Goal: Task Accomplishment & Management: Complete application form

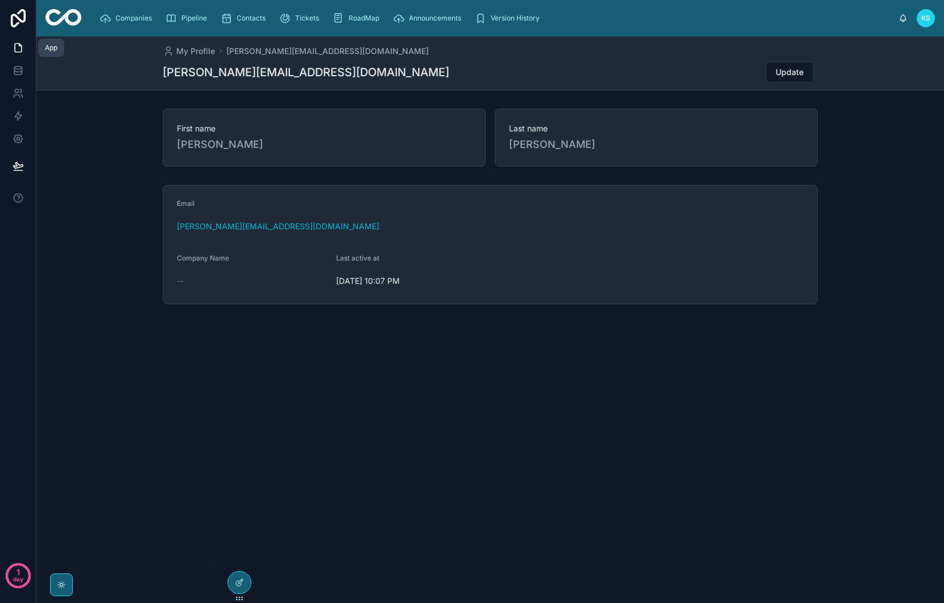
click at [15, 44] on icon at bounding box center [18, 48] width 7 height 9
click at [11, 48] on link at bounding box center [18, 47] width 36 height 23
click at [19, 52] on icon at bounding box center [18, 47] width 11 height 11
click at [10, 18] on icon at bounding box center [18, 18] width 23 height 18
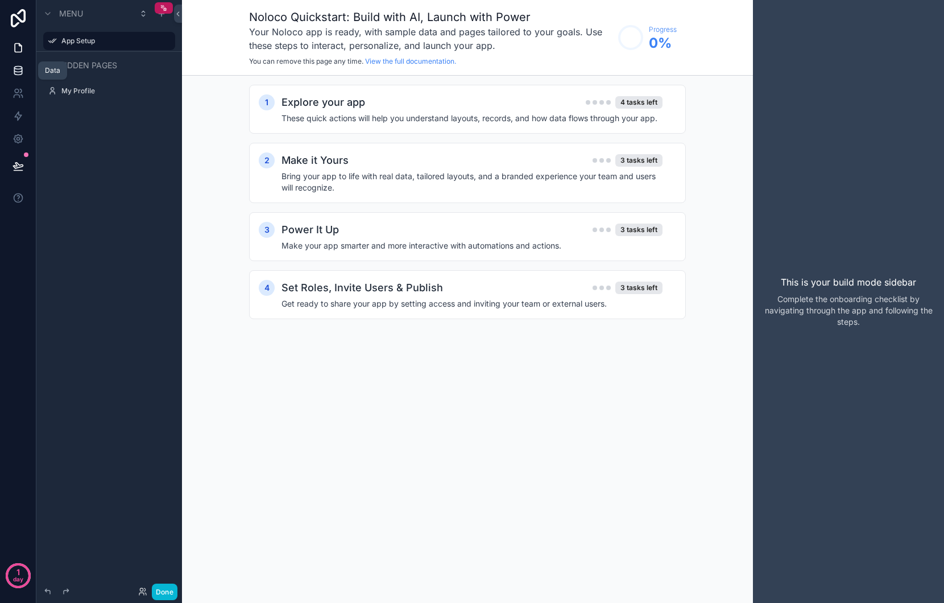
click at [21, 74] on icon at bounding box center [17, 73] width 7 height 5
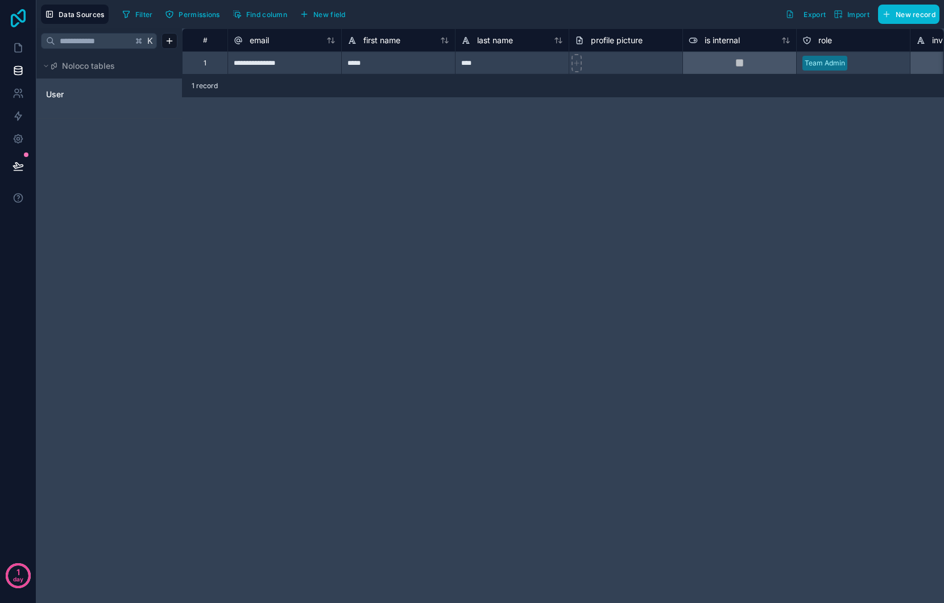
click at [25, 20] on icon at bounding box center [18, 18] width 15 height 18
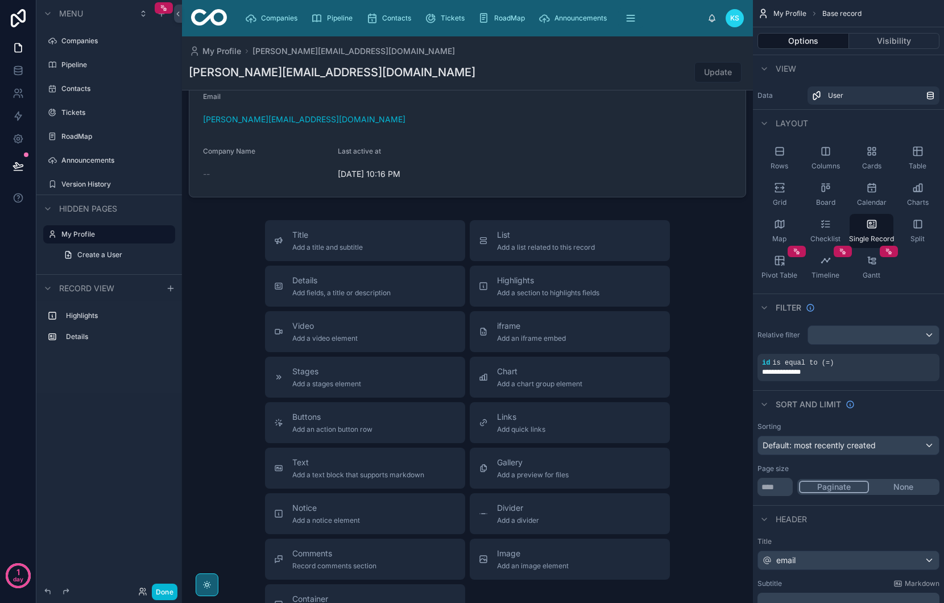
scroll to position [109, 0]
click at [23, 71] on icon at bounding box center [18, 70] width 11 height 11
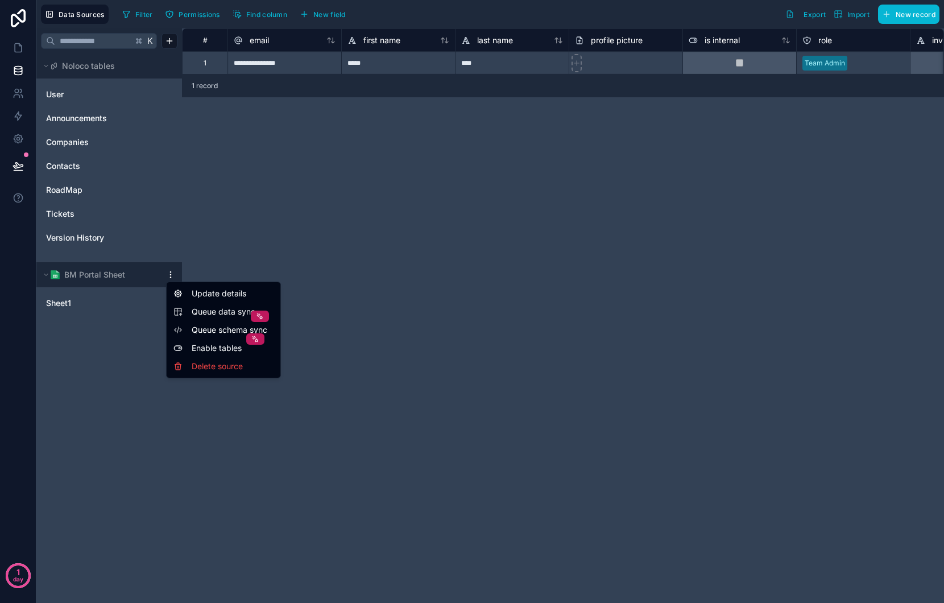
click at [169, 275] on html "**********" at bounding box center [472, 301] width 944 height 603
click at [207, 367] on div "Delete source" at bounding box center [223, 366] width 109 height 18
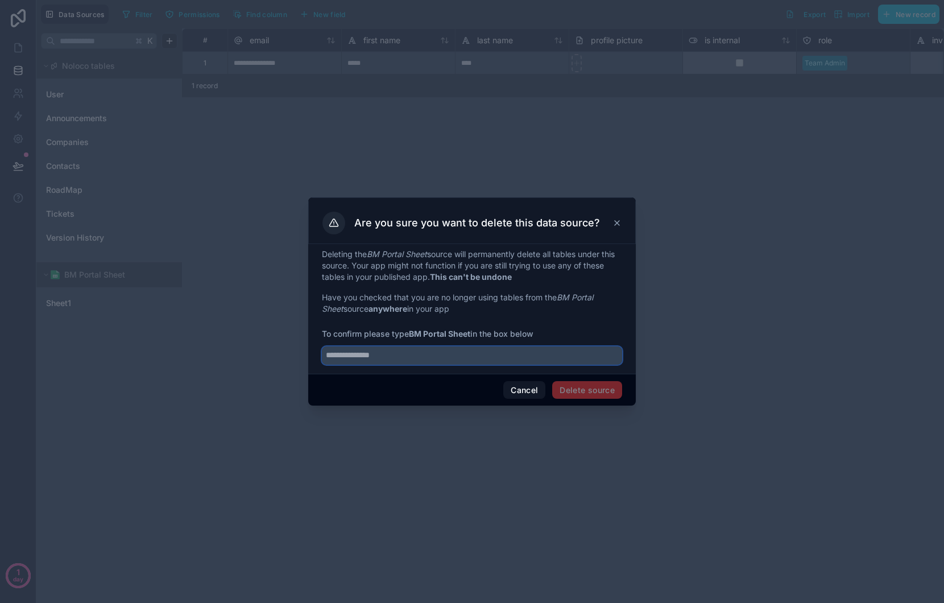
click at [519, 359] on input "text" at bounding box center [472, 355] width 300 height 18
type input "**********"
click at [612, 391] on button "Delete source" at bounding box center [587, 390] width 70 height 18
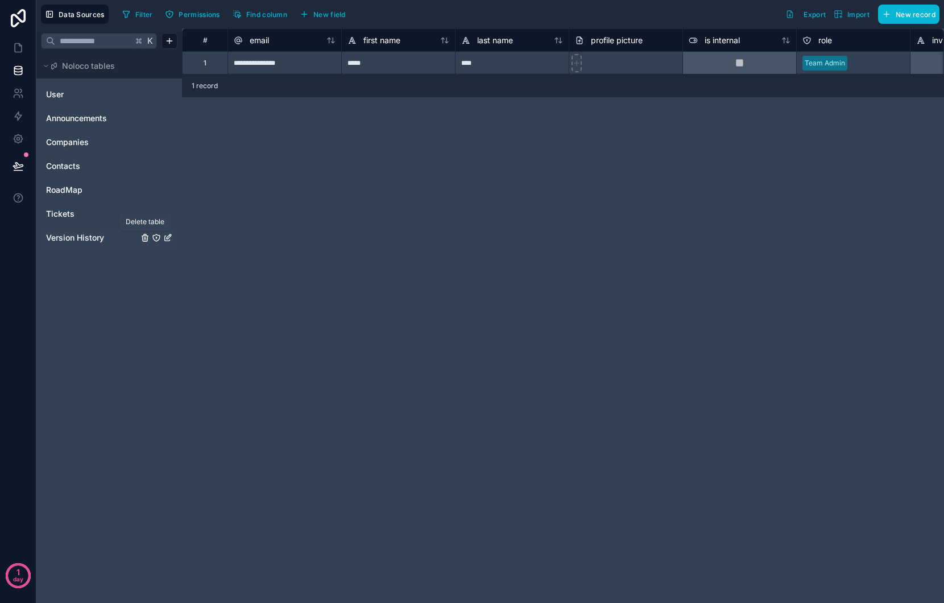
click at [145, 238] on icon "Version History" at bounding box center [145, 237] width 9 height 9
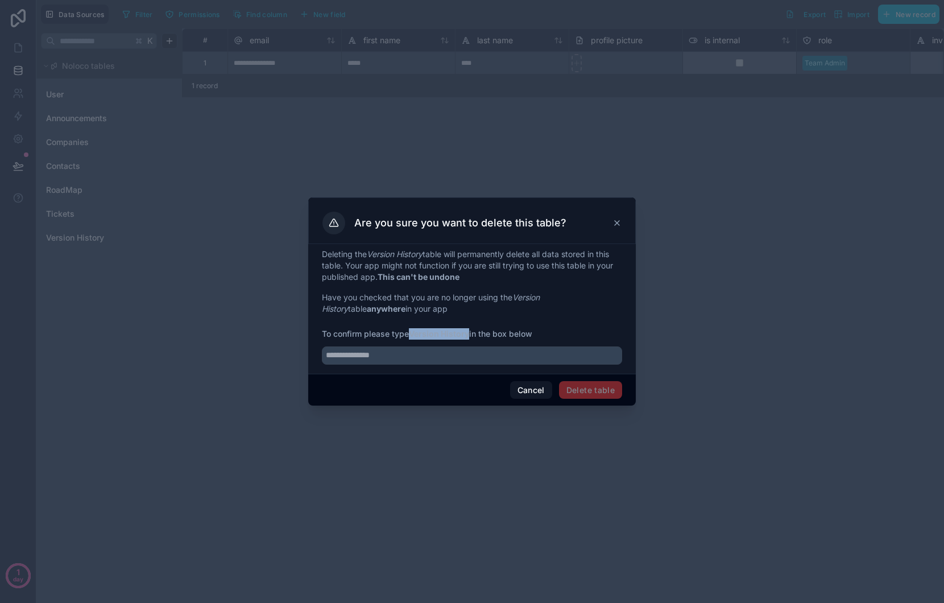
drag, startPoint x: 414, startPoint y: 334, endPoint x: 471, endPoint y: 332, distance: 57.5
click at [469, 332] on strong "Version History" at bounding box center [439, 334] width 60 height 10
copy strong "Version History"
click at [391, 358] on input "text" at bounding box center [472, 355] width 300 height 18
paste input "**********"
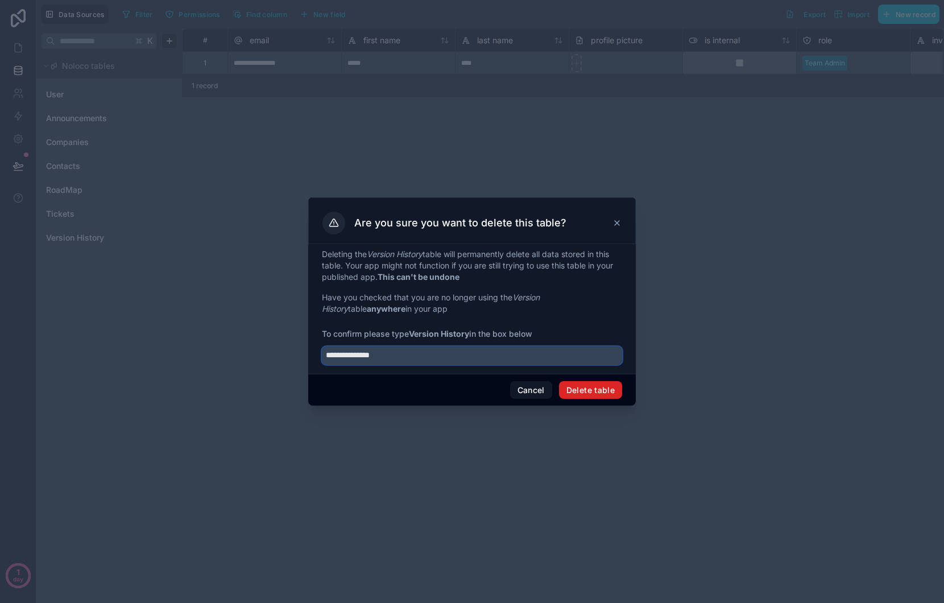
type input "**********"
click at [599, 390] on button "Delete table" at bounding box center [590, 390] width 63 height 18
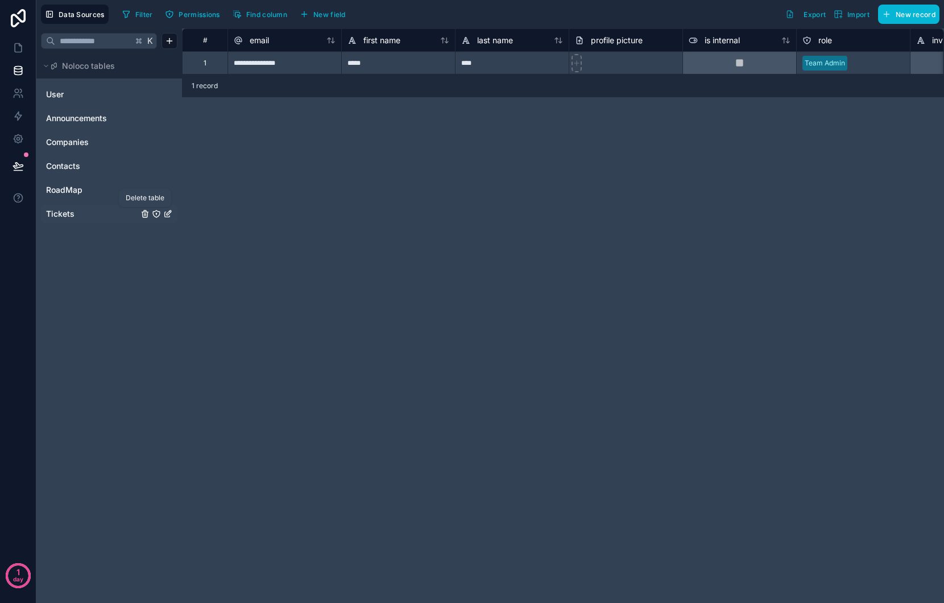
click at [147, 215] on icon "Tickets" at bounding box center [144, 214] width 5 height 5
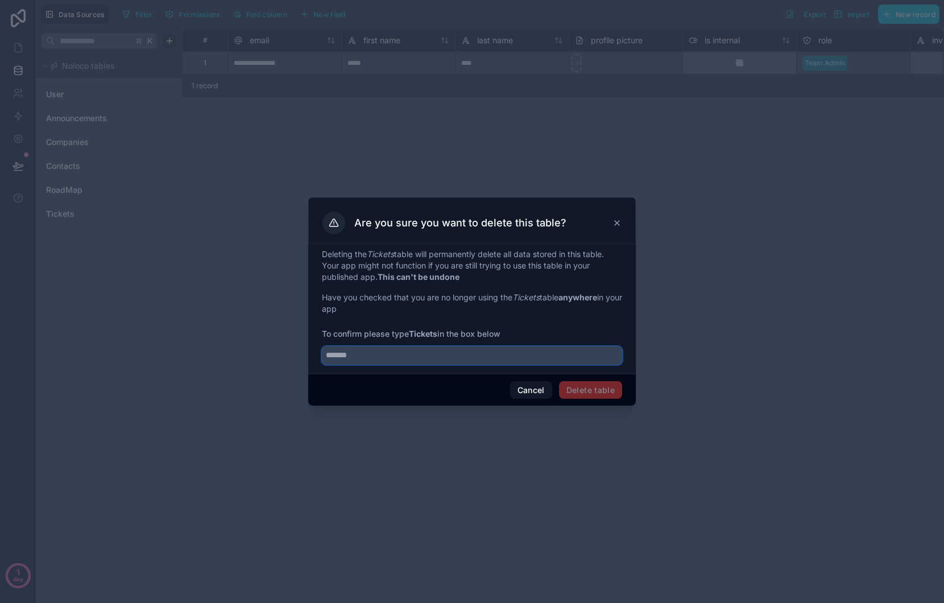
click at [381, 356] on input "text" at bounding box center [472, 355] width 300 height 18
drag, startPoint x: 414, startPoint y: 333, endPoint x: 439, endPoint y: 331, distance: 25.1
click at [437, 331] on strong "Tickets" at bounding box center [423, 334] width 28 height 10
copy strong "Tickets"
click at [365, 357] on input "text" at bounding box center [472, 355] width 300 height 18
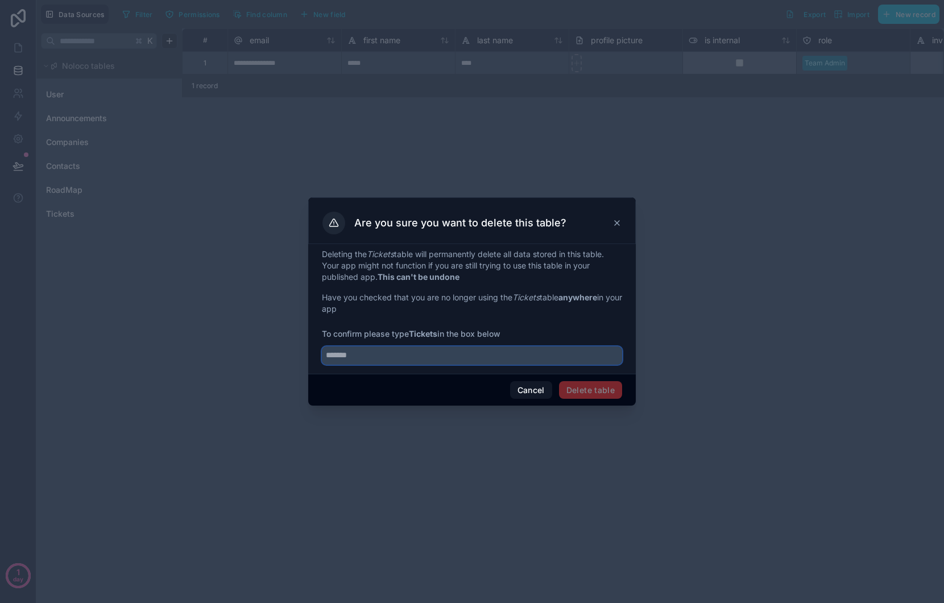
paste input "*******"
type input "*******"
click at [571, 385] on button "Delete table" at bounding box center [590, 390] width 63 height 18
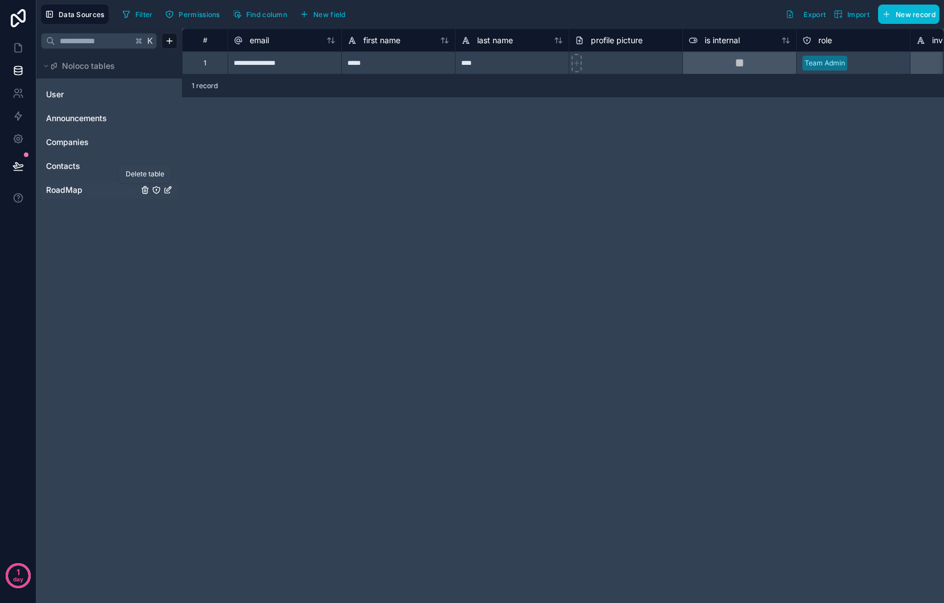
click at [146, 189] on icon "RoadMap" at bounding box center [145, 189] width 9 height 9
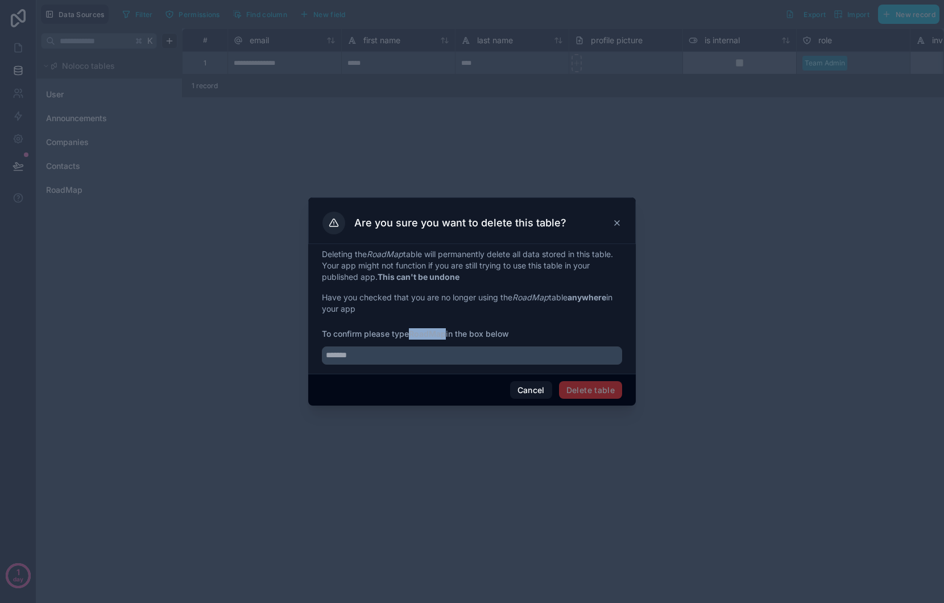
drag, startPoint x: 413, startPoint y: 333, endPoint x: 447, endPoint y: 333, distance: 34.1
click at [446, 333] on strong "RoadMap" at bounding box center [427, 334] width 37 height 10
copy strong "RoadMap"
click at [386, 353] on input "text" at bounding box center [472, 355] width 300 height 18
paste input "*******"
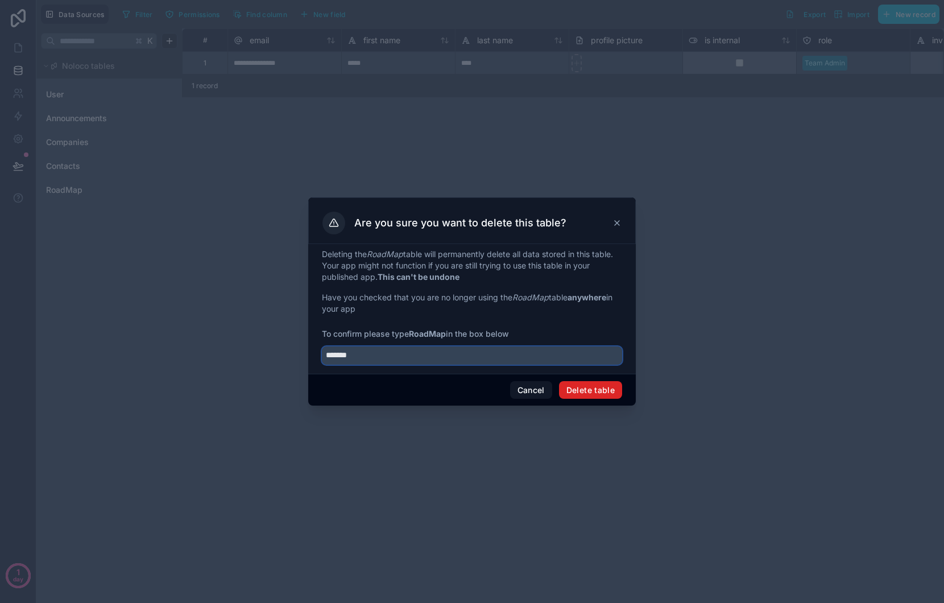
type input "*******"
click at [609, 394] on button "Delete table" at bounding box center [590, 390] width 63 height 18
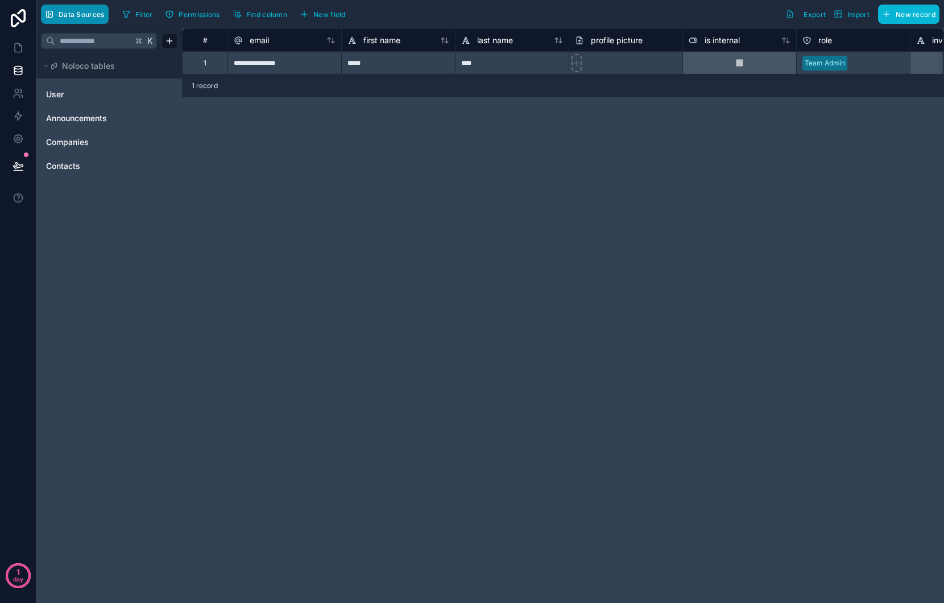
click at [71, 13] on span "Data Sources" at bounding box center [82, 14] width 46 height 9
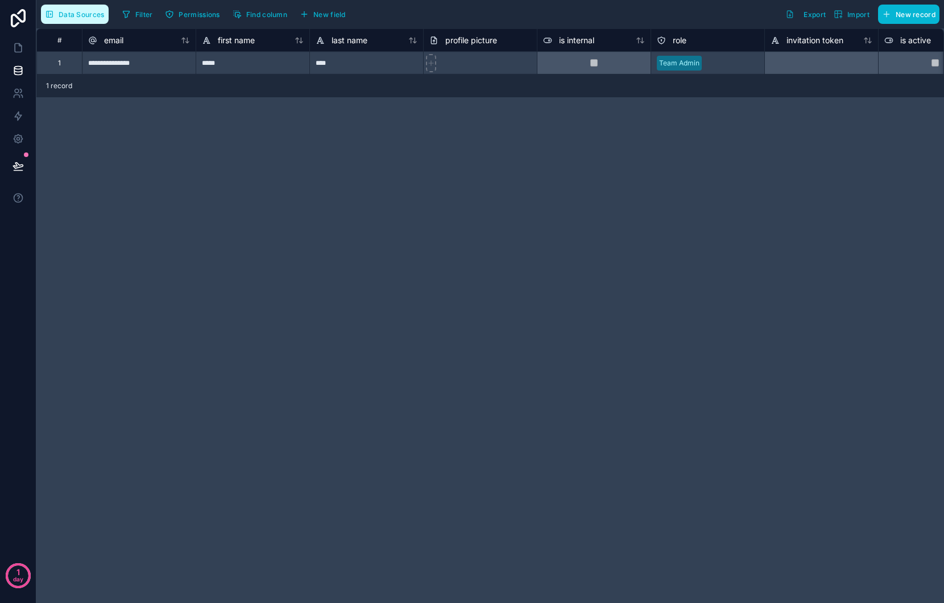
click at [71, 13] on span "Data Sources" at bounding box center [82, 14] width 46 height 9
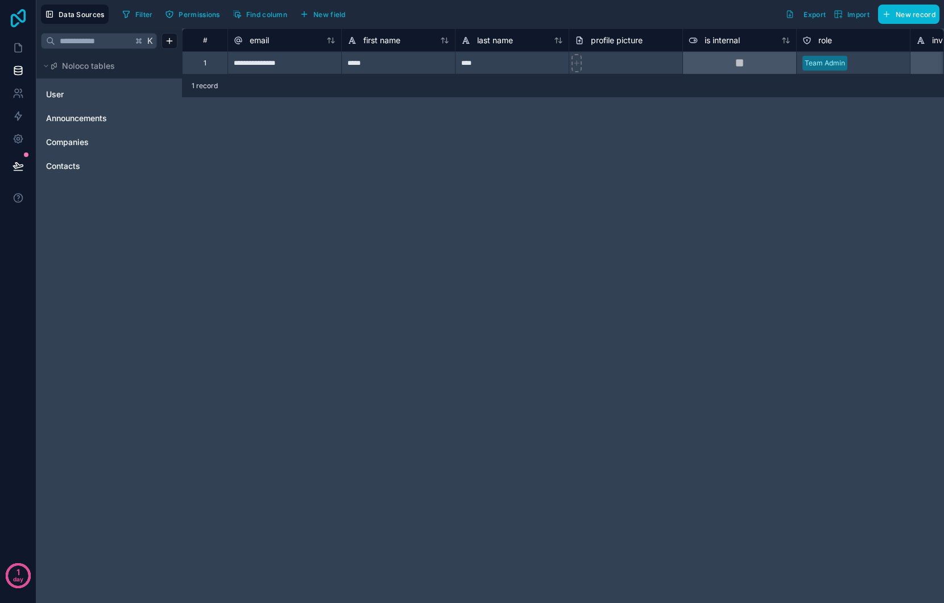
click at [22, 17] on icon at bounding box center [18, 18] width 23 height 18
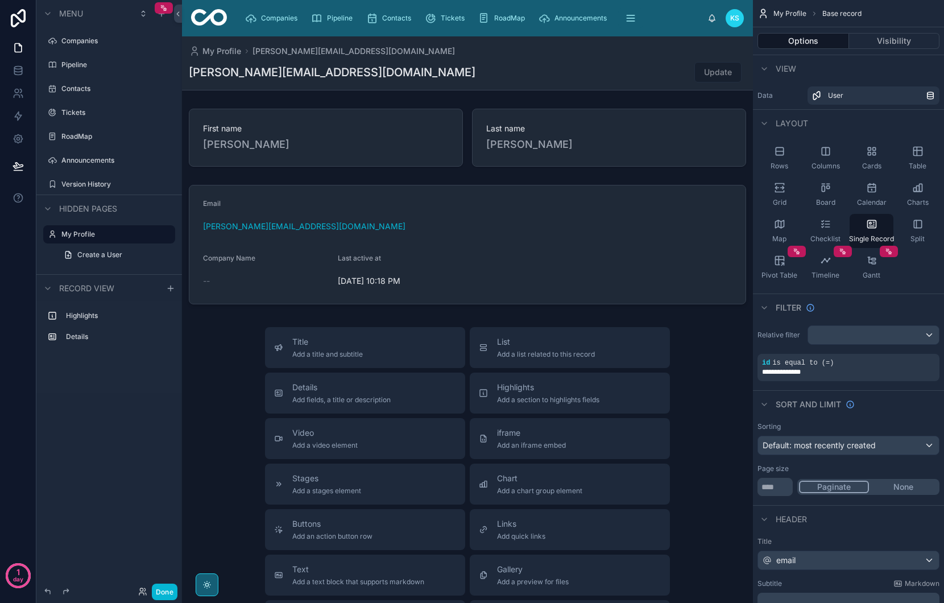
scroll to position [1, 0]
click at [226, 481] on div at bounding box center [467, 429] width 571 height 787
click at [228, 359] on div "Title Add a title and subtitle List Add a list related to this record Details A…" at bounding box center [467, 529] width 571 height 405
click at [51, 205] on icon "scrollable content" at bounding box center [47, 208] width 9 height 9
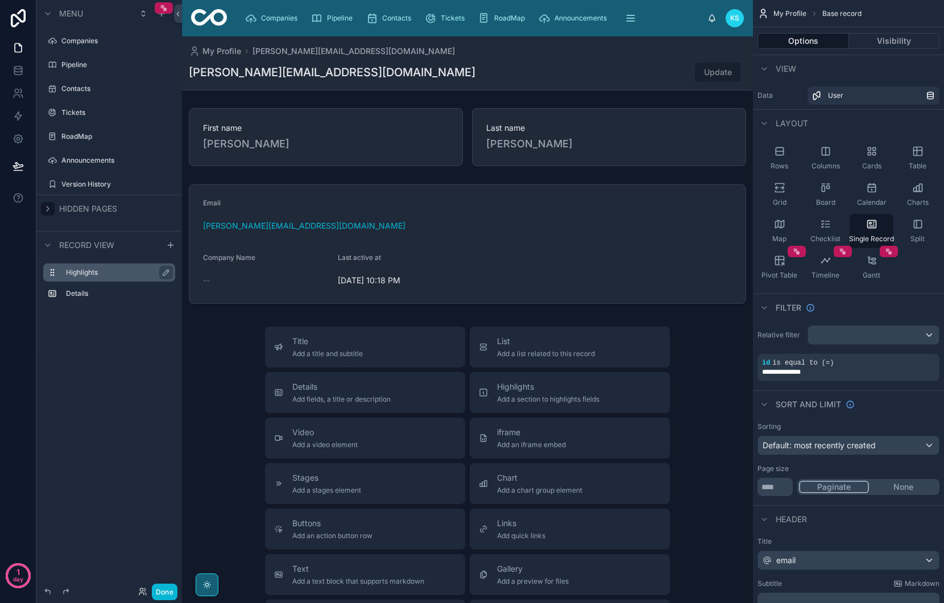
click at [112, 273] on label "Highlights" at bounding box center [116, 272] width 100 height 9
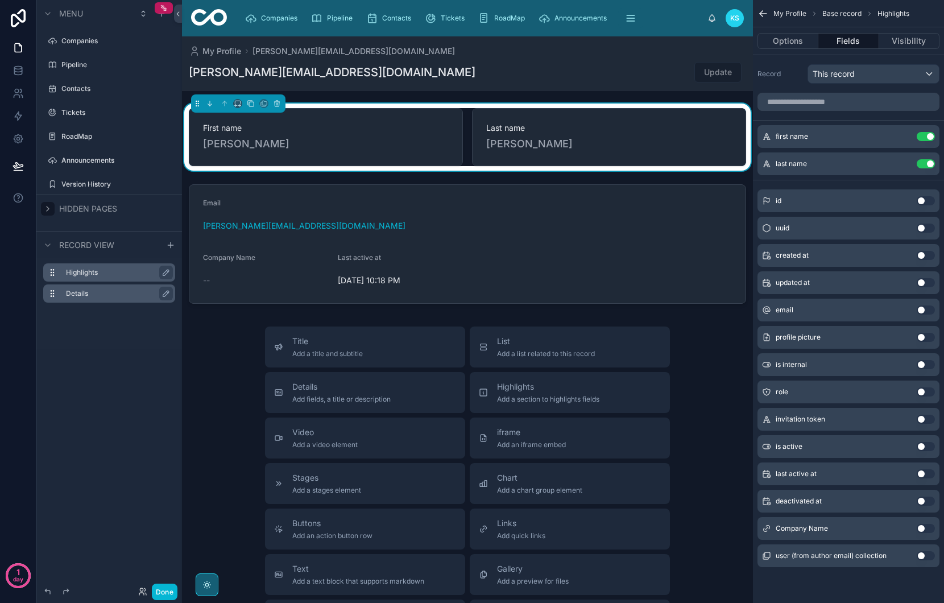
click at [102, 294] on label "Details" at bounding box center [116, 293] width 100 height 9
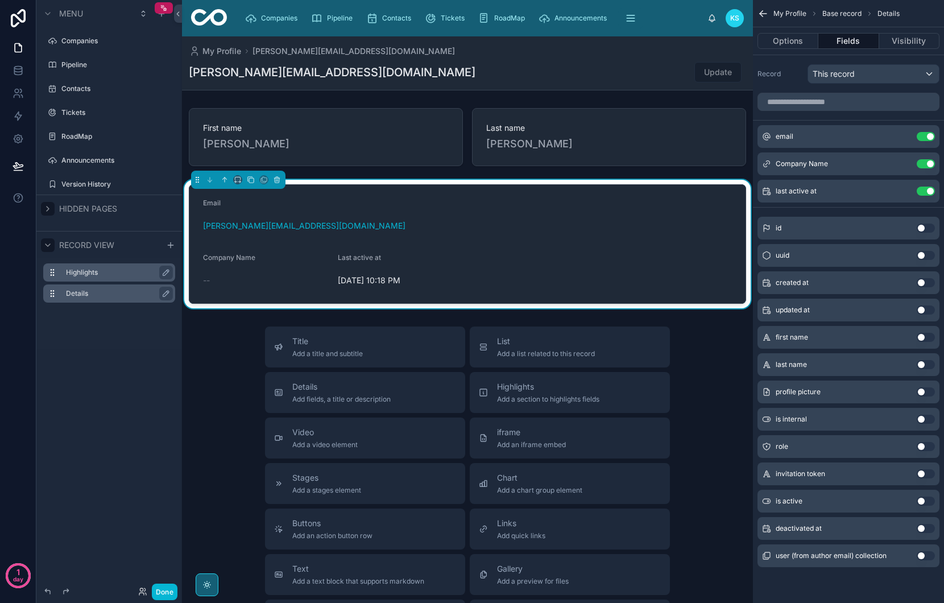
click at [49, 246] on icon "scrollable content" at bounding box center [47, 245] width 9 height 9
click at [156, 304] on div "Menu Companies Pipeline Contacts Tickets RoadMap Announcements Version History …" at bounding box center [109, 294] width 146 height 589
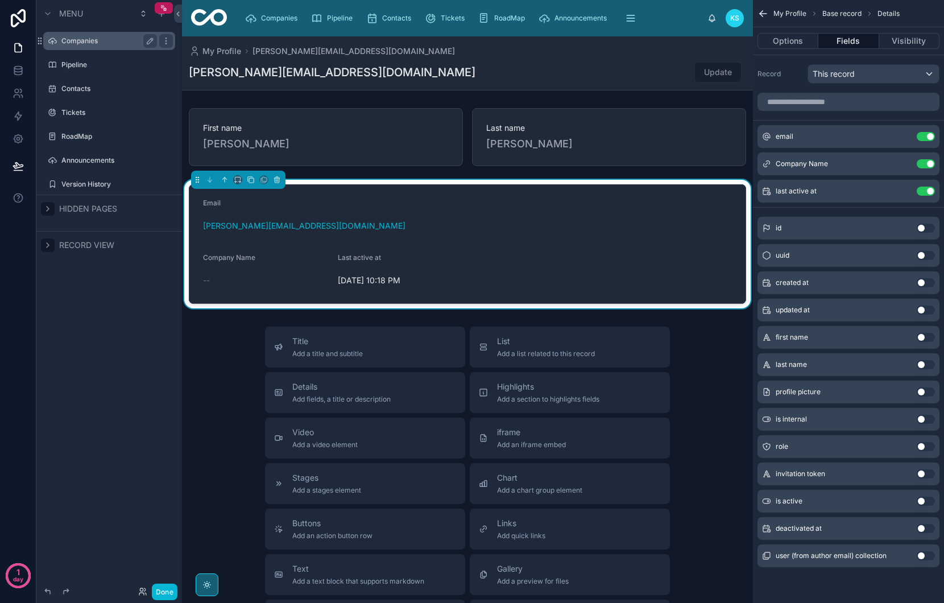
click at [79, 45] on label "Companies" at bounding box center [106, 40] width 91 height 9
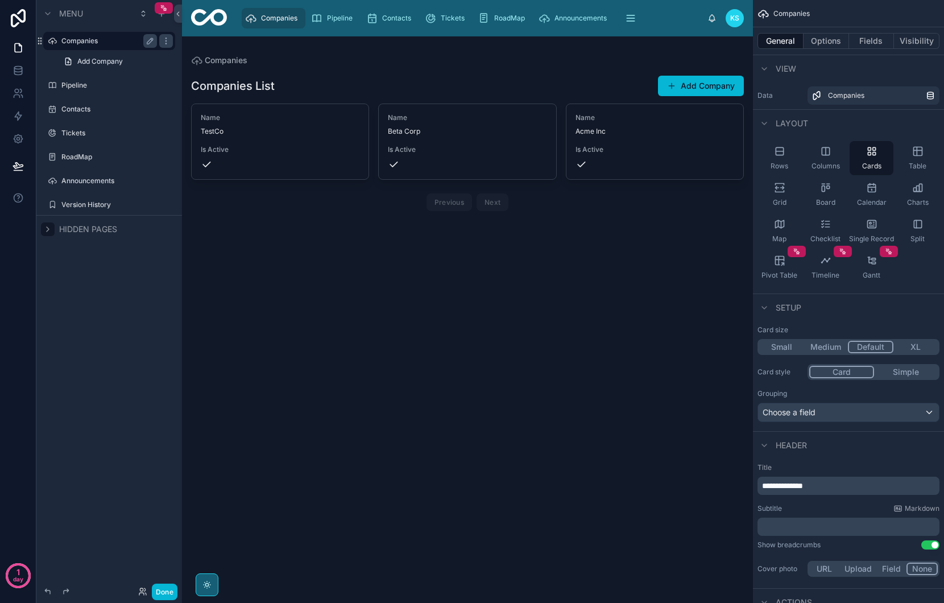
click at [453, 150] on div at bounding box center [467, 144] width 571 height 216
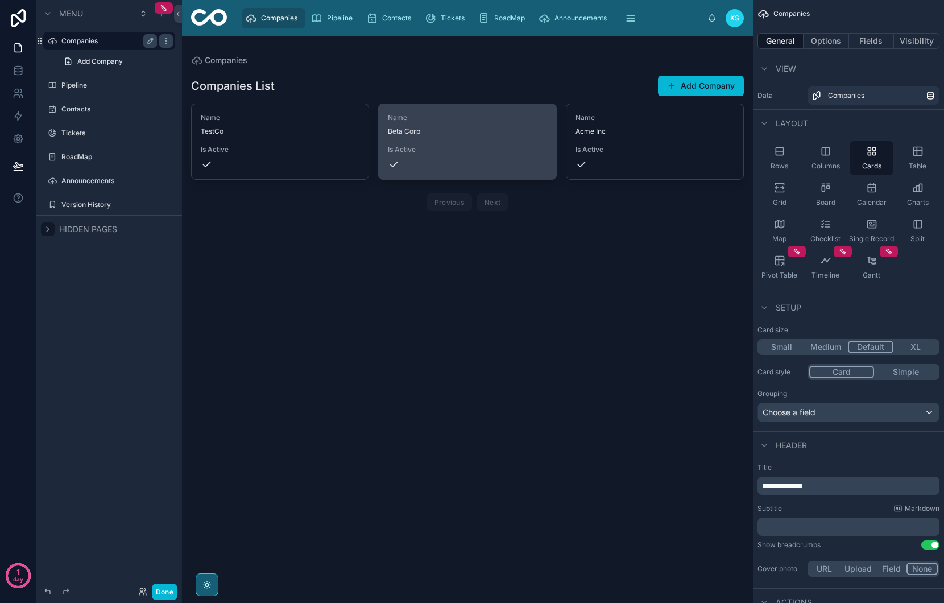
click at [436, 147] on span "Is Active" at bounding box center [467, 149] width 159 height 9
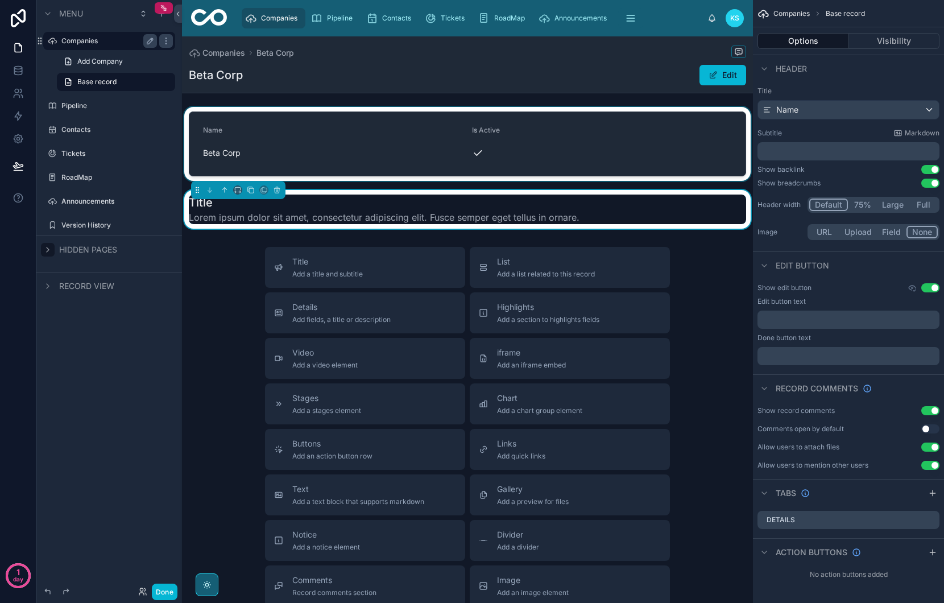
click at [236, 154] on div at bounding box center [467, 144] width 571 height 74
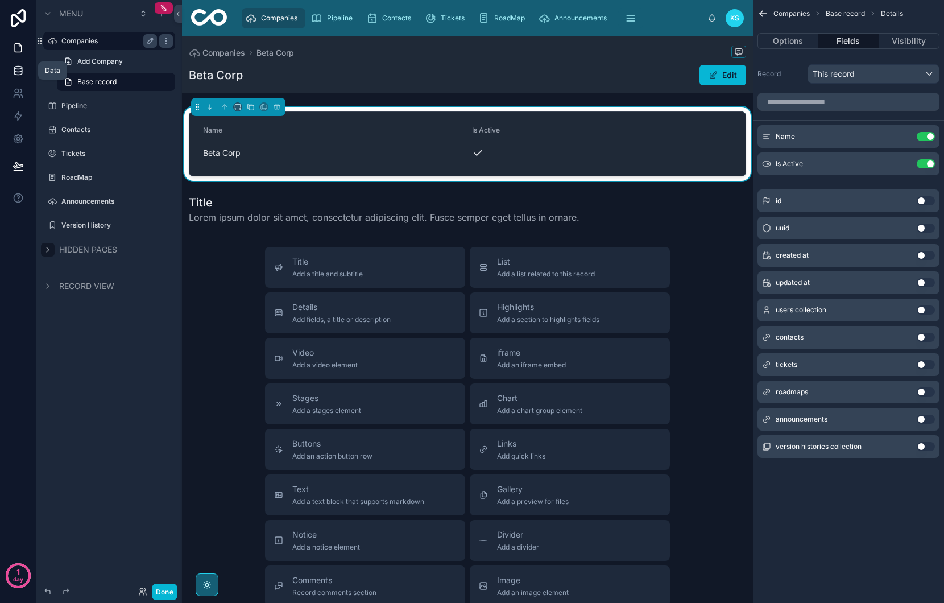
click at [23, 75] on icon at bounding box center [18, 70] width 11 height 11
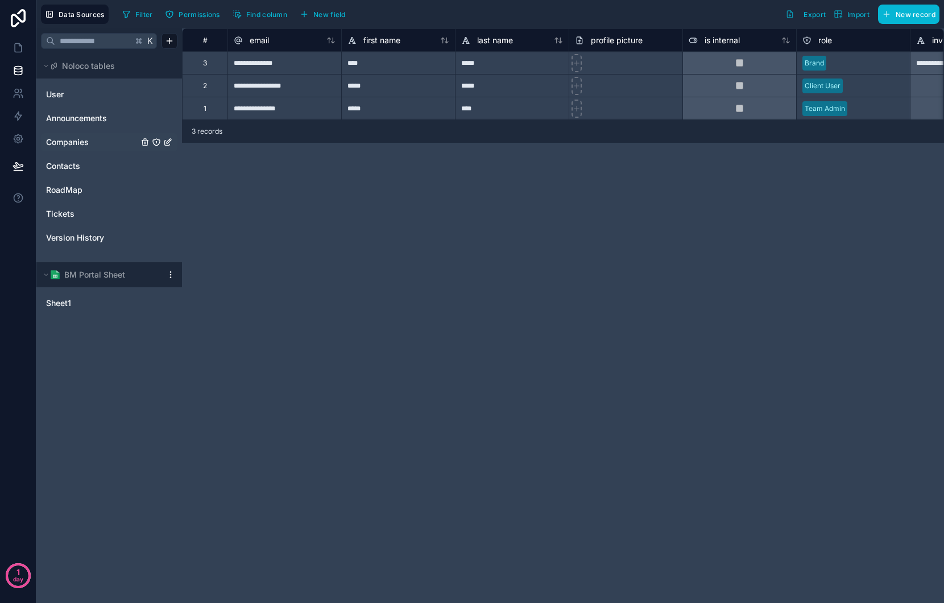
click at [84, 147] on span "Companies" at bounding box center [67, 142] width 43 height 11
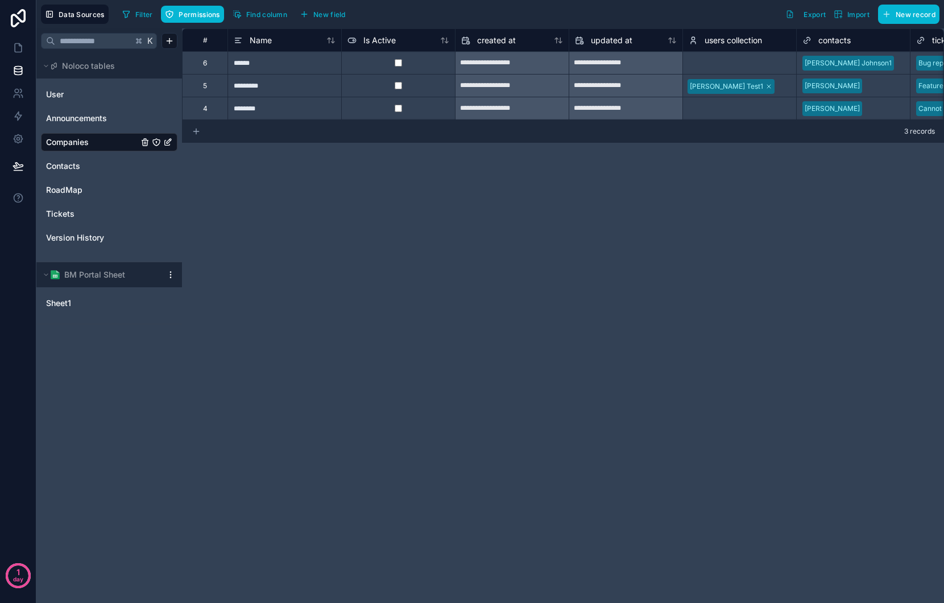
click at [196, 131] on icon at bounding box center [196, 131] width 0 height 5
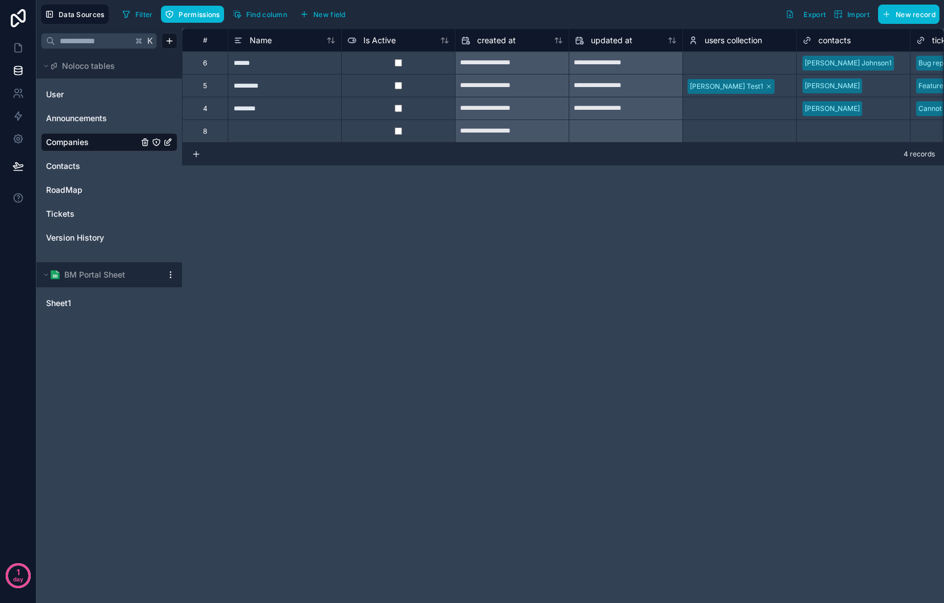
click at [274, 138] on div at bounding box center [285, 130] width 114 height 23
type input "**********"
click at [288, 138] on div at bounding box center [285, 130] width 114 height 23
type input "**********"
click at [331, 134] on div "**********" at bounding box center [285, 130] width 114 height 23
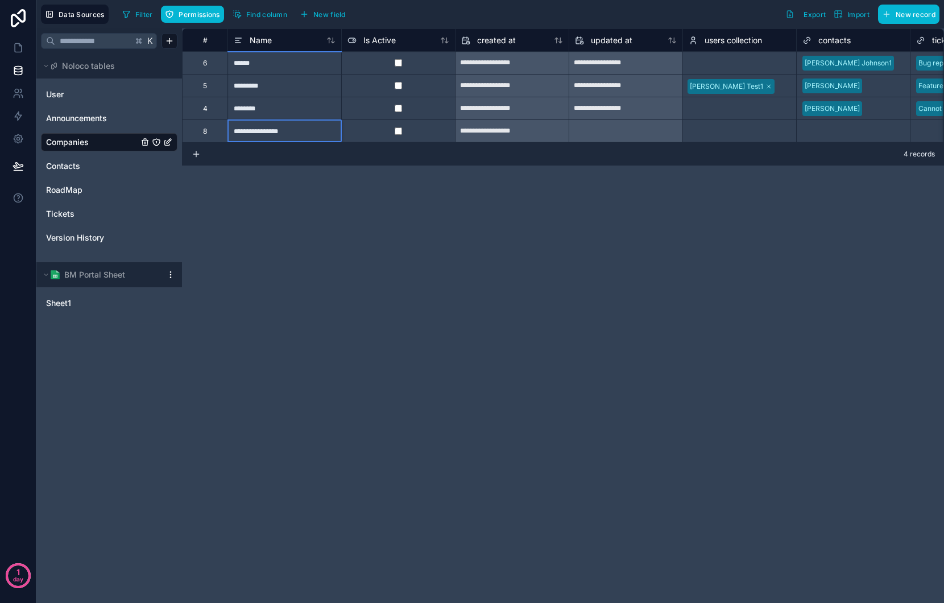
click at [330, 132] on input "**********" at bounding box center [284, 131] width 113 height 22
click at [353, 130] on div at bounding box center [398, 130] width 114 height 23
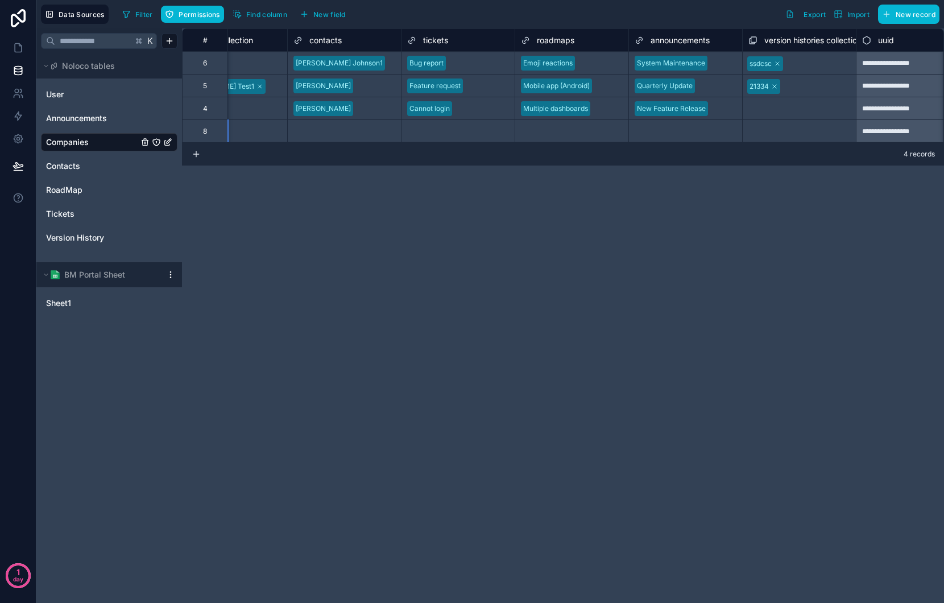
scroll to position [0, 535]
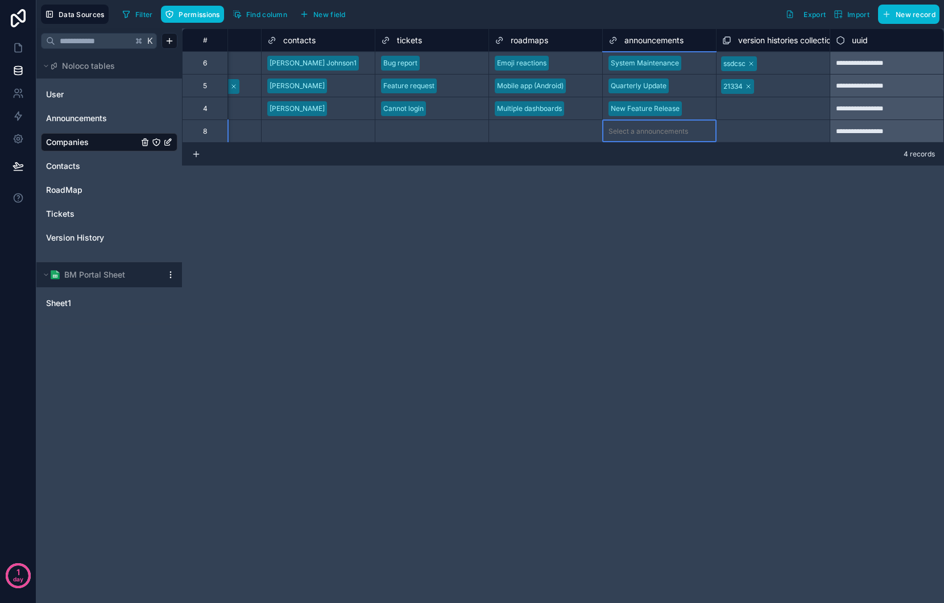
click at [643, 127] on div "Select a announcements" at bounding box center [649, 131] width 80 height 9
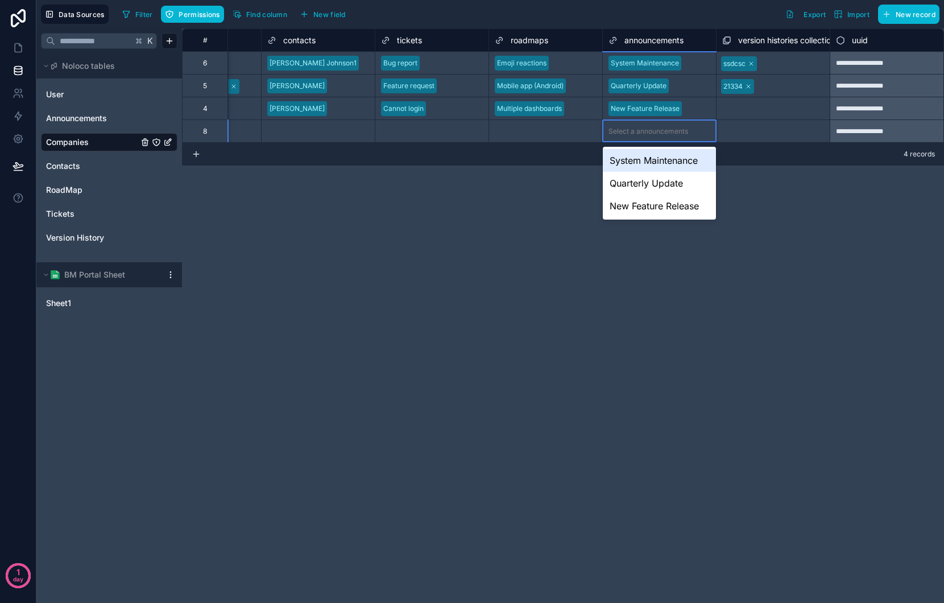
click at [654, 160] on div "System Maintenance" at bounding box center [659, 160] width 113 height 23
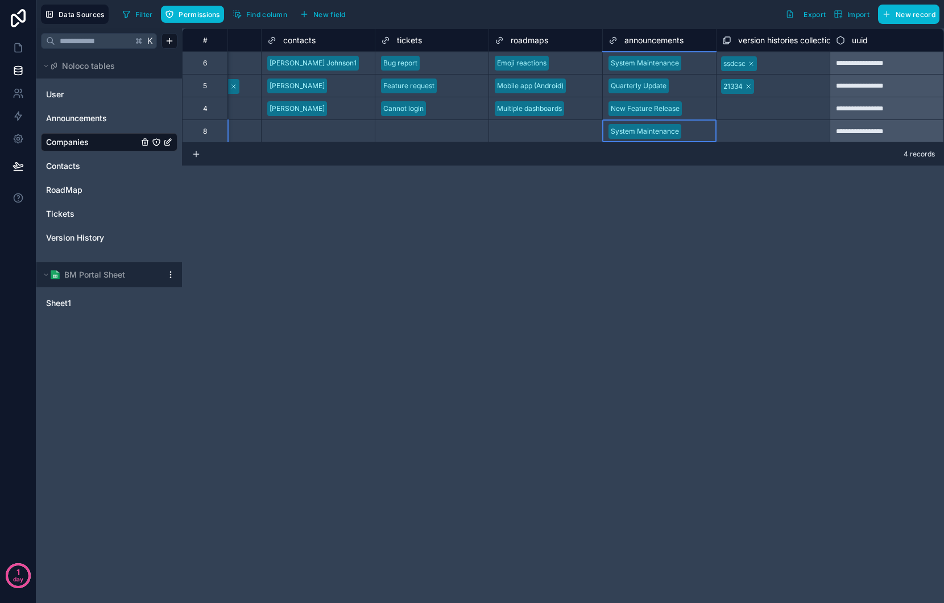
click at [702, 134] on div at bounding box center [698, 131] width 24 height 11
click at [700, 129] on div at bounding box center [698, 131] width 24 height 11
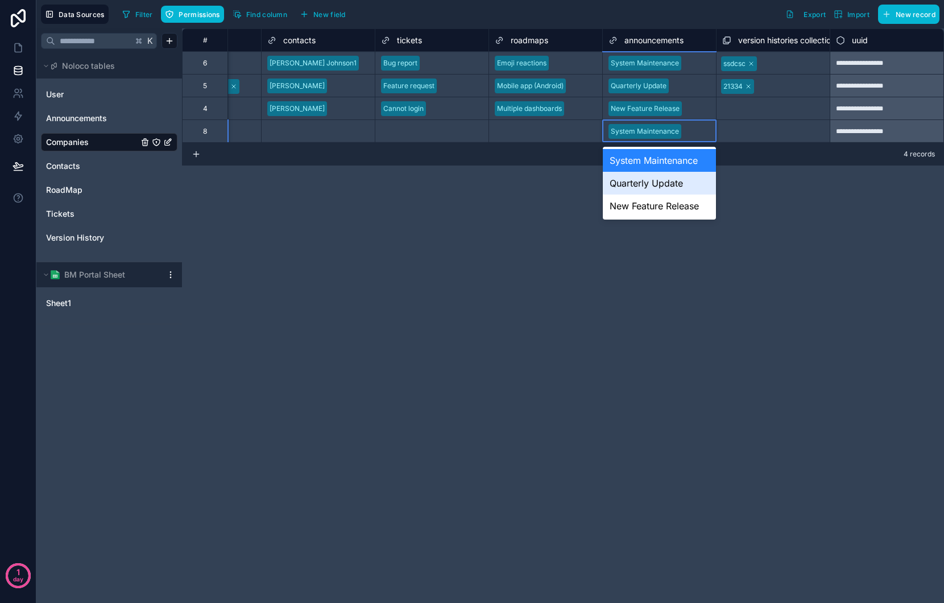
click at [686, 187] on div "Quarterly Update" at bounding box center [659, 183] width 113 height 23
click at [679, 133] on div at bounding box center [692, 131] width 37 height 11
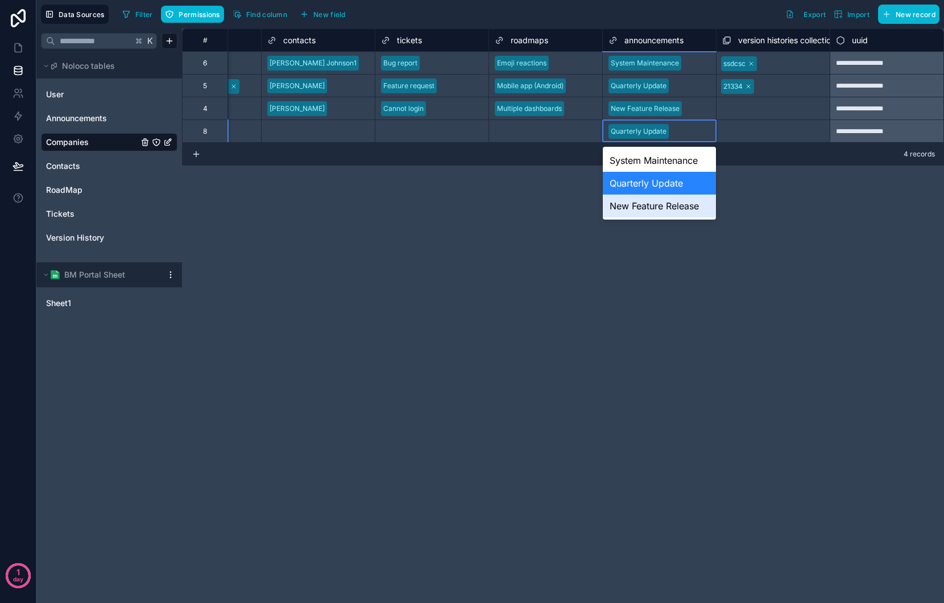
click at [670, 209] on div "New Feature Release" at bounding box center [659, 206] width 113 height 23
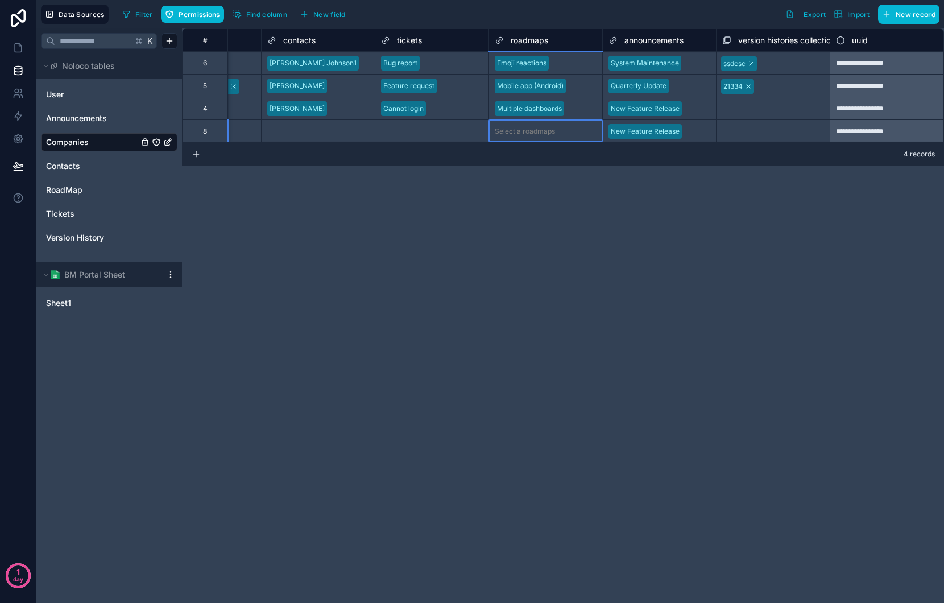
click at [527, 128] on div "Select a roadmaps" at bounding box center [525, 131] width 60 height 9
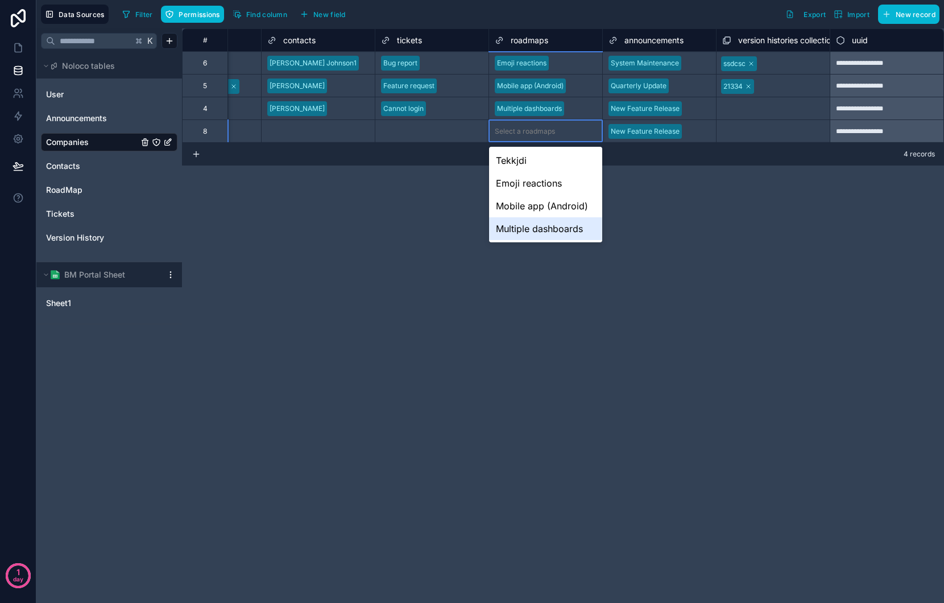
click at [536, 232] on div "Multiple dashboards" at bounding box center [545, 228] width 113 height 23
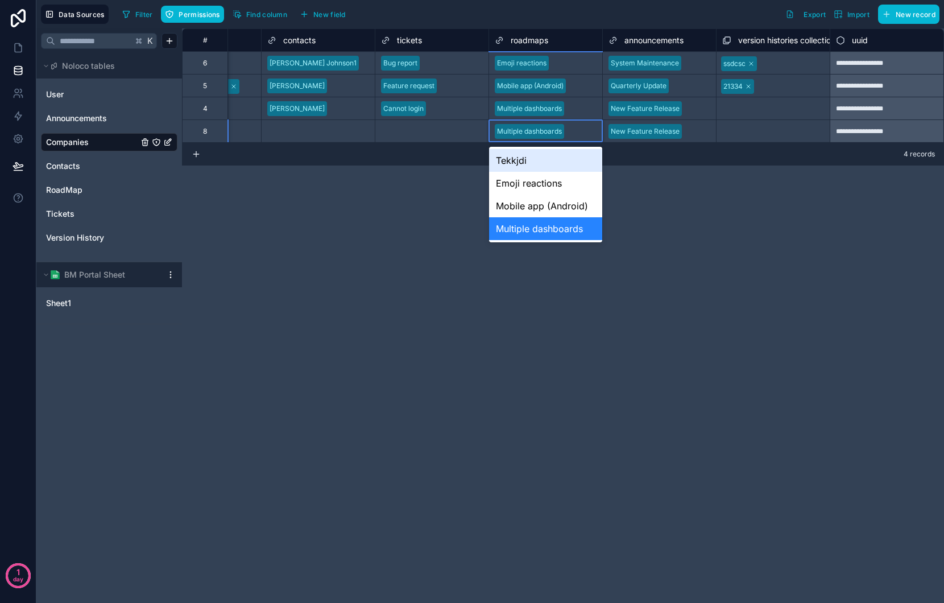
click at [584, 132] on div at bounding box center [583, 131] width 28 height 11
click at [556, 213] on div "Mobile app (Android)" at bounding box center [545, 206] width 113 height 23
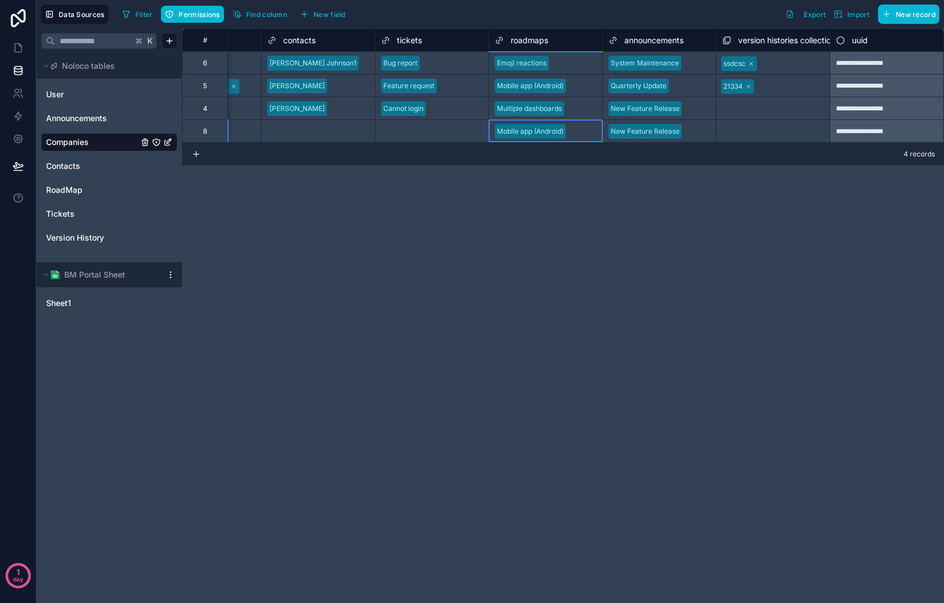
click at [591, 128] on div at bounding box center [584, 131] width 26 height 11
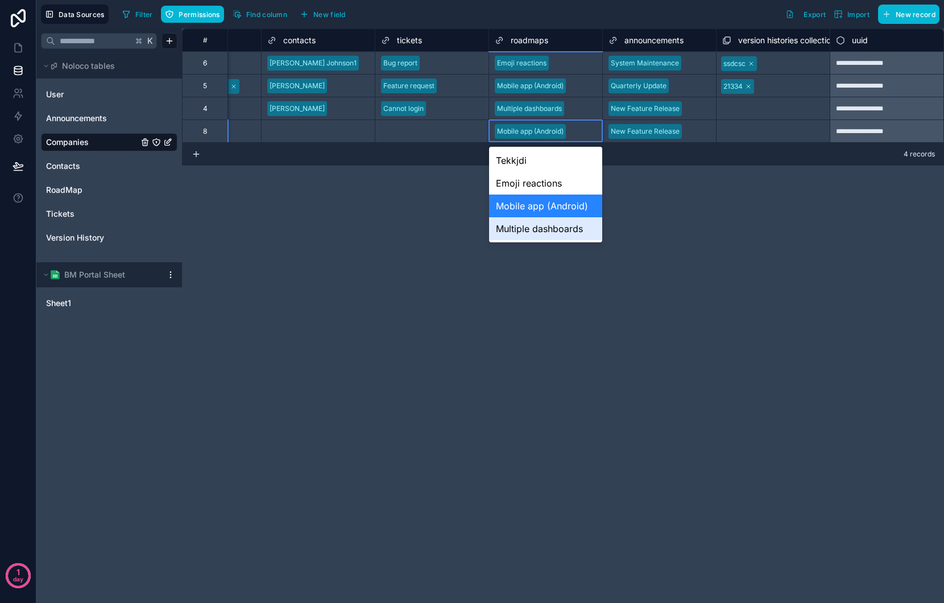
click at [560, 234] on div "Multiple dashboards" at bounding box center [545, 228] width 113 height 23
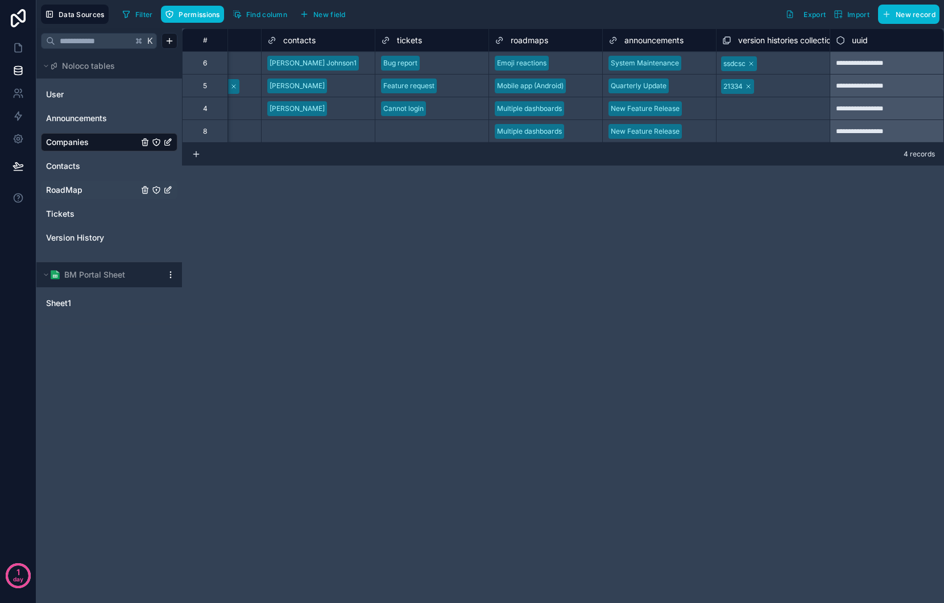
click at [72, 191] on span "RoadMap" at bounding box center [64, 189] width 36 height 11
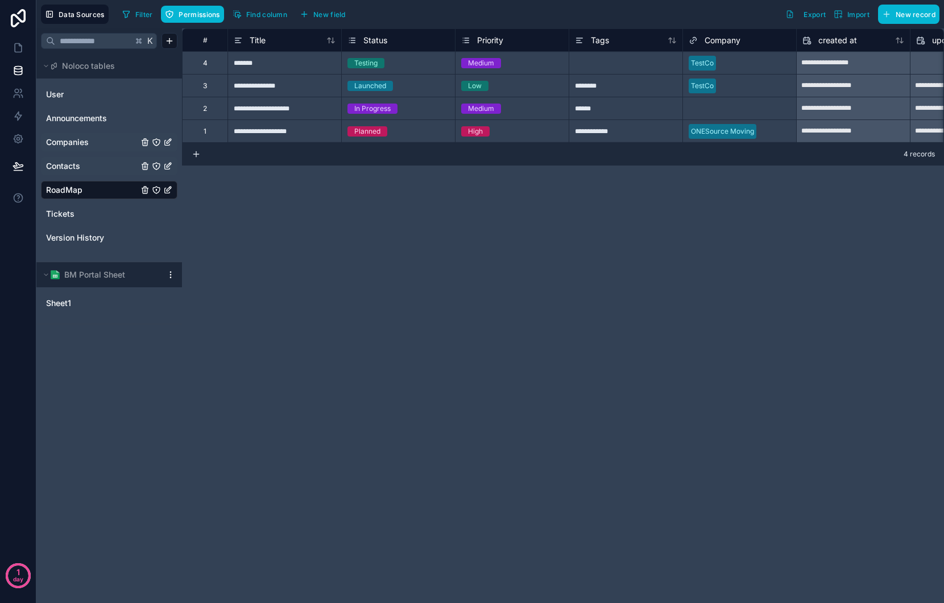
click at [72, 168] on span "Contacts" at bounding box center [63, 165] width 34 height 11
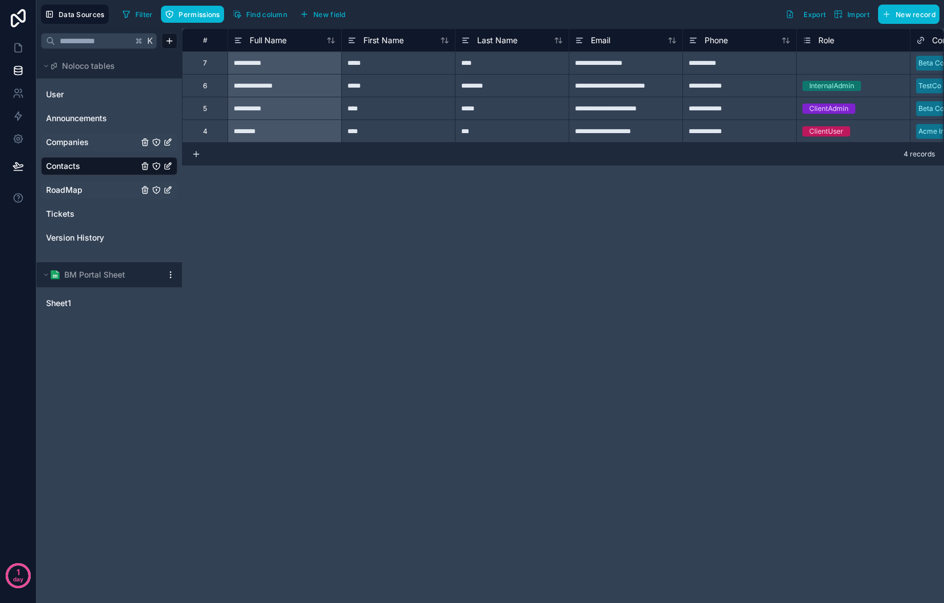
click at [72, 150] on div "Companies" at bounding box center [109, 142] width 137 height 18
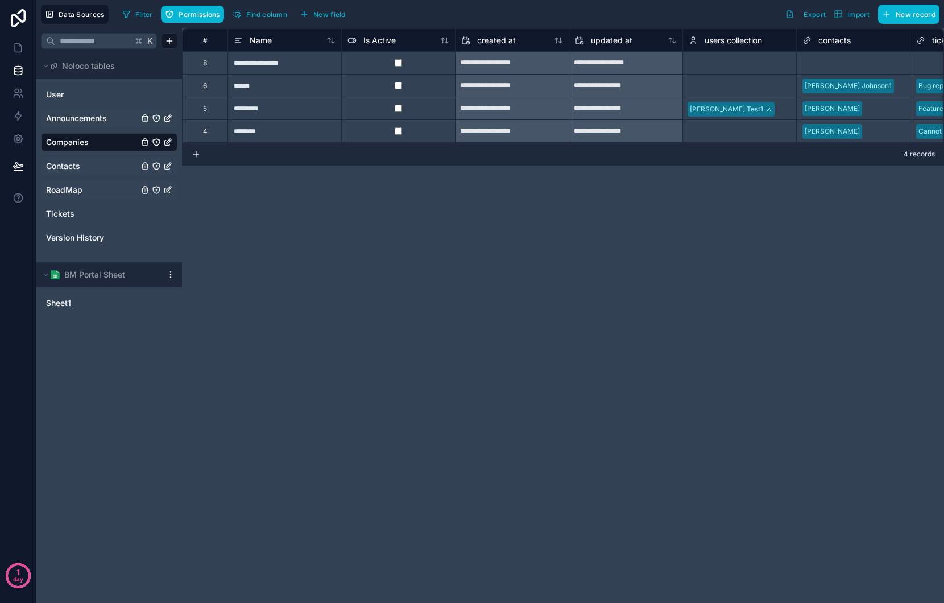
click at [75, 118] on span "Announcements" at bounding box center [76, 118] width 61 height 11
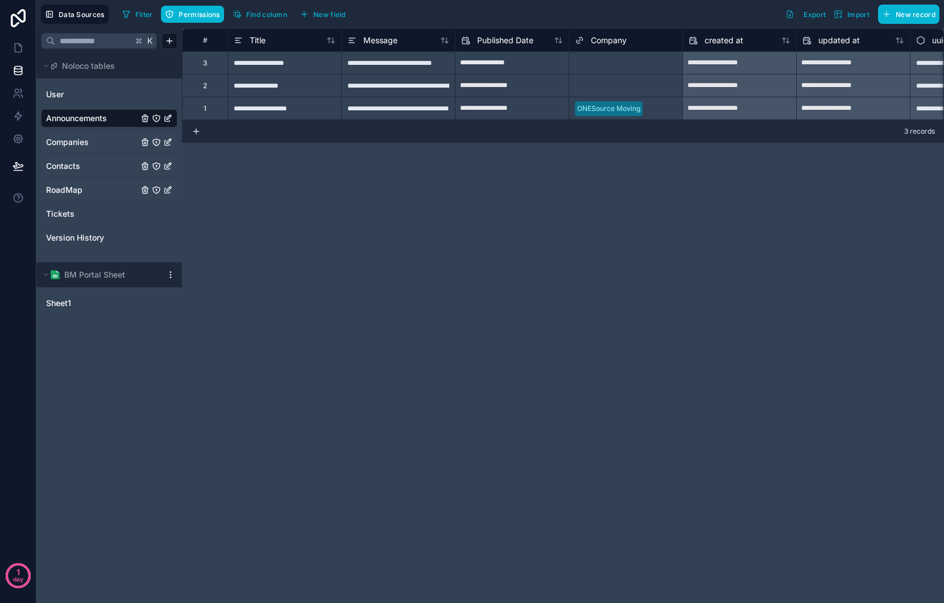
click at [76, 142] on span "Companies" at bounding box center [67, 142] width 43 height 11
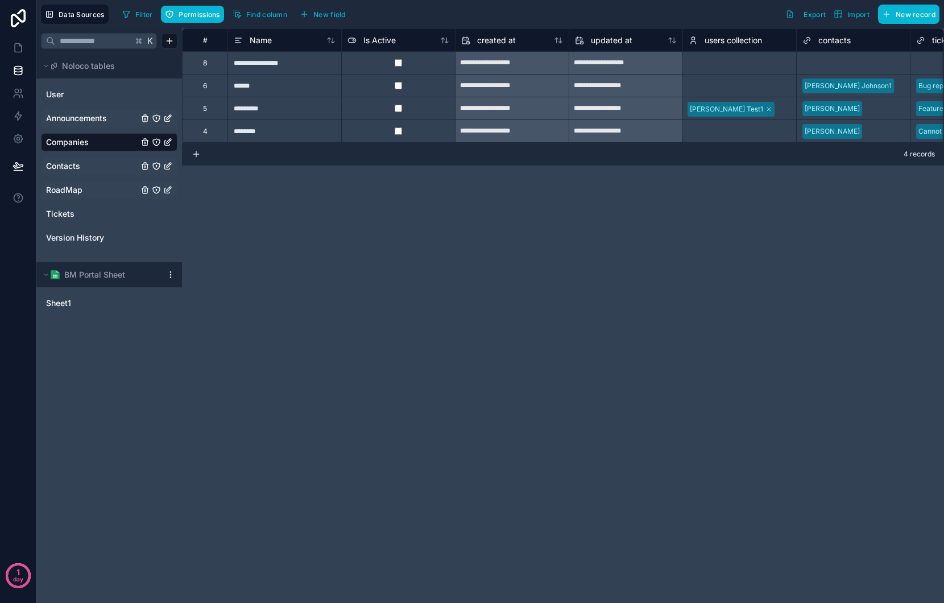
click at [76, 166] on span "Contacts" at bounding box center [63, 165] width 34 height 11
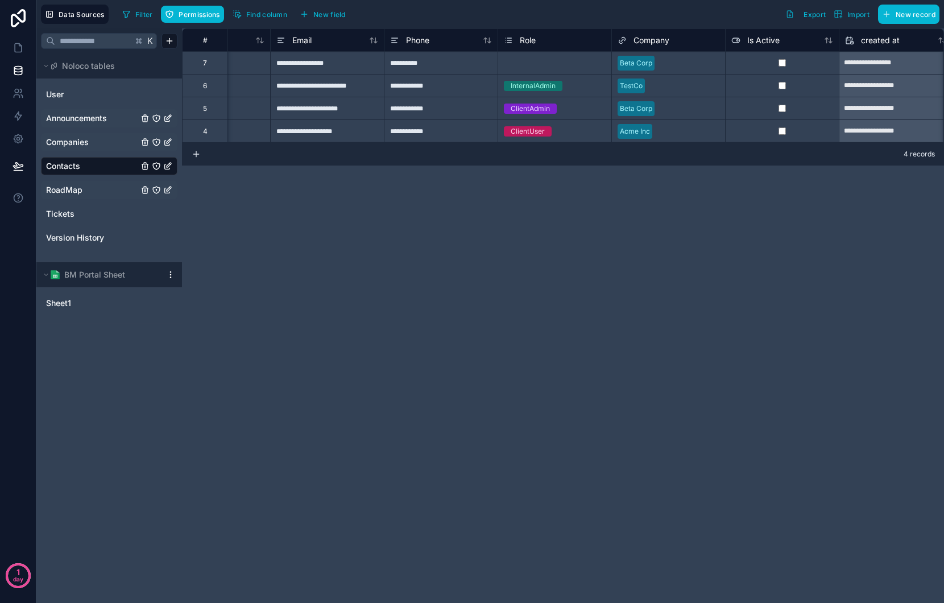
scroll to position [0, 309]
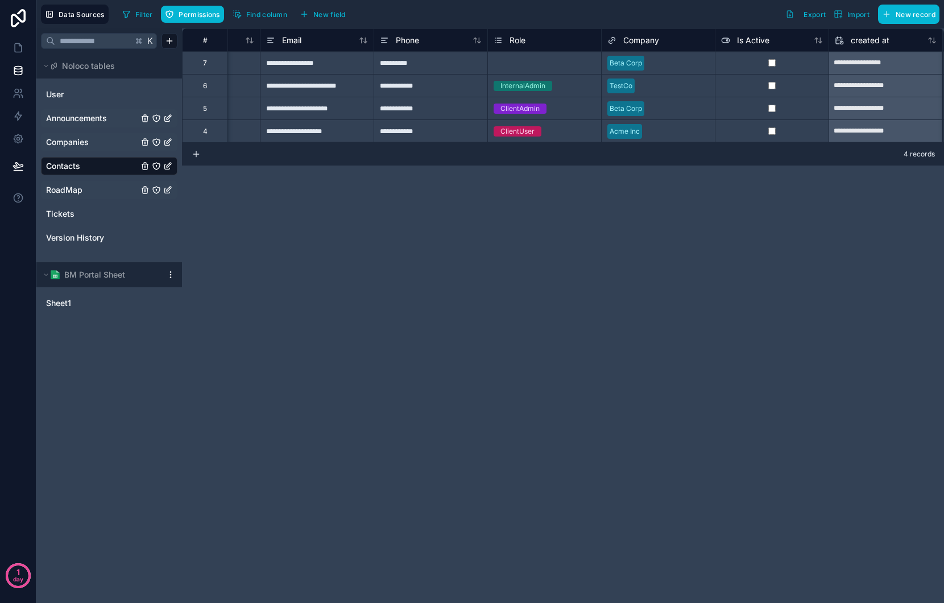
click at [682, 64] on div at bounding box center [679, 62] width 60 height 11
click at [681, 64] on div at bounding box center [679, 62] width 60 height 11
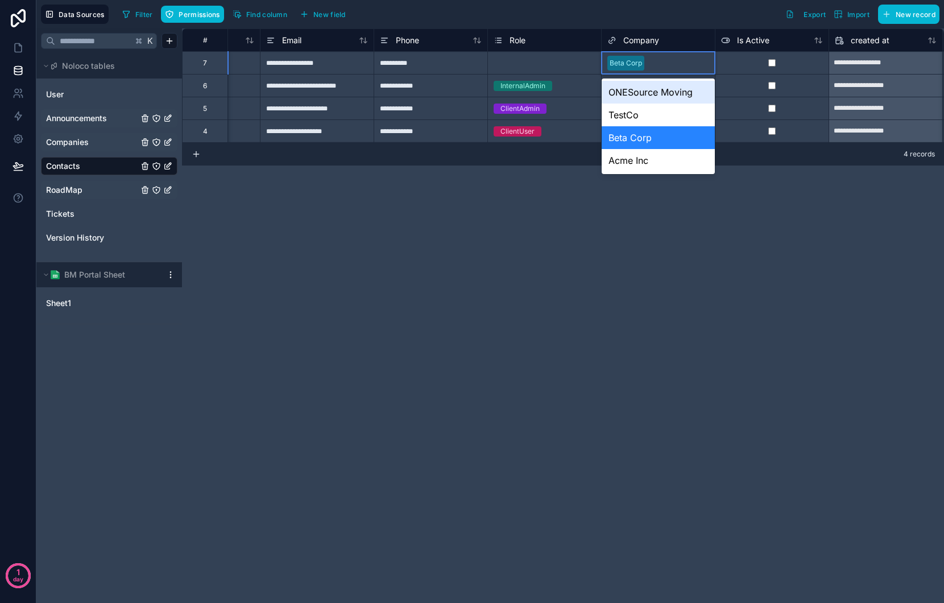
click at [656, 95] on div "ONESource Moving" at bounding box center [658, 92] width 113 height 23
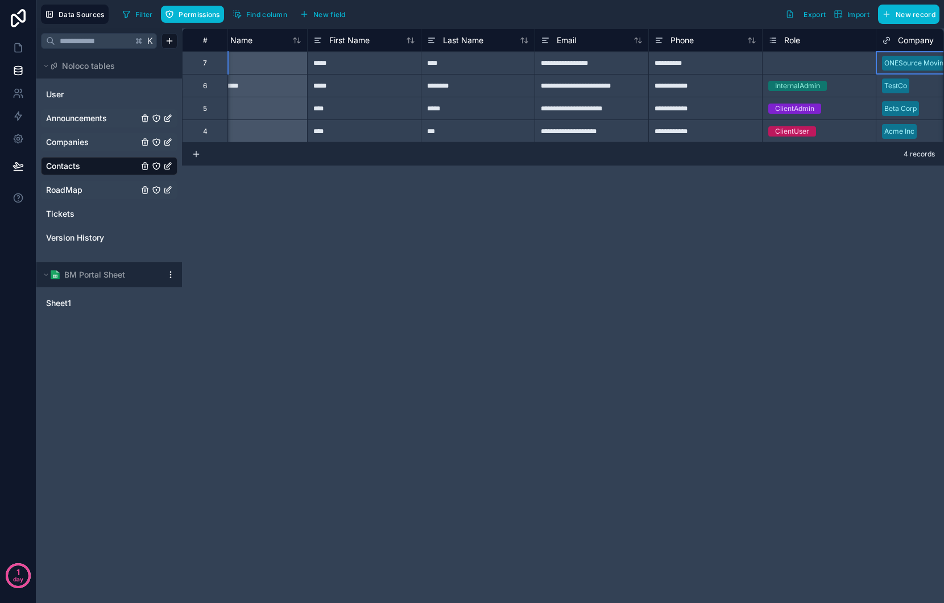
scroll to position [0, 0]
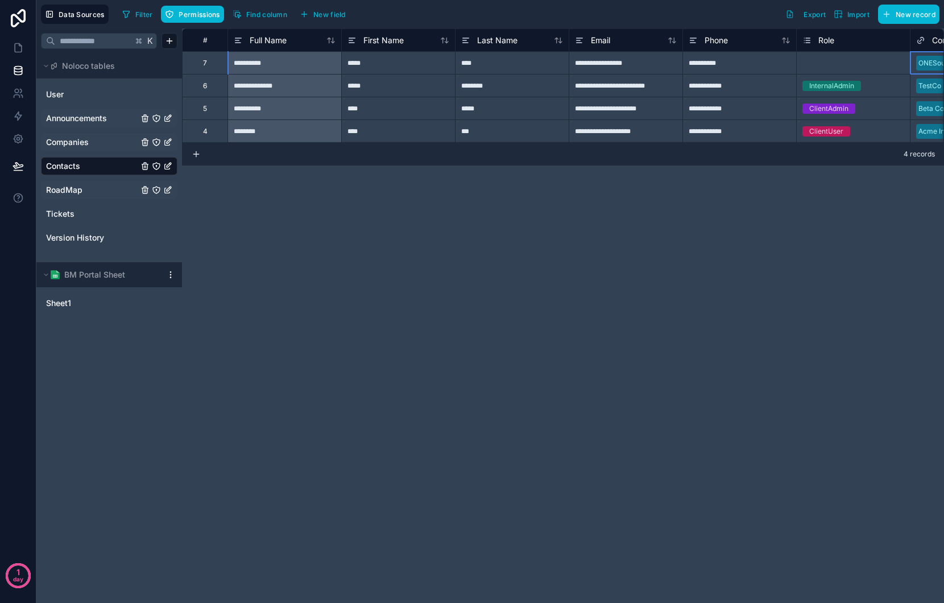
click at [175, 507] on div "K Noloco tables User Announcements Companies Contacts RoadMap Tickets Version H…" at bounding box center [109, 315] width 146 height 575
click at [18, 51] on icon at bounding box center [18, 47] width 11 height 11
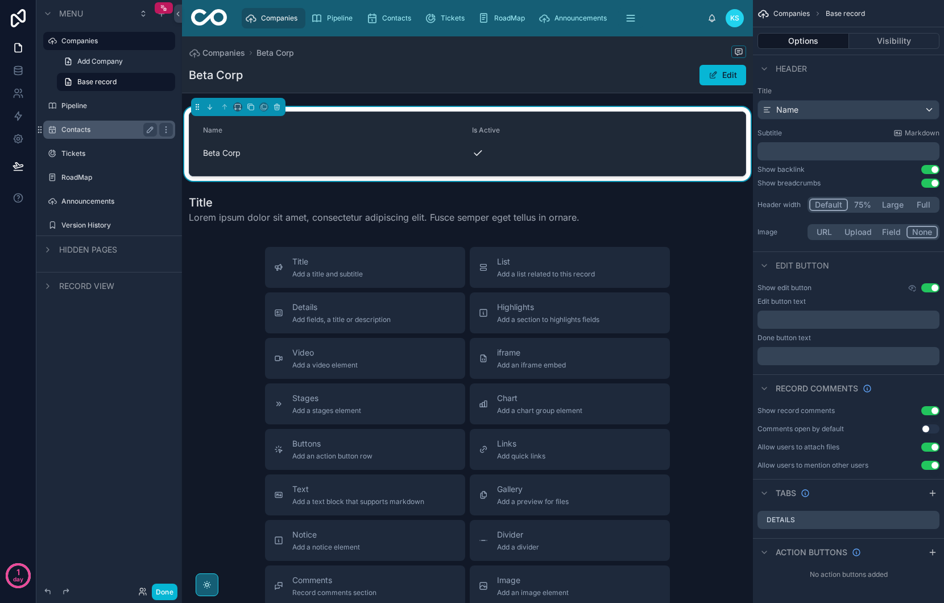
click at [77, 123] on div "Contacts" at bounding box center [109, 130] width 96 height 14
click at [18, 69] on icon at bounding box center [17, 68] width 7 height 3
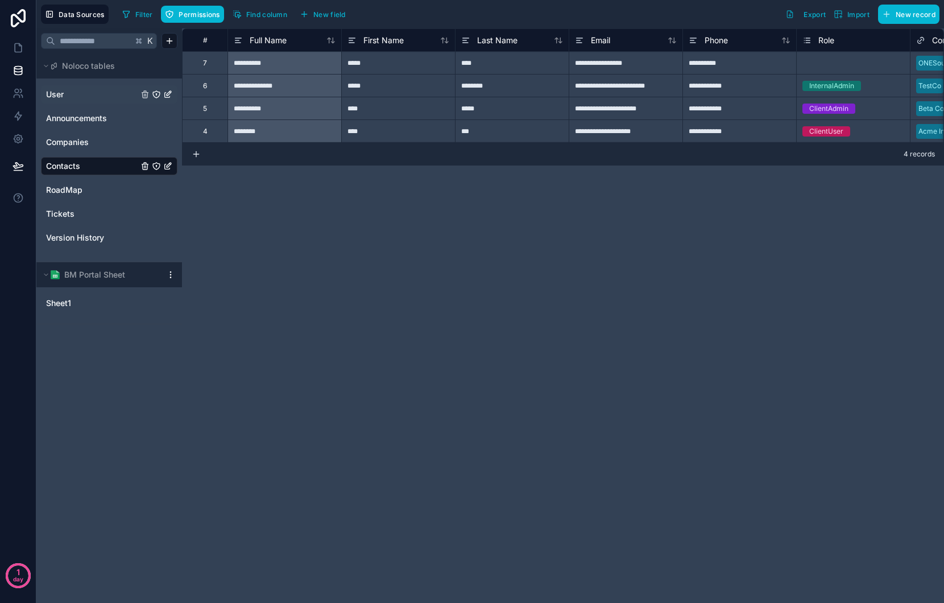
click at [54, 97] on span "User" at bounding box center [55, 94] width 18 height 11
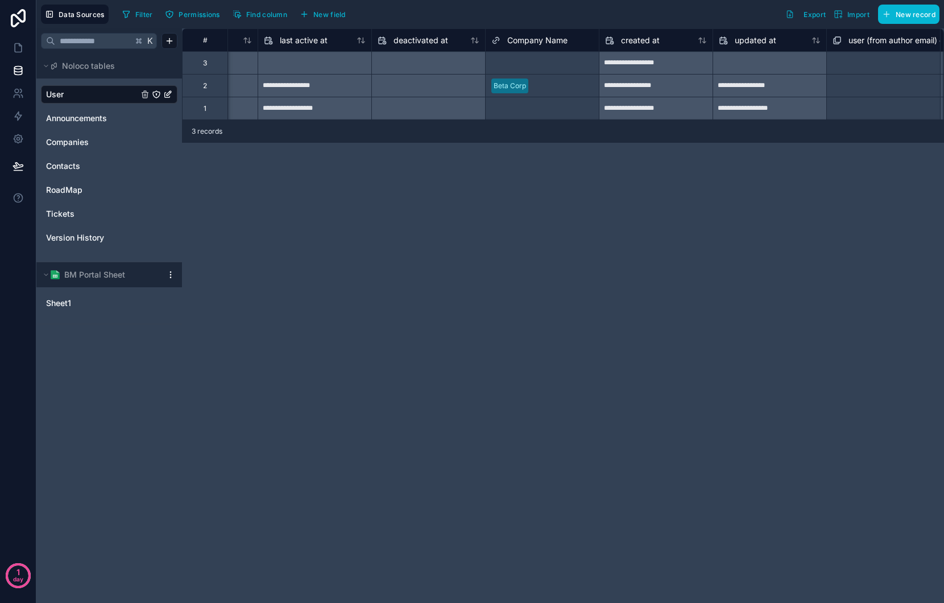
scroll to position [0, 884]
click at [545, 84] on div at bounding box center [560, 85] width 60 height 11
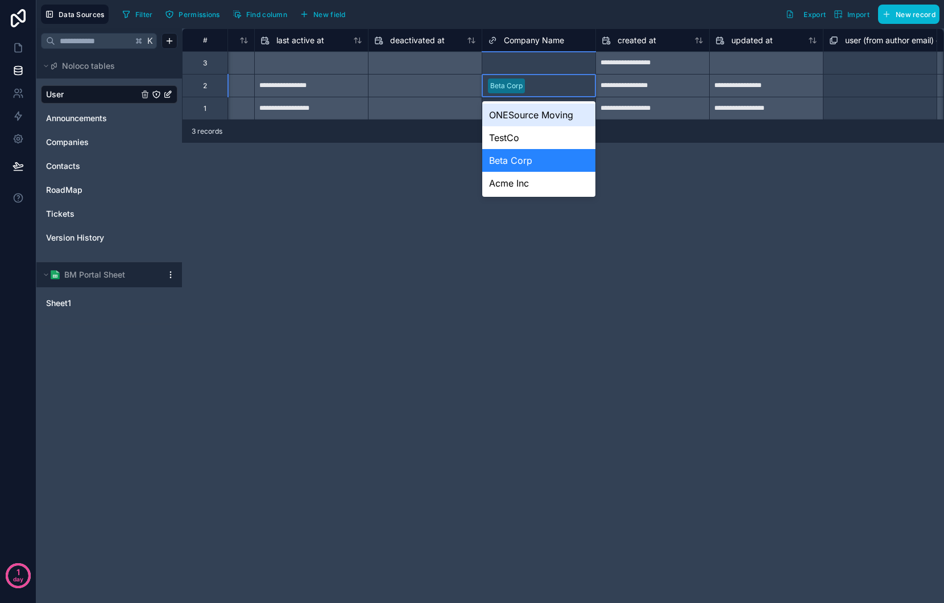
click at [545, 84] on div at bounding box center [560, 85] width 60 height 11
click at [545, 110] on div "ONESource Moving" at bounding box center [538, 115] width 113 height 23
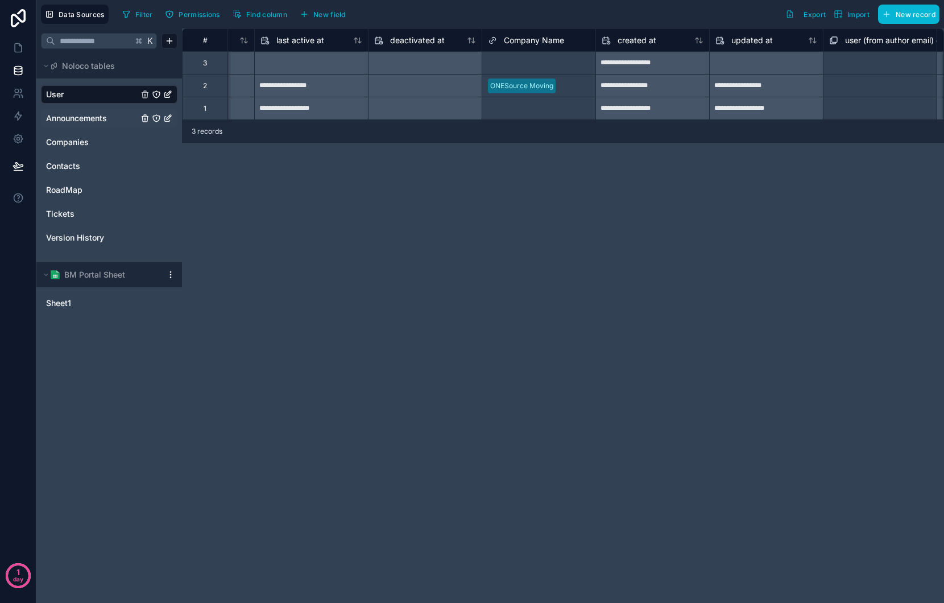
click at [88, 118] on span "Announcements" at bounding box center [76, 118] width 61 height 11
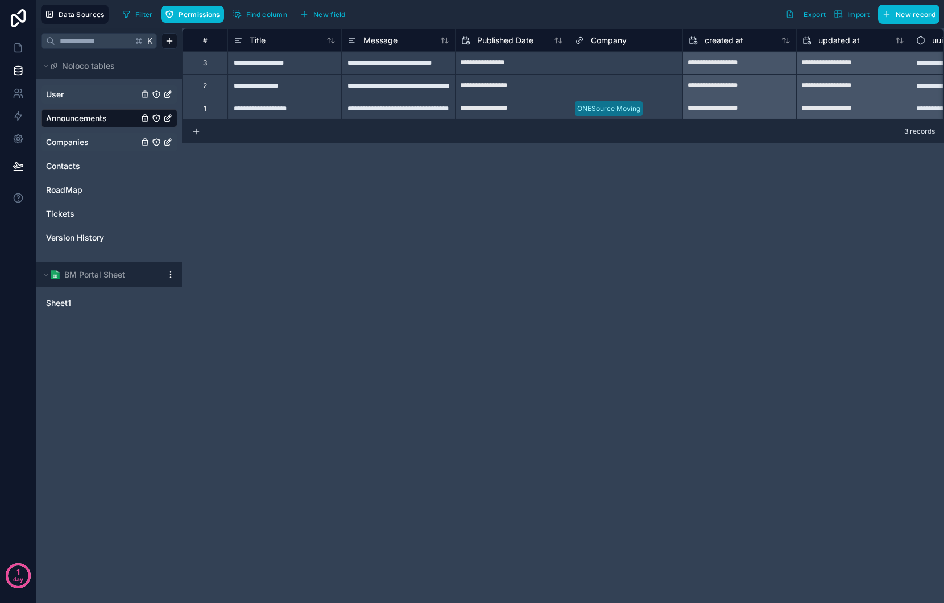
click at [74, 136] on div "Companies" at bounding box center [109, 142] width 137 height 18
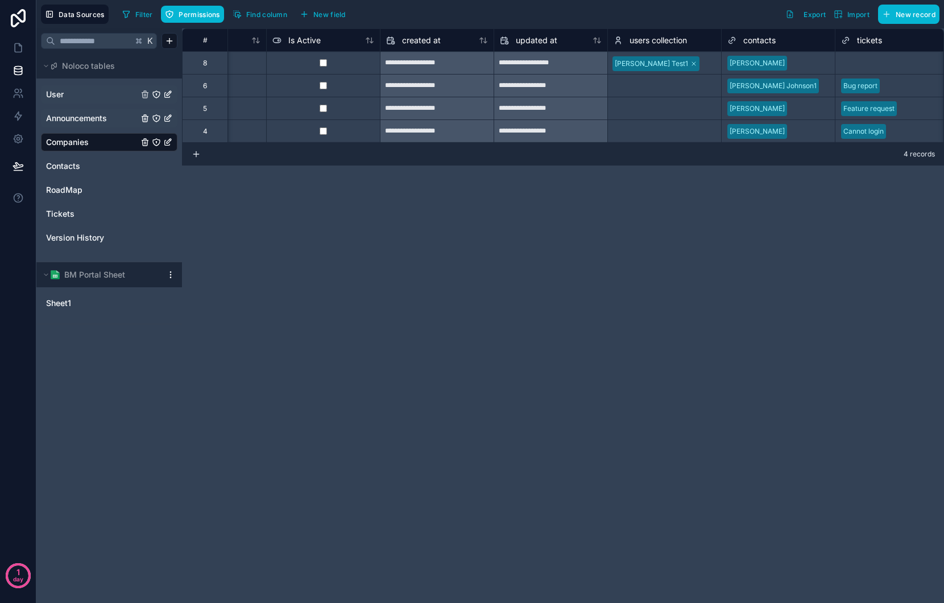
scroll to position [0, 81]
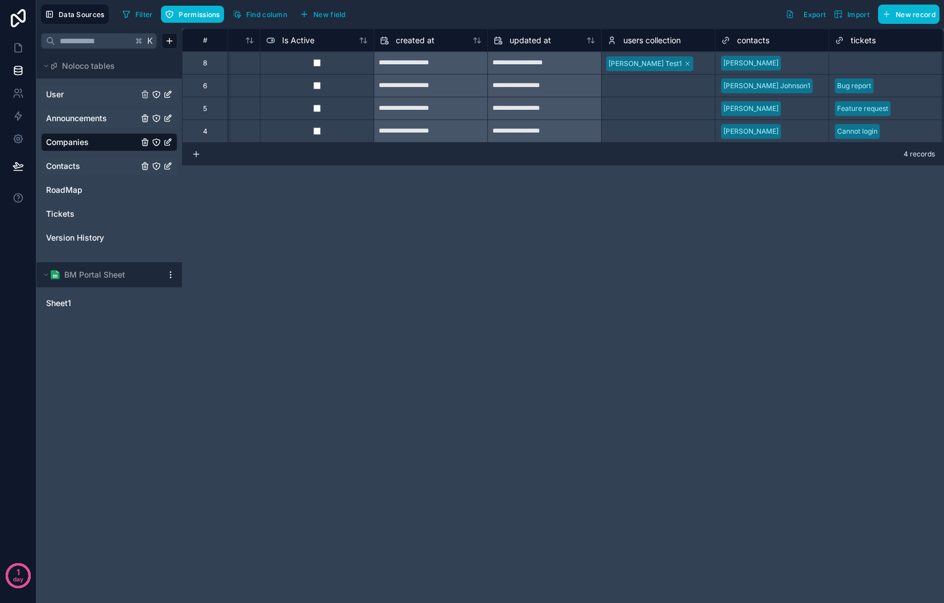
click at [73, 168] on span "Contacts" at bounding box center [63, 165] width 34 height 11
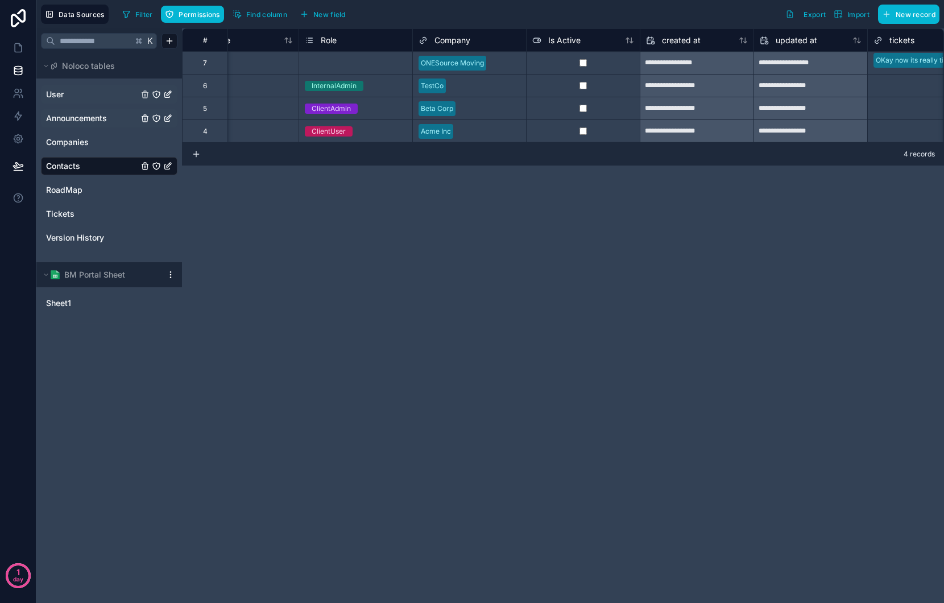
scroll to position [0, 649]
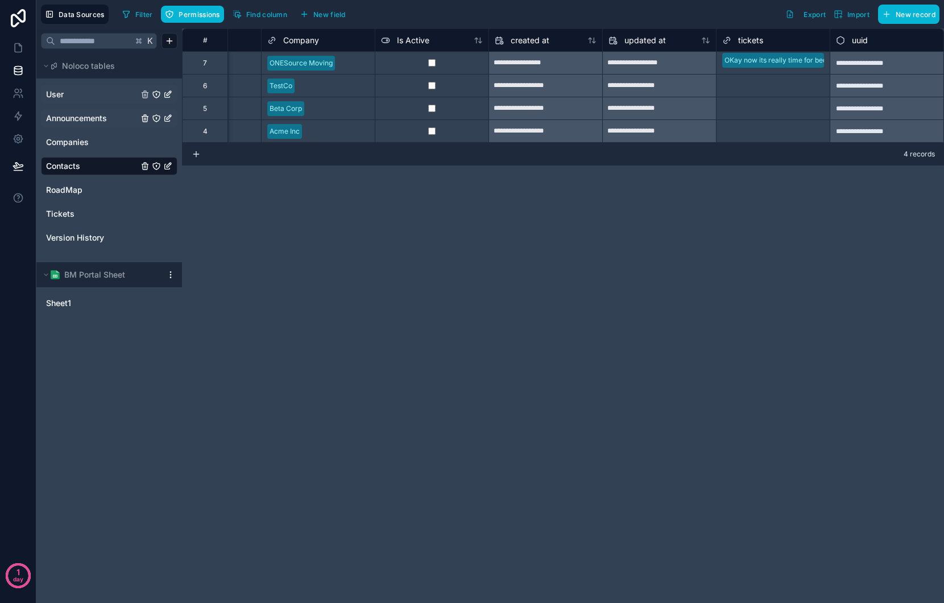
click at [58, 97] on span "User" at bounding box center [55, 94] width 18 height 11
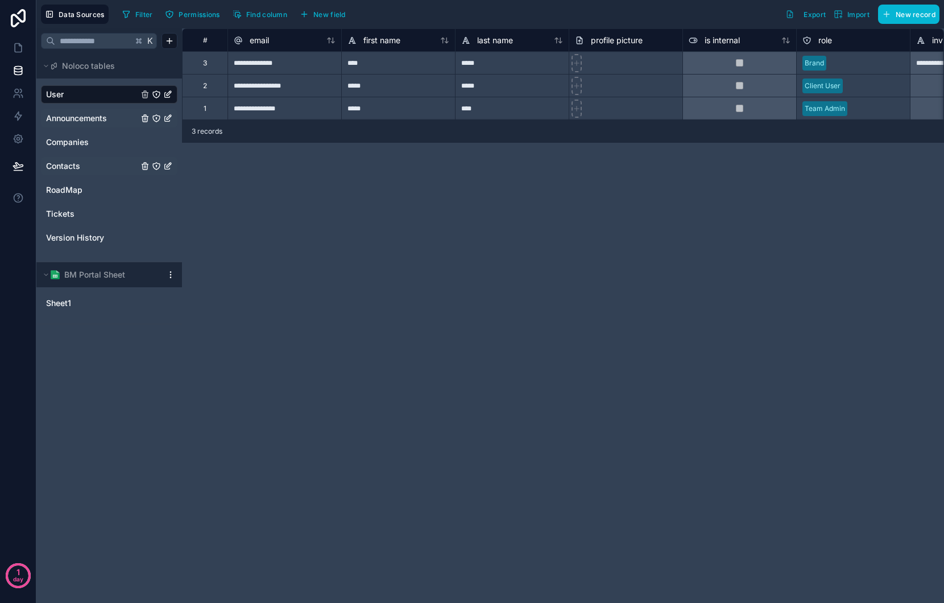
click at [71, 123] on span "Announcements" at bounding box center [76, 118] width 61 height 11
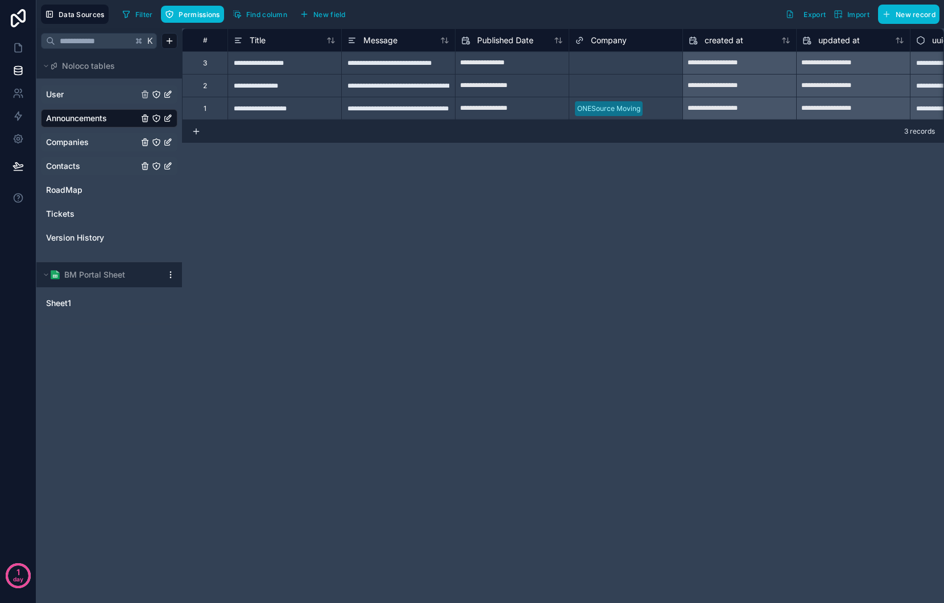
click at [66, 147] on span "Companies" at bounding box center [67, 142] width 43 height 11
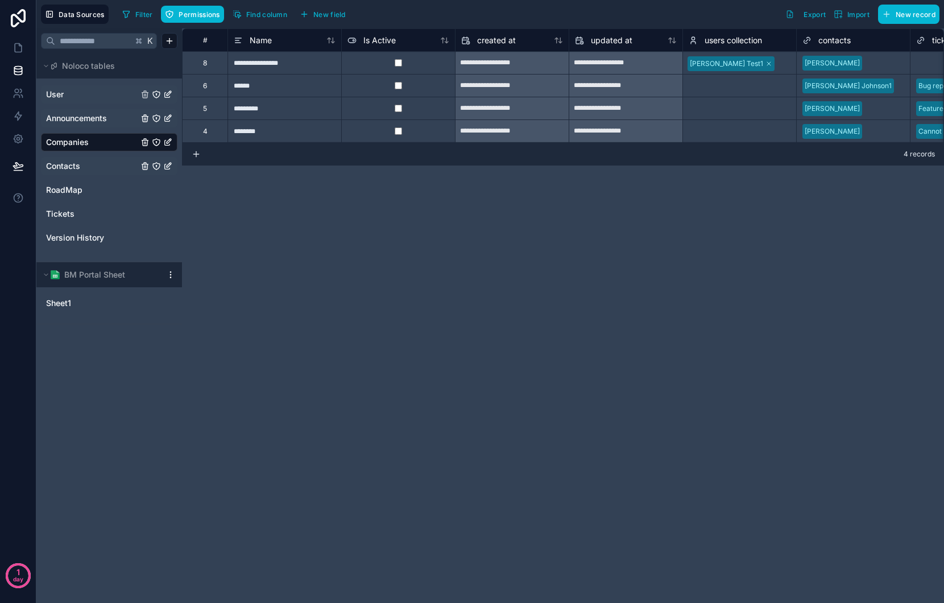
click at [65, 171] on span "Contacts" at bounding box center [63, 165] width 34 height 11
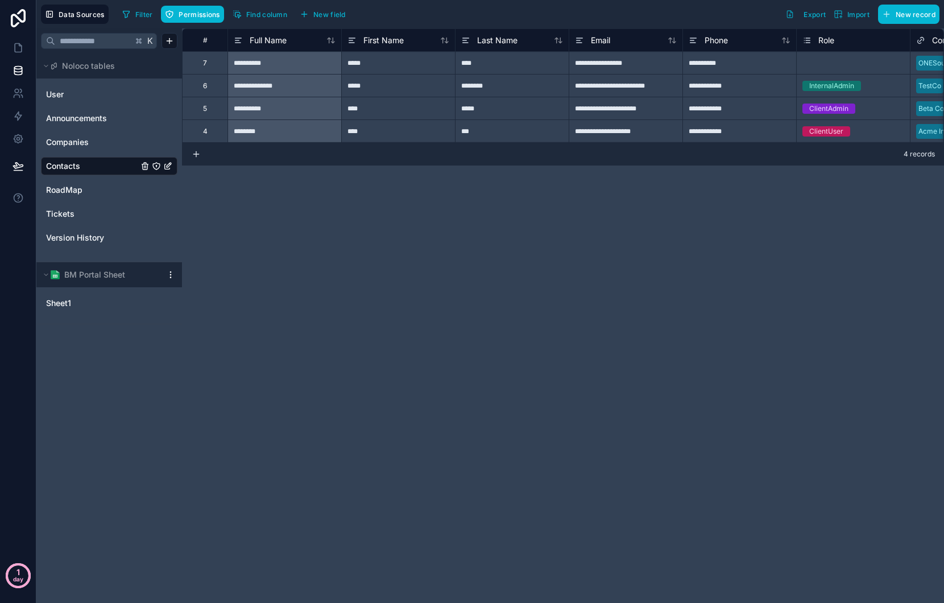
click at [23, 565] on div "1 day" at bounding box center [18, 577] width 10 height 20
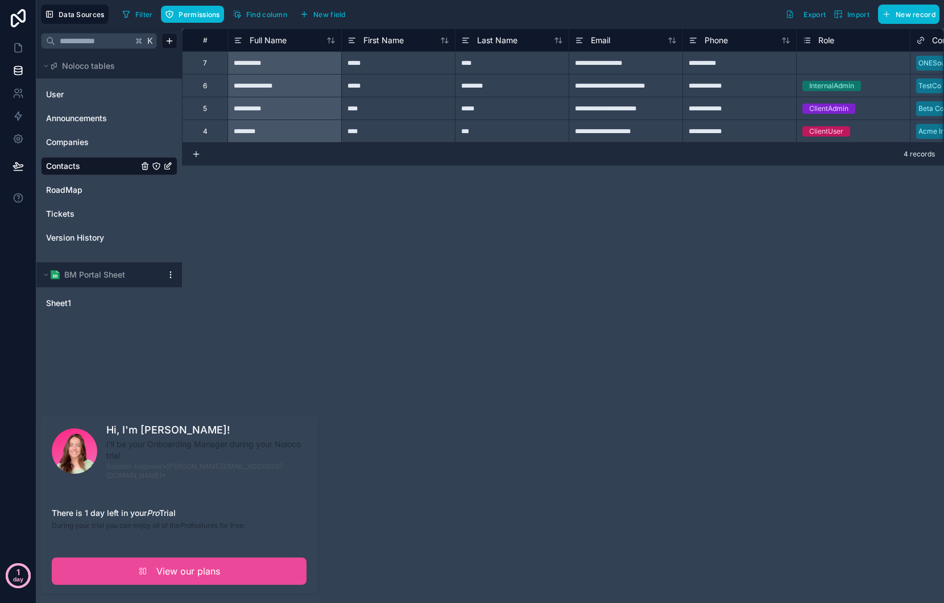
click at [23, 565] on div "1 day" at bounding box center [18, 577] width 10 height 20
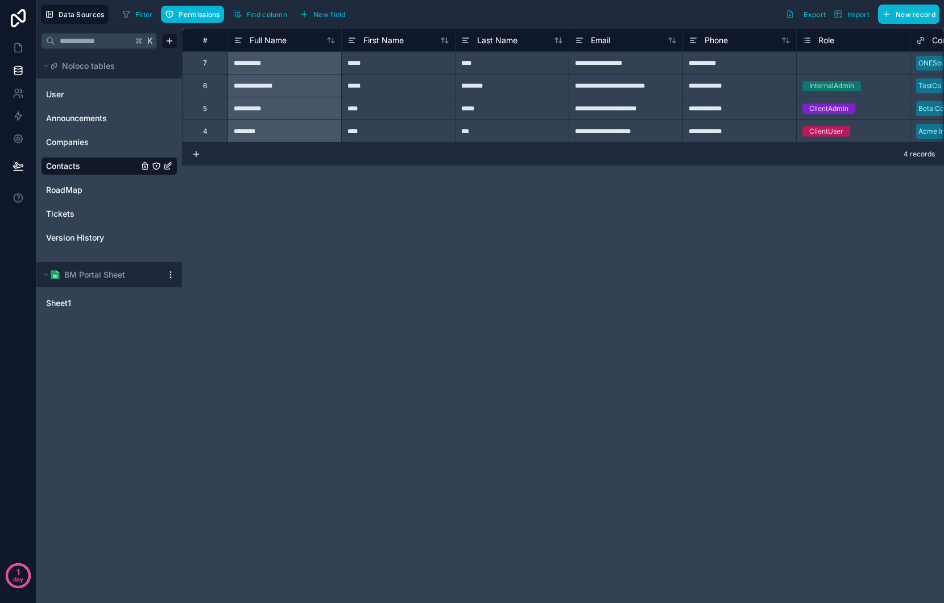
click at [192, 348] on div "**********" at bounding box center [563, 315] width 762 height 575
click at [19, 18] on icon at bounding box center [18, 18] width 15 height 18
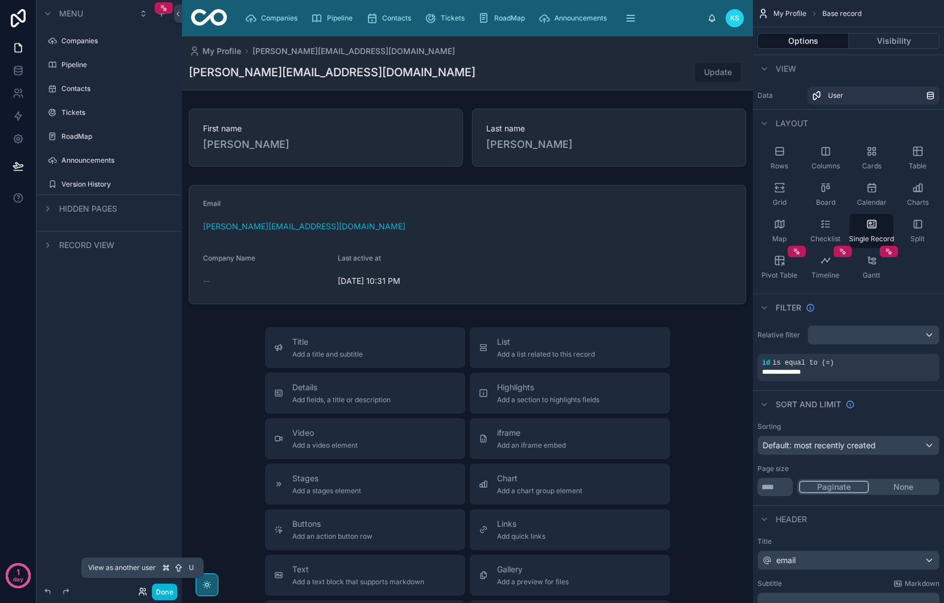
click at [143, 595] on icon at bounding box center [142, 591] width 9 height 9
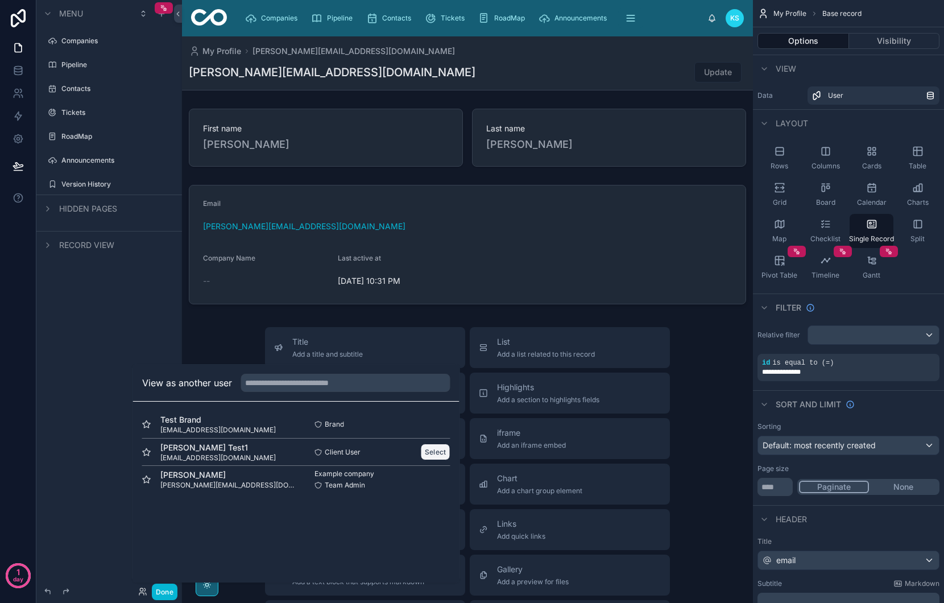
click at [444, 450] on button "Select" at bounding box center [436, 452] width 30 height 16
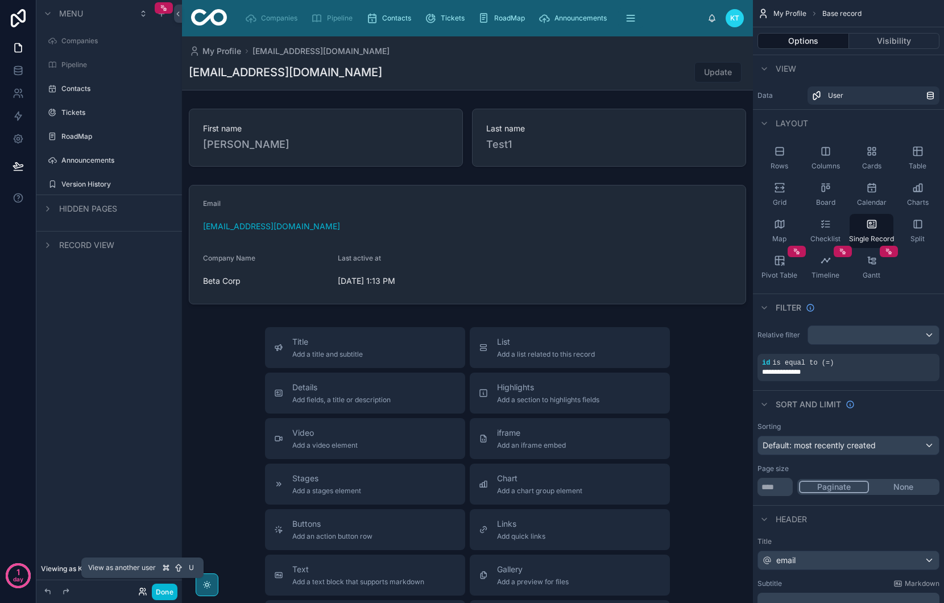
click at [141, 587] on icon at bounding box center [142, 591] width 9 height 9
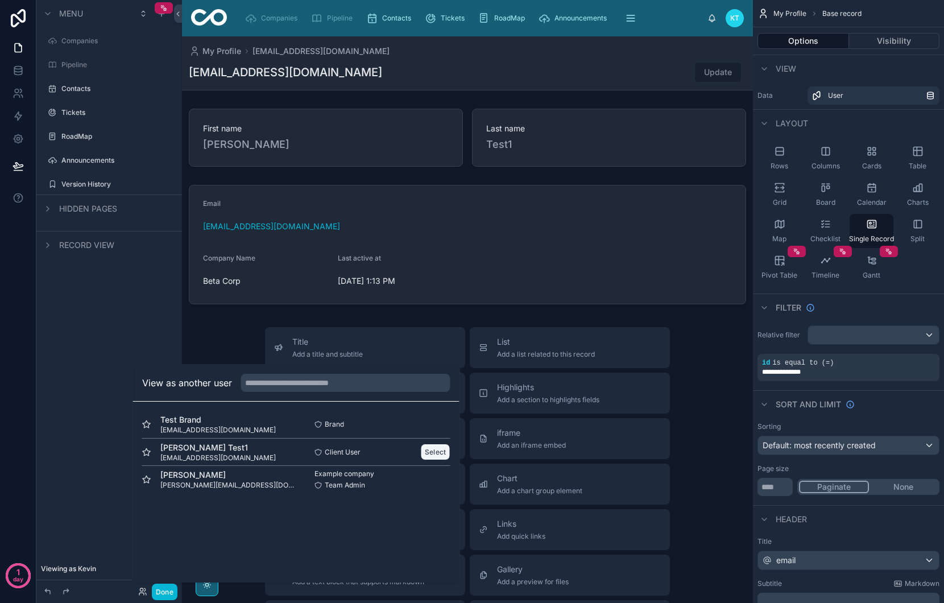
click at [438, 454] on button "Select" at bounding box center [436, 452] width 30 height 16
click at [436, 453] on button "Select" at bounding box center [436, 452] width 30 height 16
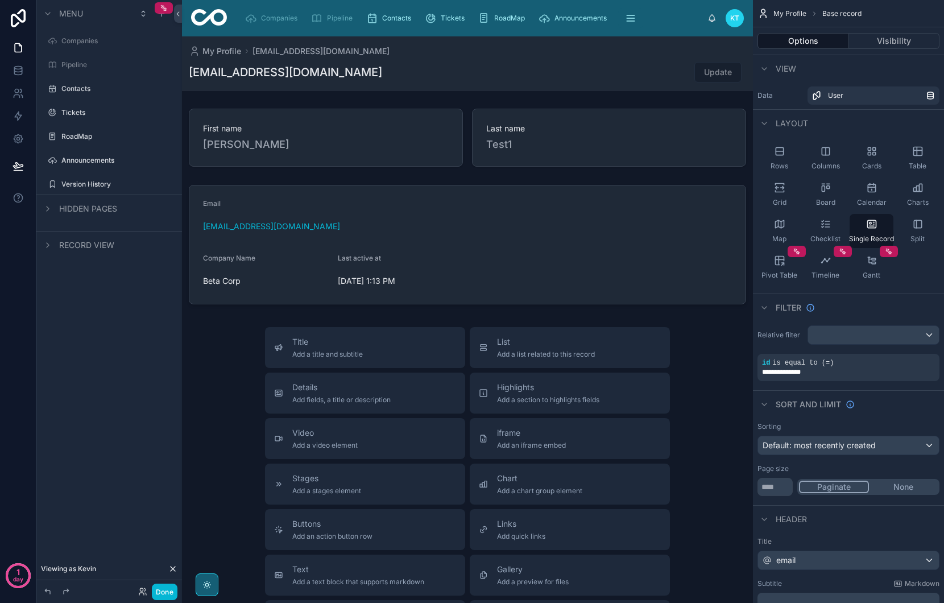
click at [86, 334] on div "Menu Companies Pipeline Contacts Tickets RoadMap Announcements Version History …" at bounding box center [109, 294] width 146 height 589
click at [204, 585] on icon at bounding box center [207, 584] width 7 height 7
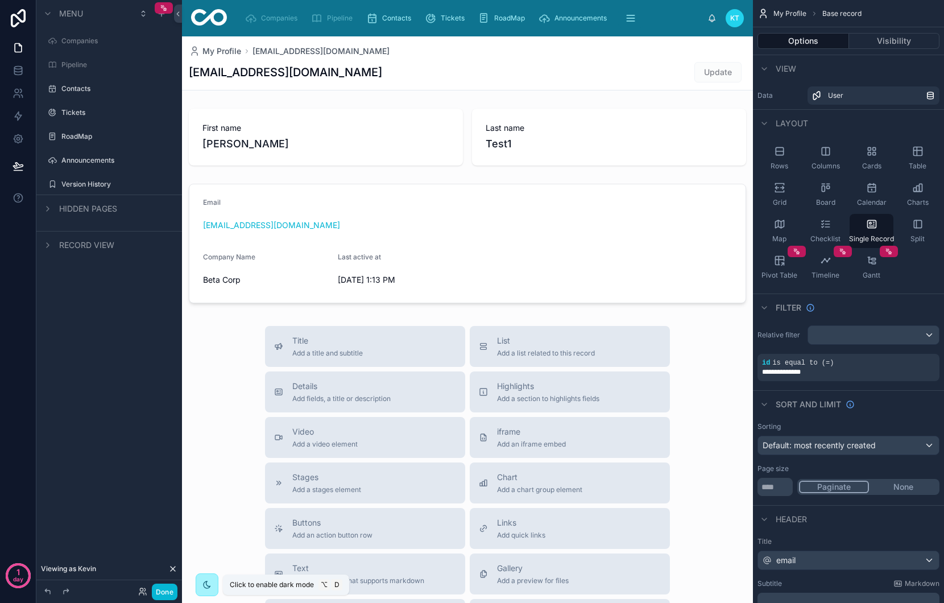
click at [204, 585] on icon at bounding box center [207, 584] width 9 height 9
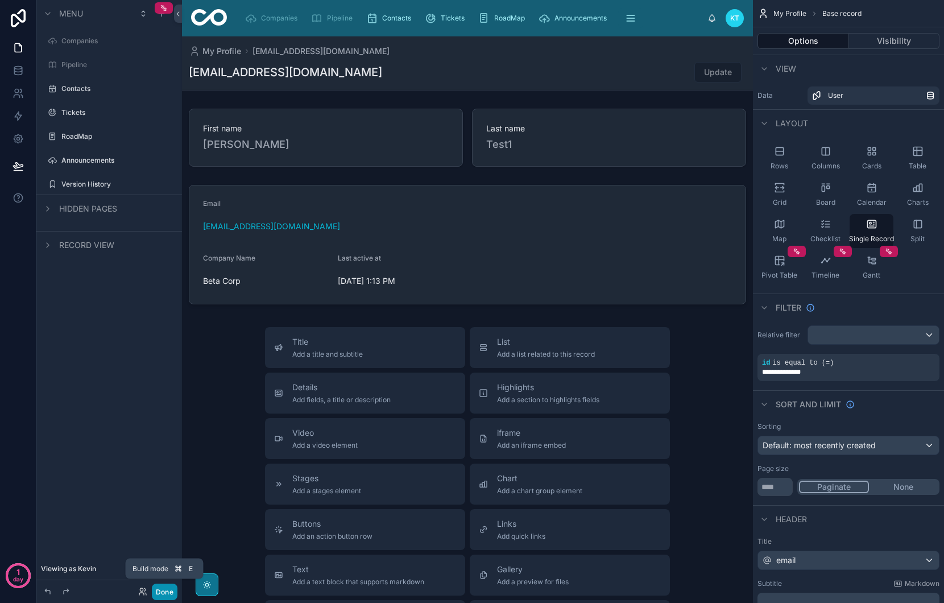
click at [164, 591] on button "Done" at bounding box center [165, 592] width 26 height 16
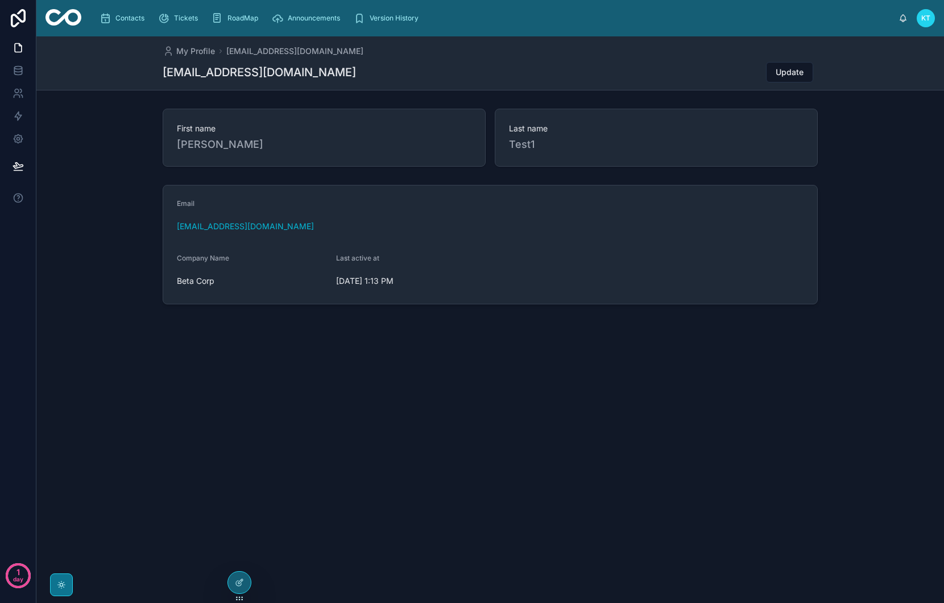
click at [550, 381] on div "My Profile kshawjr@gmail.com kshawjr@gmail.com Update First name Kevin Last nam…" at bounding box center [490, 208] width 908 height 345
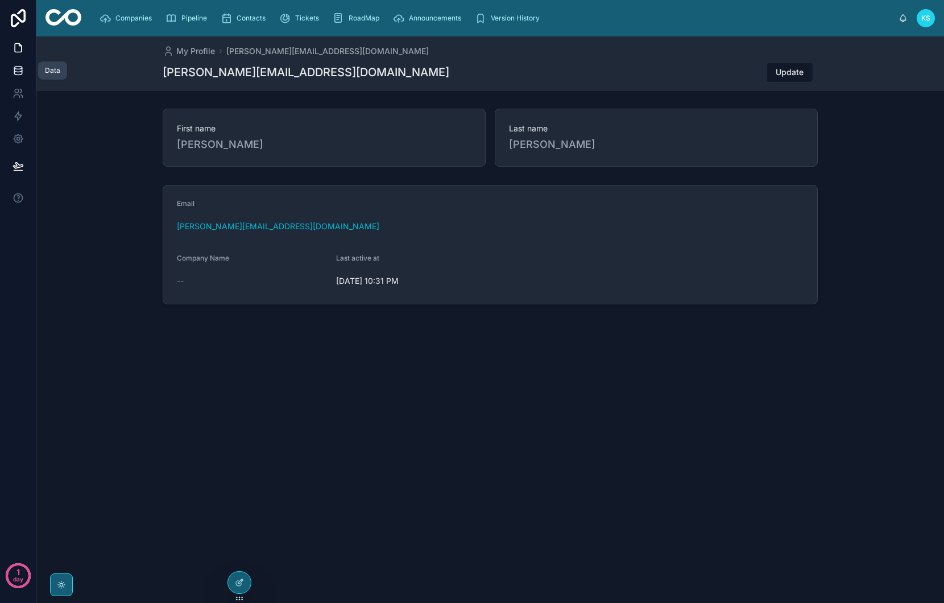
click at [18, 70] on icon at bounding box center [18, 70] width 11 height 11
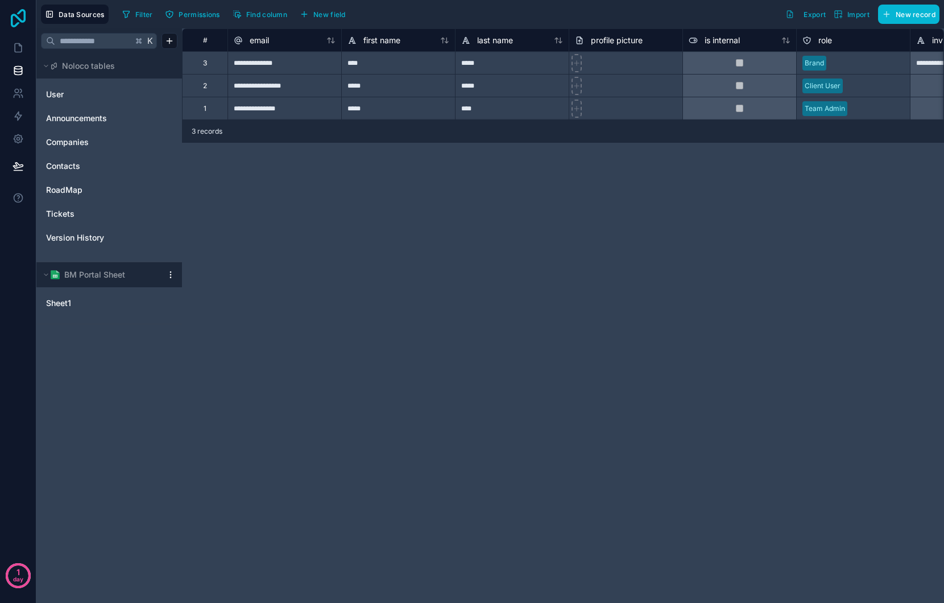
click at [15, 22] on icon at bounding box center [18, 18] width 23 height 18
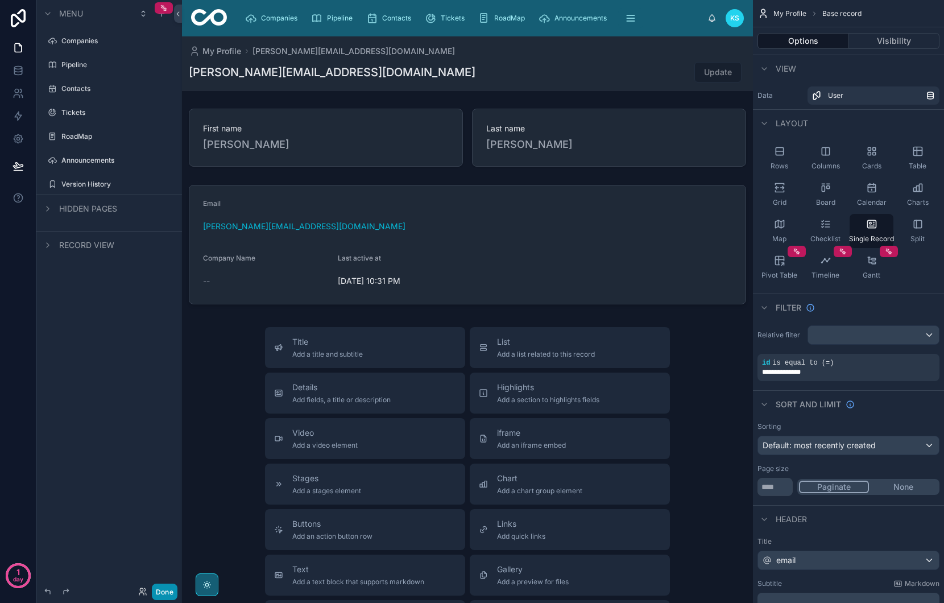
click at [162, 591] on button "Done" at bounding box center [165, 592] width 26 height 16
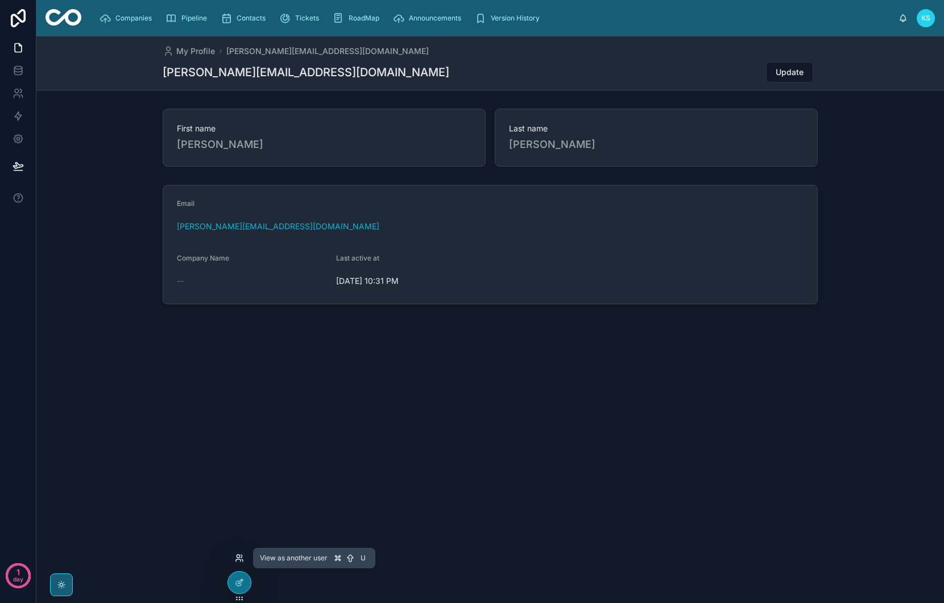
click at [241, 555] on icon at bounding box center [241, 556] width 1 height 3
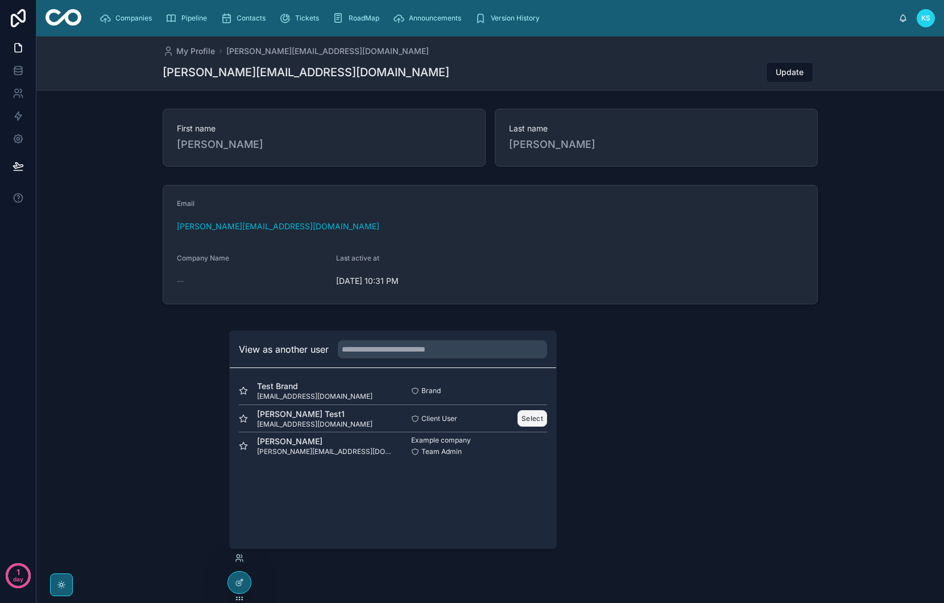
click at [531, 417] on button "Select" at bounding box center [533, 418] width 30 height 16
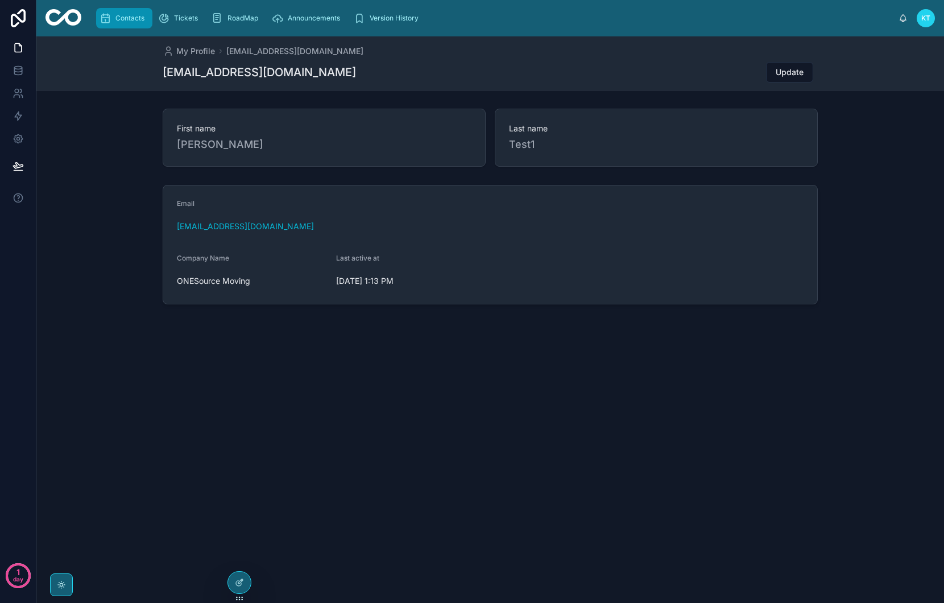
click at [134, 19] on span "Contacts" at bounding box center [129, 18] width 29 height 9
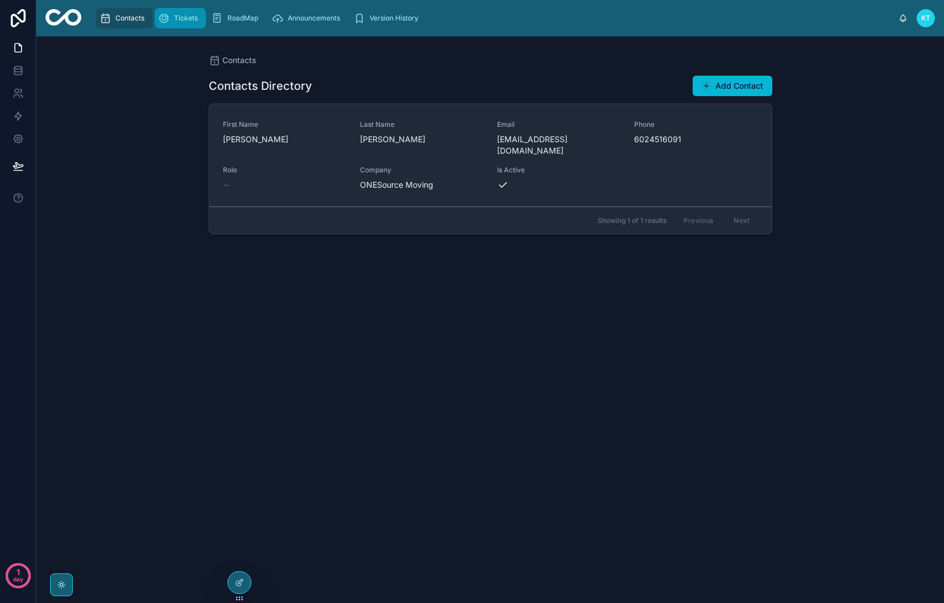
click at [166, 19] on icon "scrollable content" at bounding box center [163, 18] width 11 height 11
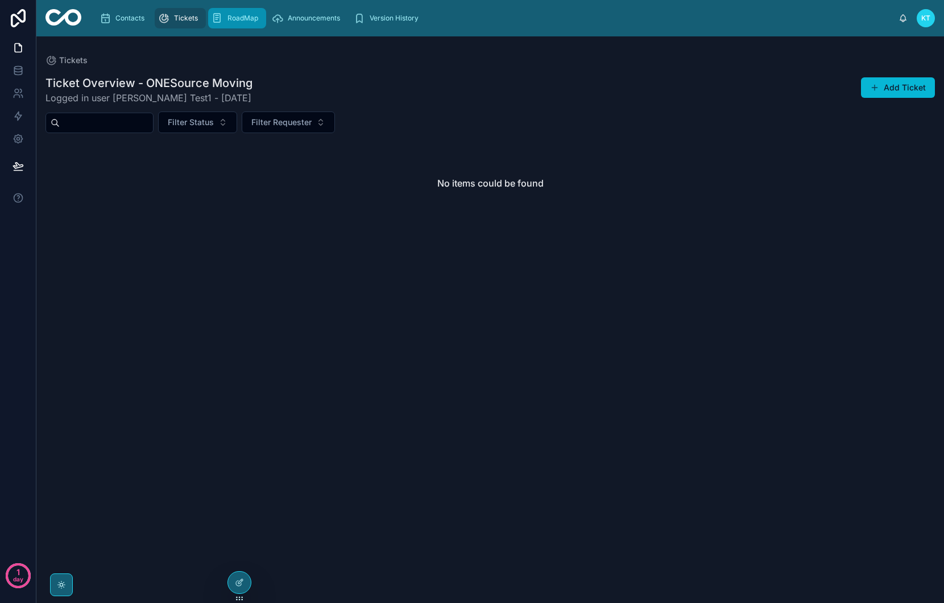
click at [238, 20] on span "RoadMap" at bounding box center [243, 18] width 31 height 9
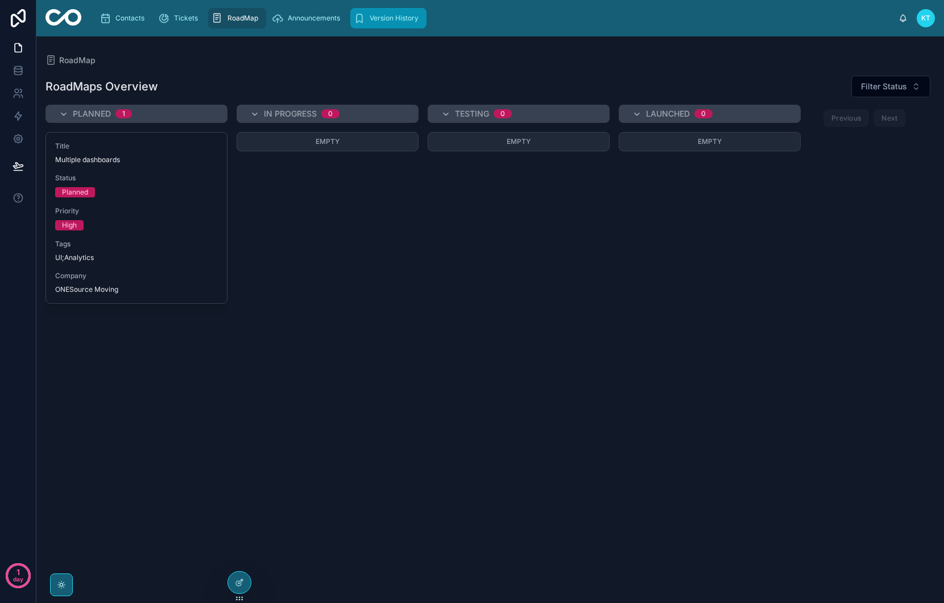
click at [401, 27] on link "Version History" at bounding box center [388, 18] width 76 height 20
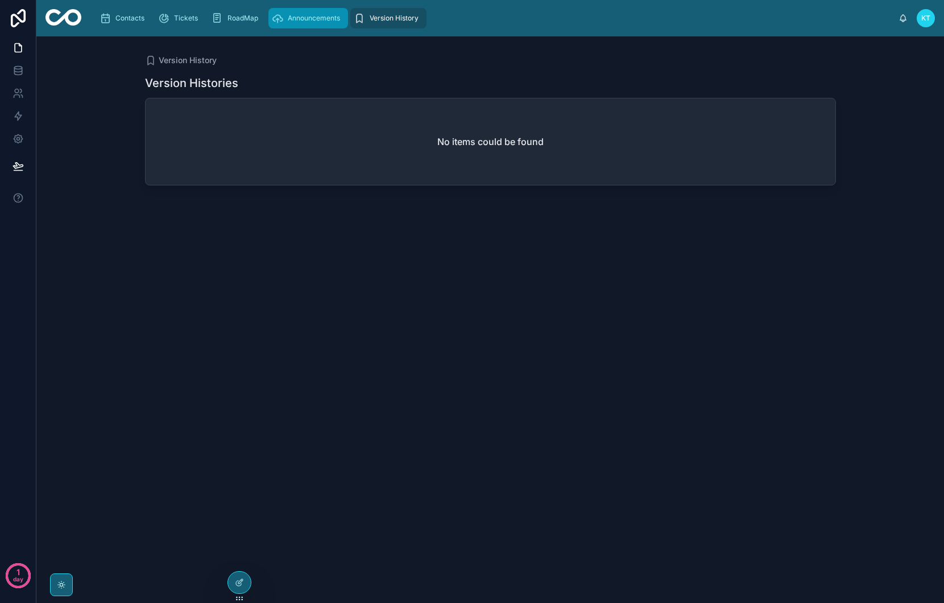
click at [313, 25] on div "Announcements" at bounding box center [308, 18] width 73 height 18
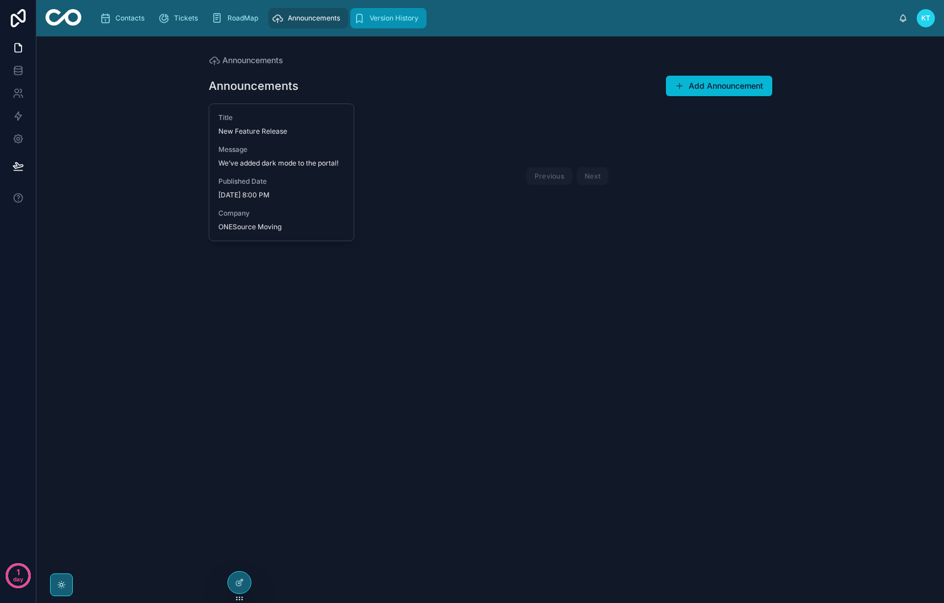
click at [393, 19] on span "Version History" at bounding box center [394, 18] width 49 height 9
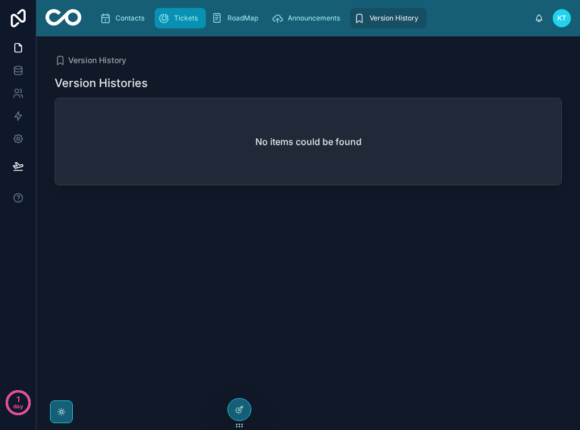
click at [182, 23] on div "Tickets" at bounding box center [180, 18] width 44 height 18
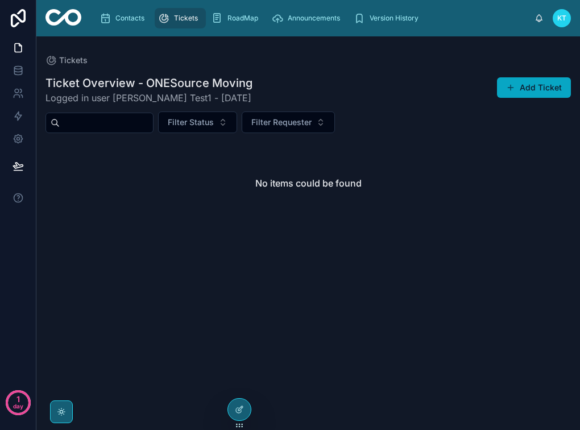
click at [527, 94] on button "Add Ticket" at bounding box center [534, 87] width 74 height 20
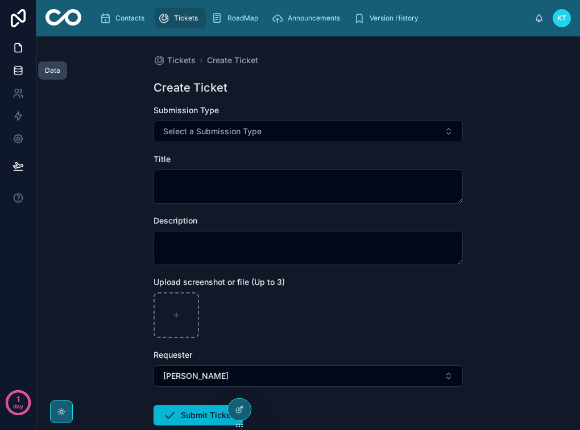
click at [21, 70] on icon at bounding box center [18, 70] width 11 height 11
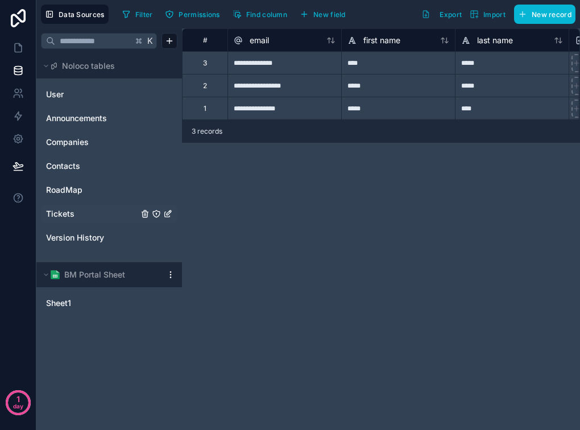
click at [64, 216] on span "Tickets" at bounding box center [60, 213] width 28 height 11
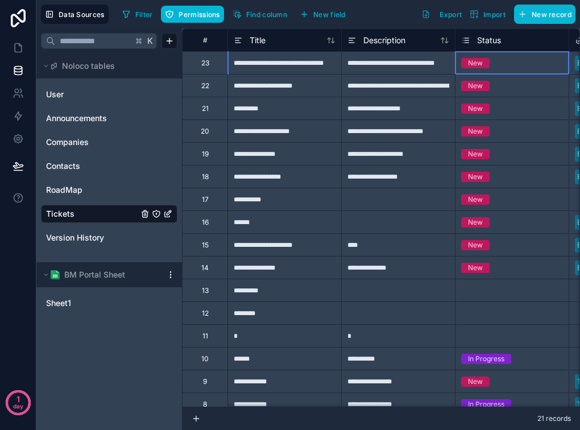
click at [530, 65] on div "New" at bounding box center [512, 63] width 113 height 13
click at [516, 68] on div "New" at bounding box center [512, 63] width 113 height 13
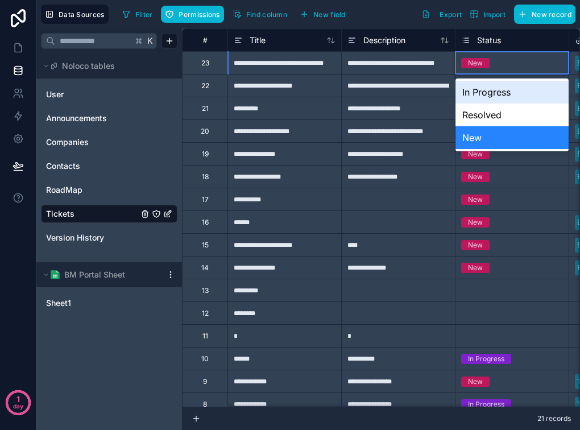
click at [91, 214] on link "Tickets" at bounding box center [92, 213] width 92 height 11
click at [397, 19] on div "Filter Permissions Find column New field Export Import New record" at bounding box center [347, 14] width 458 height 19
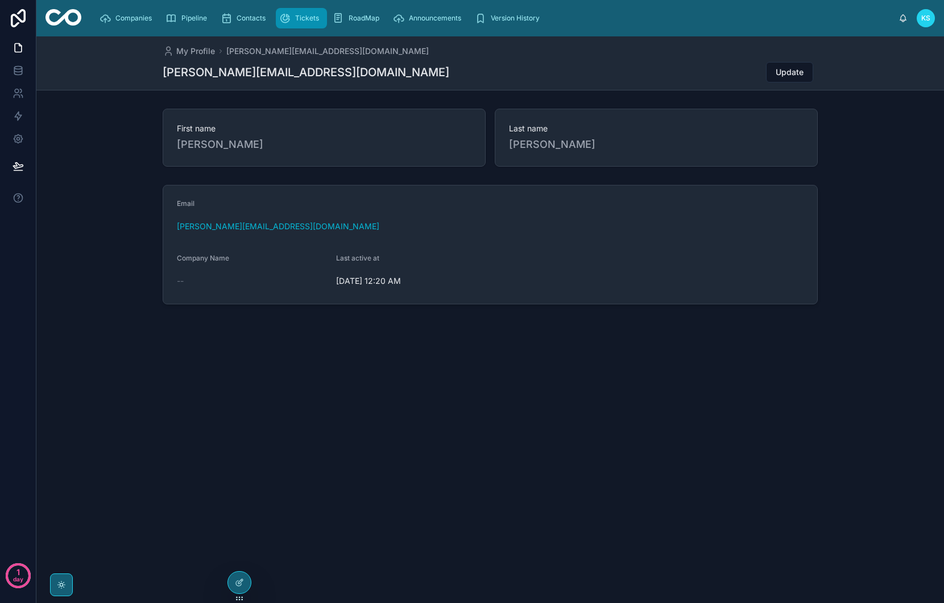
click at [295, 20] on span "Tickets" at bounding box center [307, 18] width 24 height 9
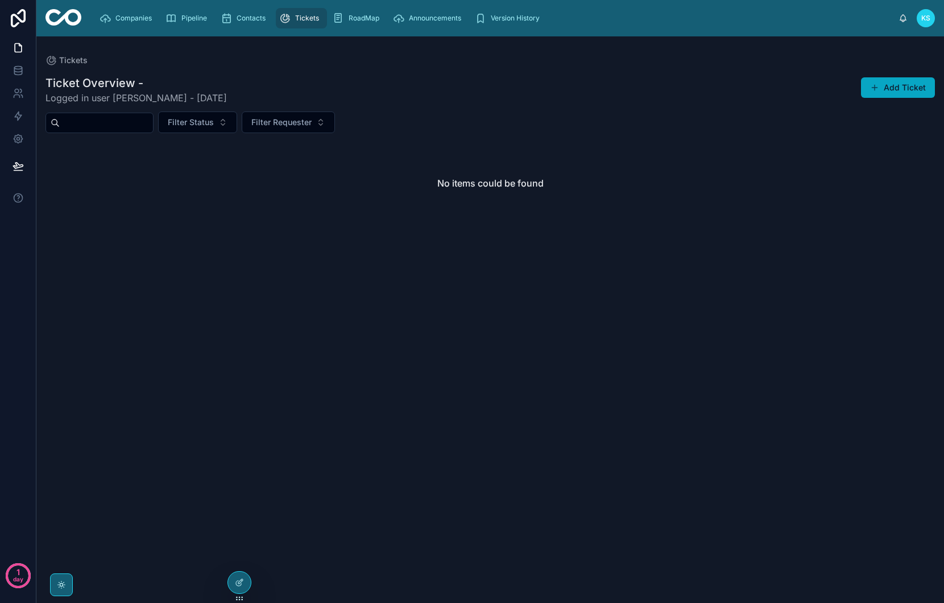
click at [895, 92] on button "Add Ticket" at bounding box center [898, 87] width 74 height 20
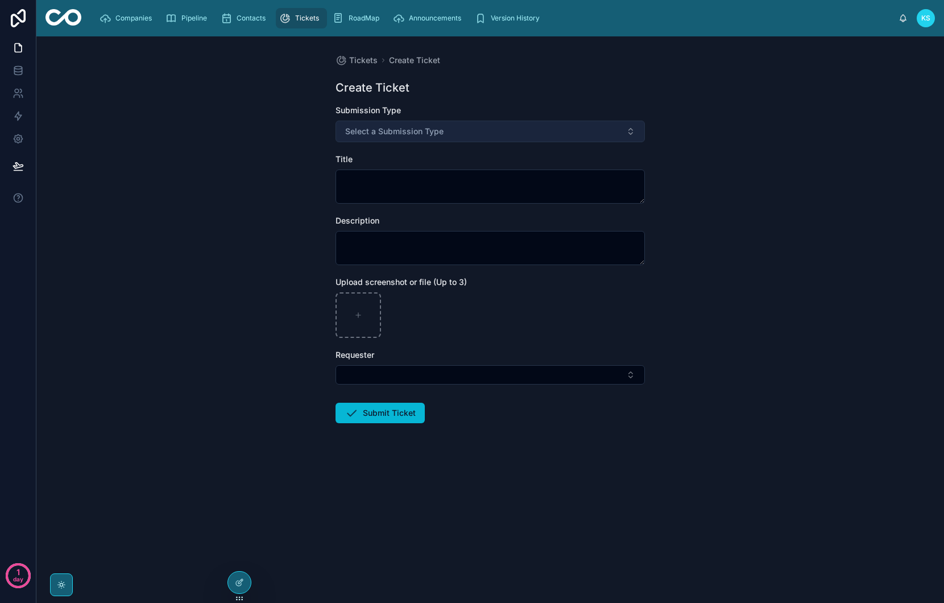
click at [407, 138] on button "Select a Submission Type" at bounding box center [490, 132] width 309 height 22
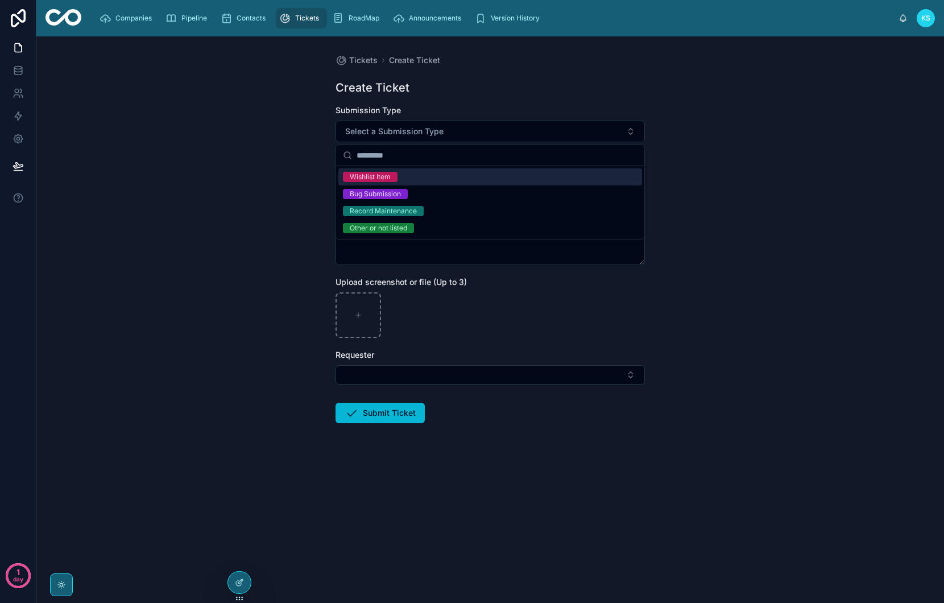
click at [378, 180] on div "Wishlist Item" at bounding box center [370, 177] width 41 height 10
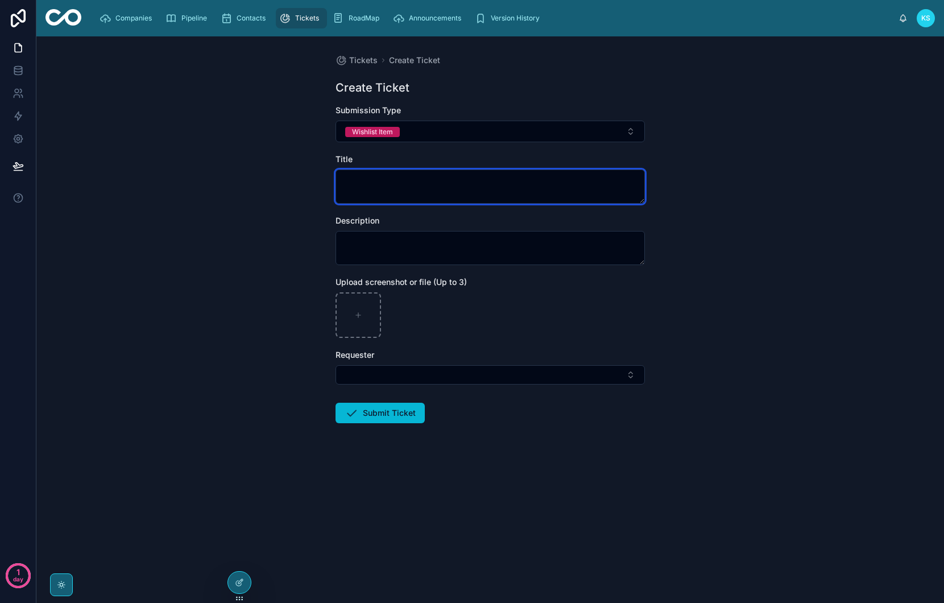
click at [378, 181] on textarea at bounding box center [490, 187] width 309 height 34
type textarea "**********"
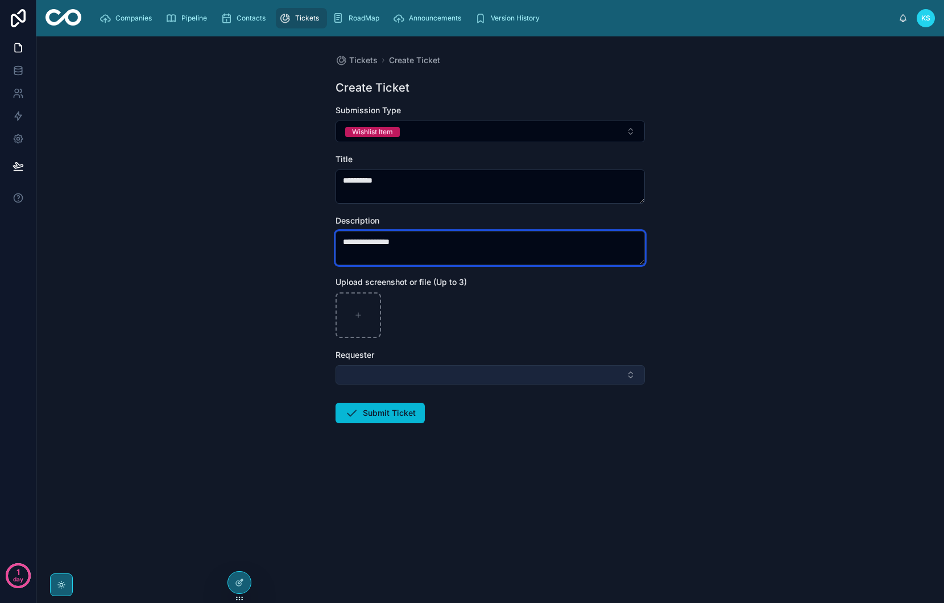
type textarea "**********"
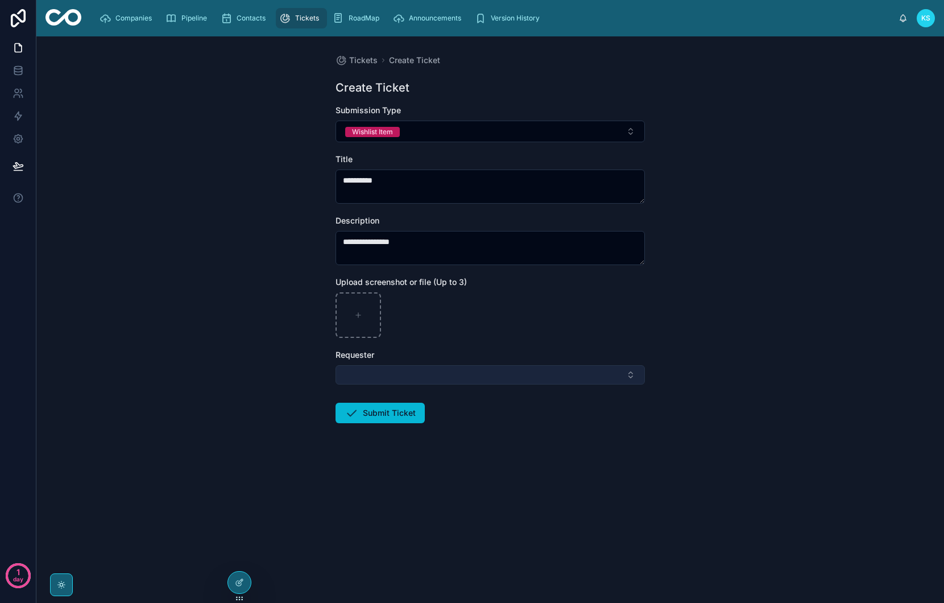
click at [364, 378] on button "Select Button" at bounding box center [490, 374] width 309 height 19
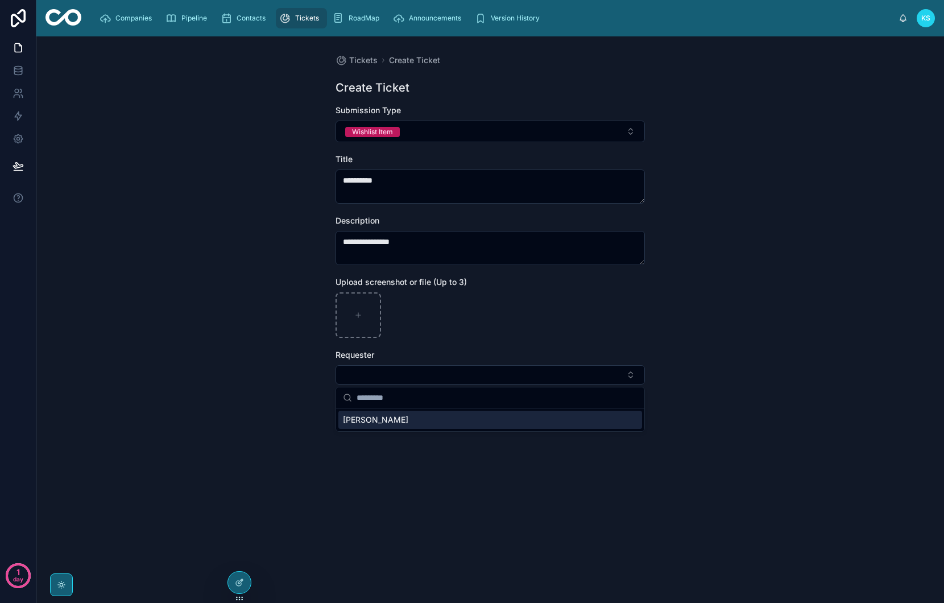
click at [374, 422] on span "[PERSON_NAME]" at bounding box center [375, 419] width 65 height 11
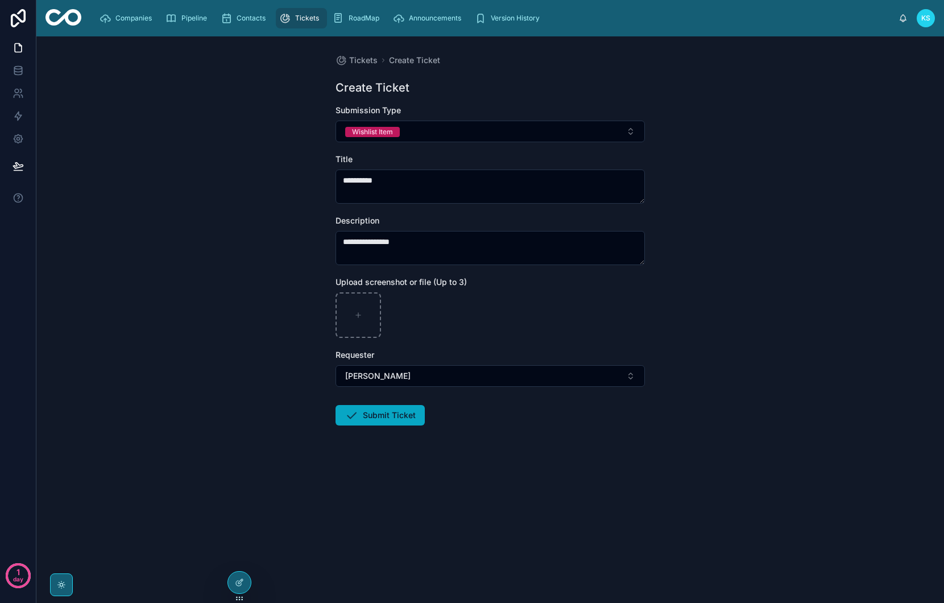
click at [378, 419] on button "Submit Ticket" at bounding box center [380, 415] width 89 height 20
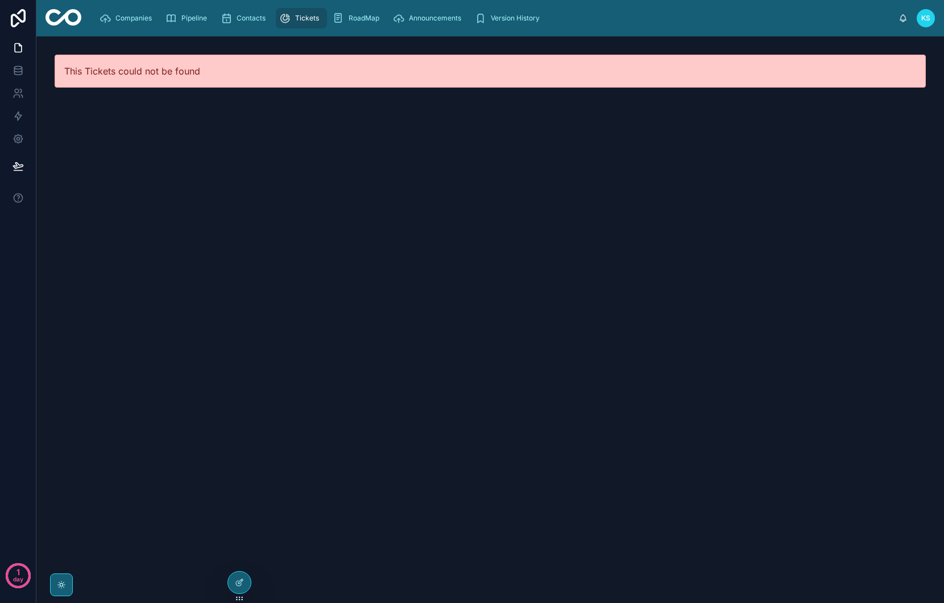
click at [303, 73] on div "This Tickets could not be found" at bounding box center [491, 71] width 872 height 33
click at [304, 19] on span "Tickets" at bounding box center [307, 18] width 24 height 9
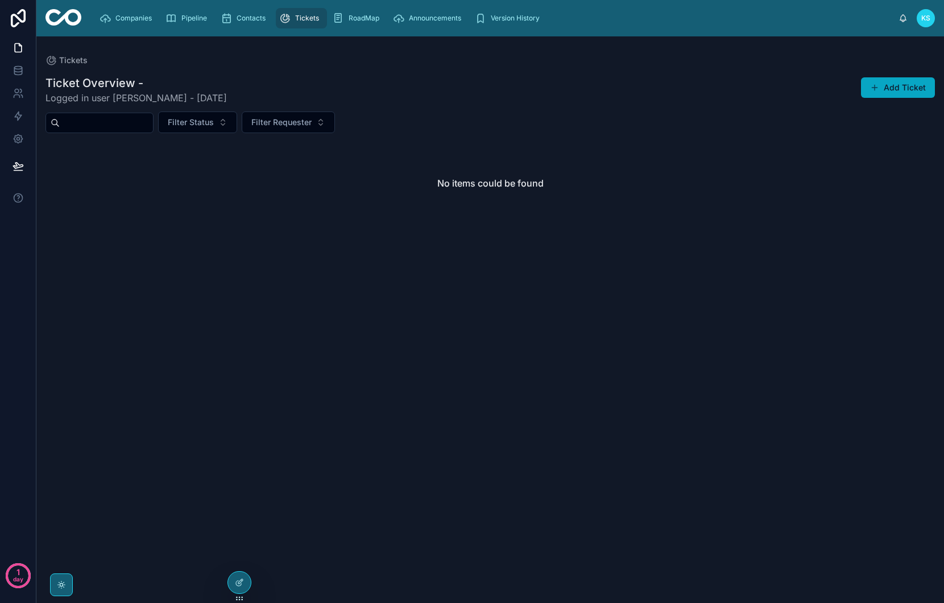
click at [876, 84] on span at bounding box center [874, 87] width 9 height 9
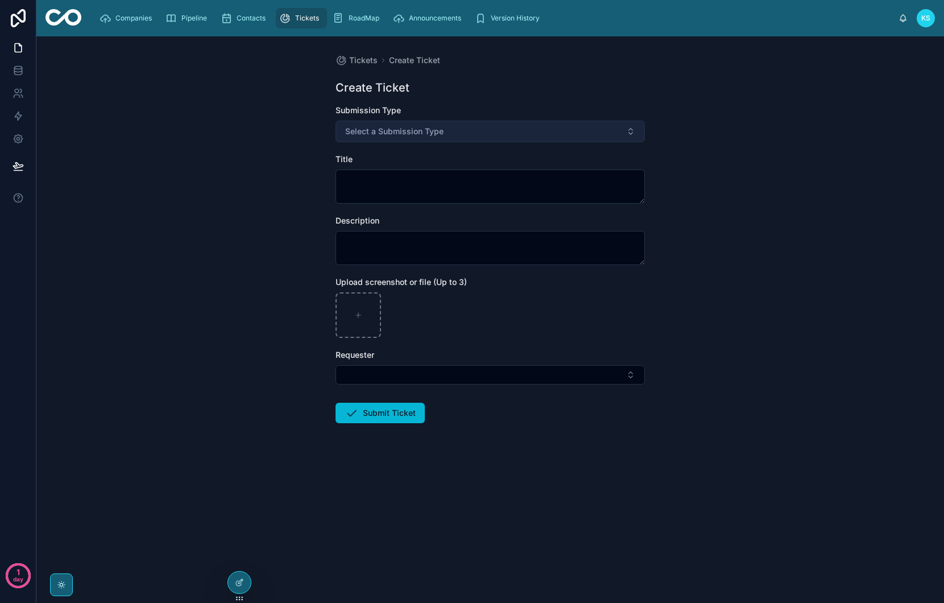
click at [448, 133] on button "Select a Submission Type" at bounding box center [490, 132] width 309 height 22
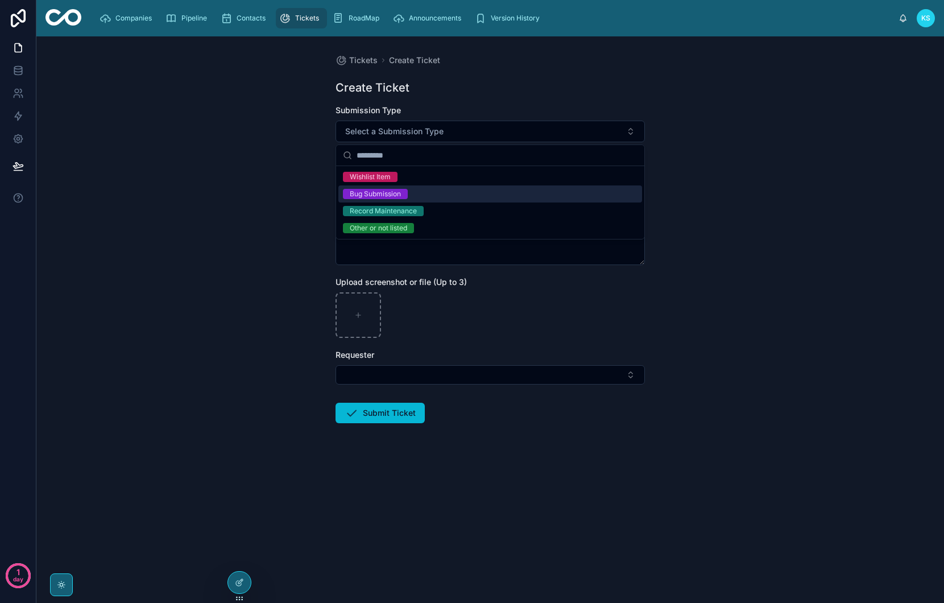
click at [376, 195] on div "Bug Submission" at bounding box center [375, 194] width 51 height 10
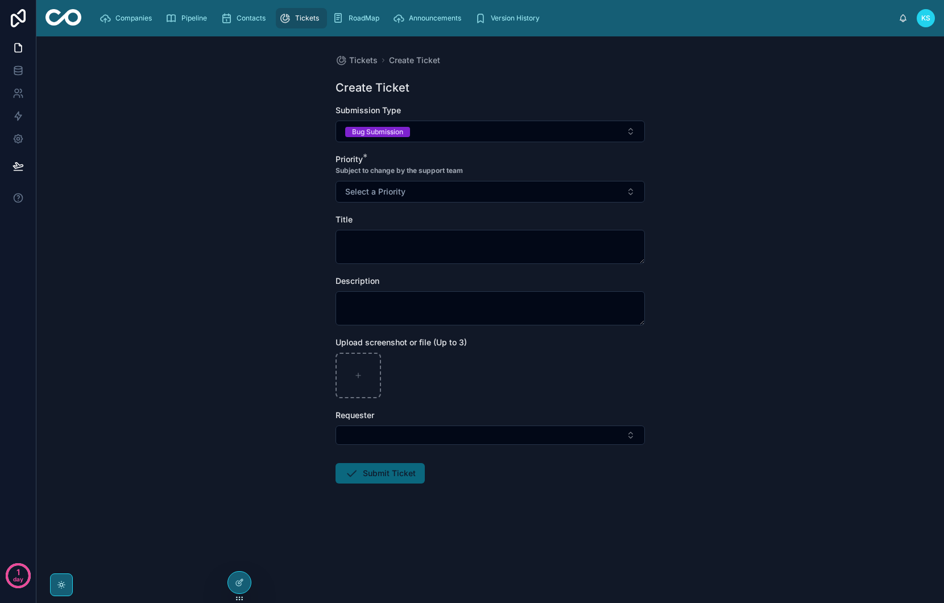
click at [376, 195] on span "Select a Priority" at bounding box center [375, 191] width 60 height 11
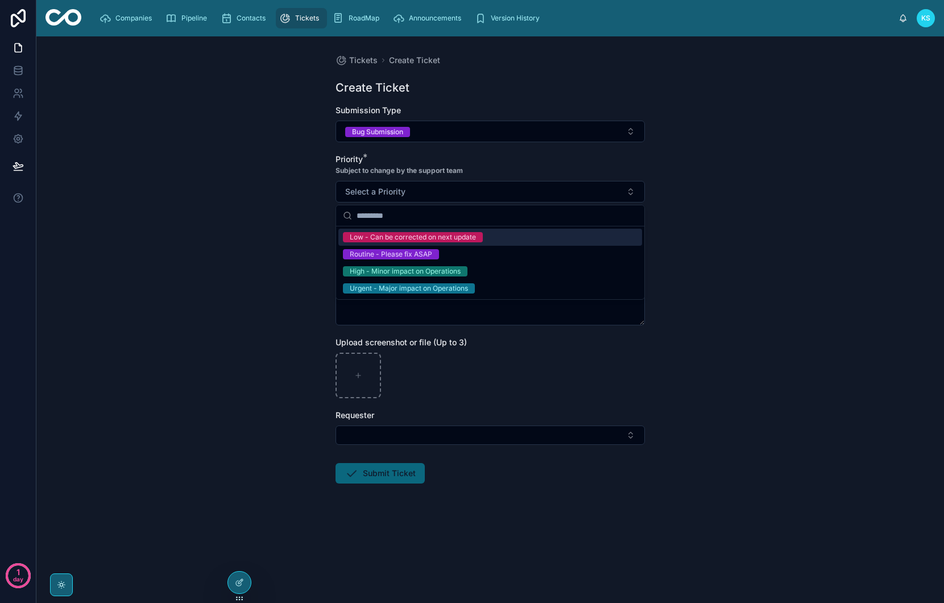
click at [377, 238] on div "Low - Can be corrected on next update" at bounding box center [413, 237] width 126 height 10
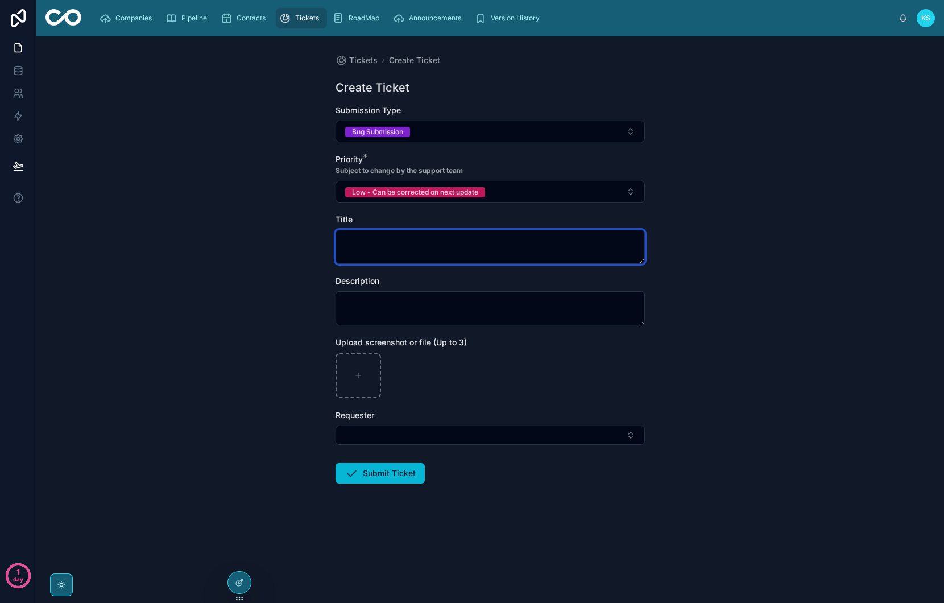
click at [397, 241] on textarea at bounding box center [490, 247] width 309 height 34
type textarea "**********"
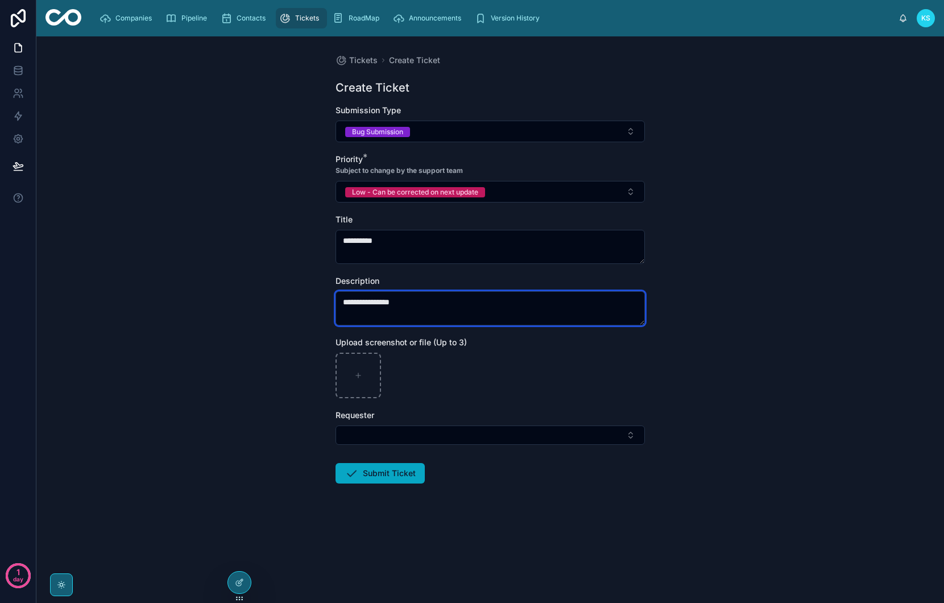
type textarea "**********"
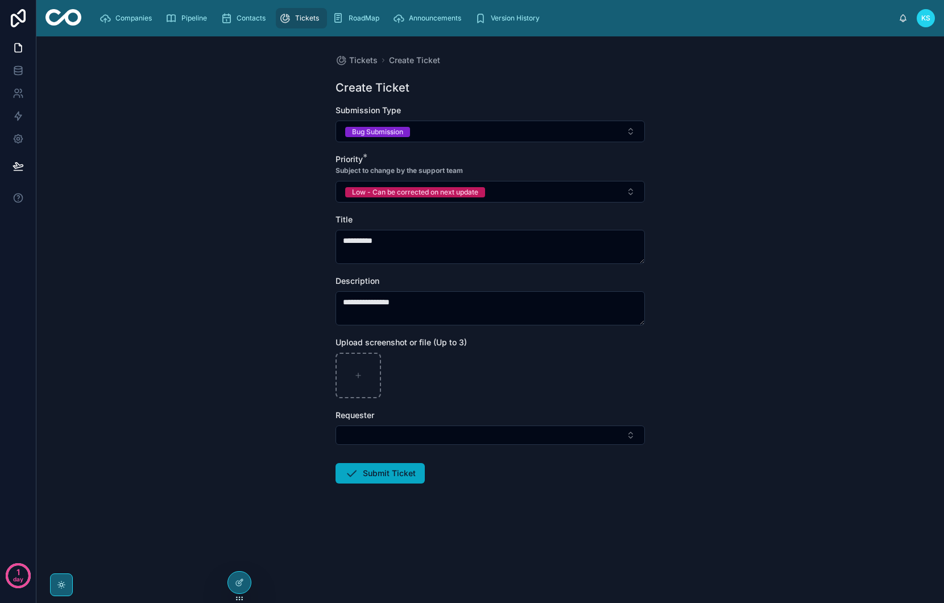
click at [378, 474] on button "Submit Ticket" at bounding box center [380, 473] width 89 height 20
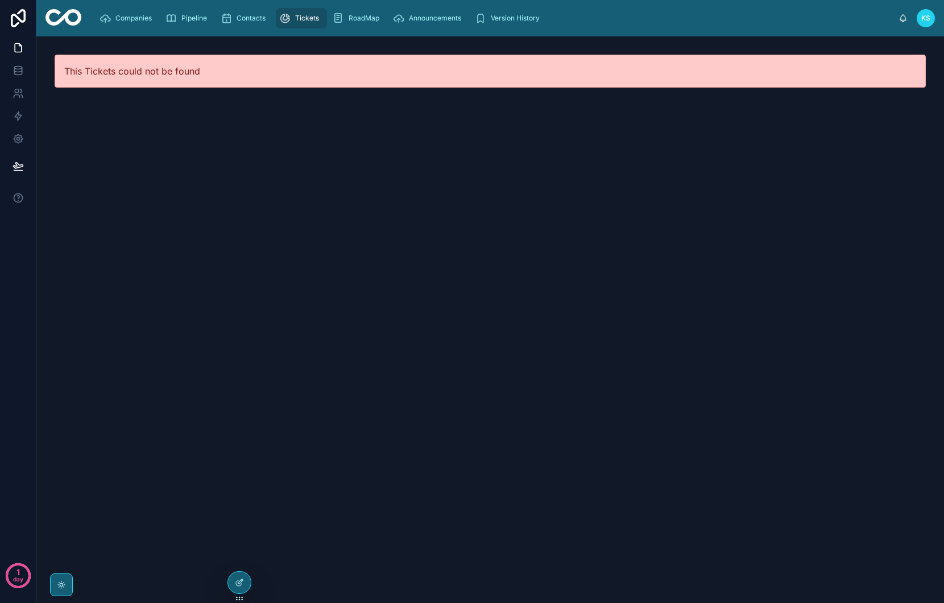
click at [313, 19] on span "Tickets" at bounding box center [307, 18] width 24 height 9
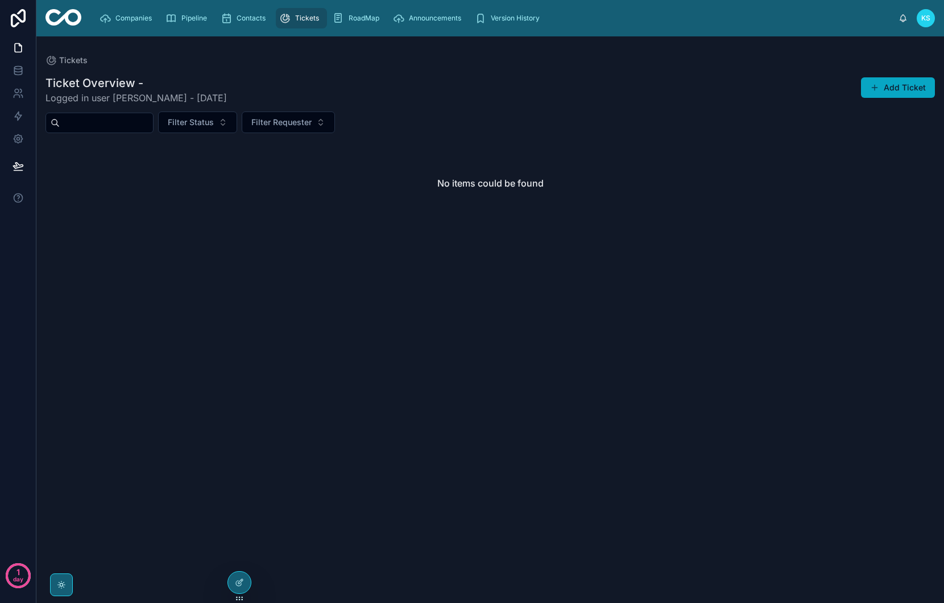
click at [882, 84] on button "Add Ticket" at bounding box center [898, 87] width 74 height 20
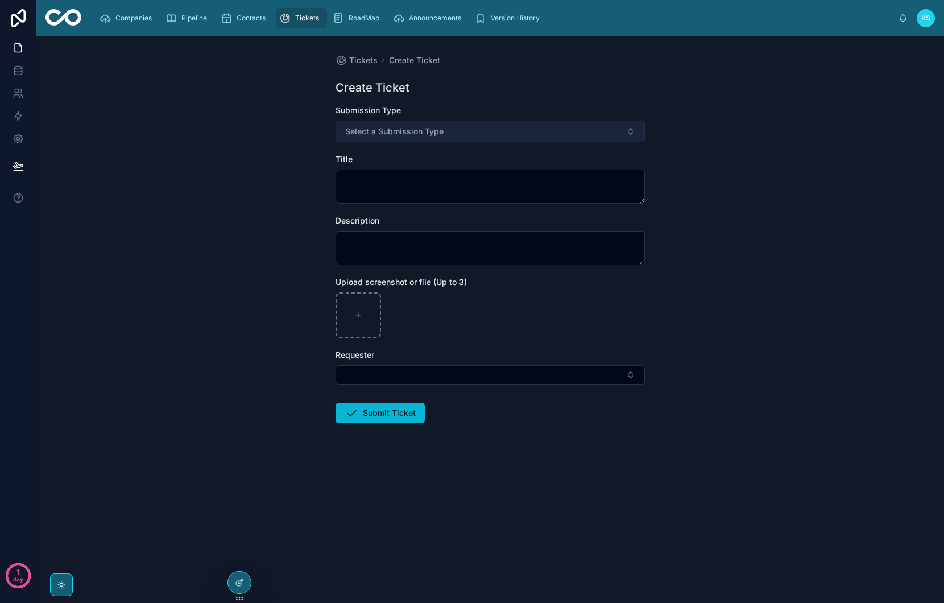
click at [415, 137] on span "Select a Submission Type" at bounding box center [394, 131] width 98 height 11
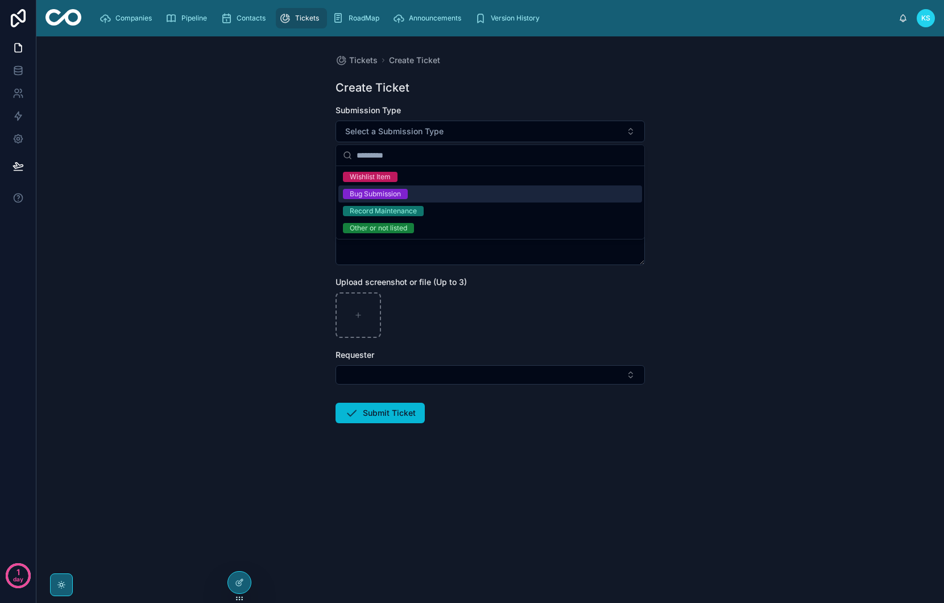
click at [442, 196] on div "Bug Submission" at bounding box center [491, 193] width 304 height 17
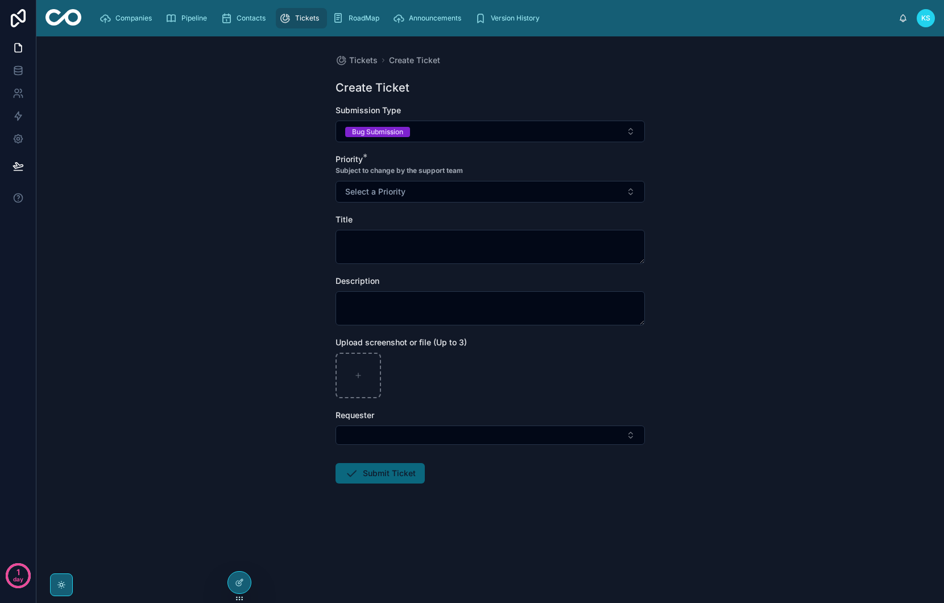
click at [442, 196] on button "Select a Priority" at bounding box center [490, 192] width 309 height 22
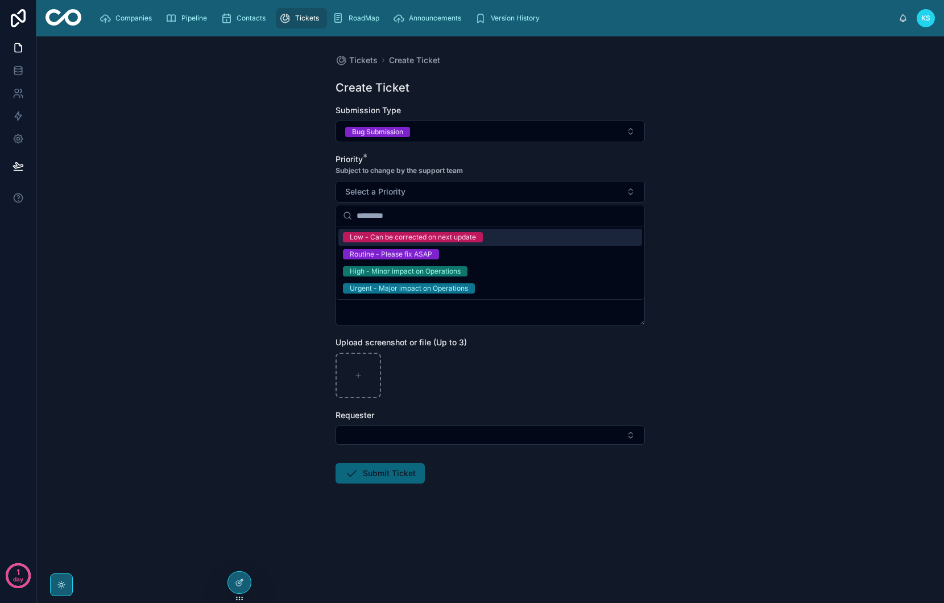
click at [304, 269] on div "Tickets Create Ticket Create Ticket Submission Type Bug Submission Priority * S…" at bounding box center [490, 319] width 908 height 567
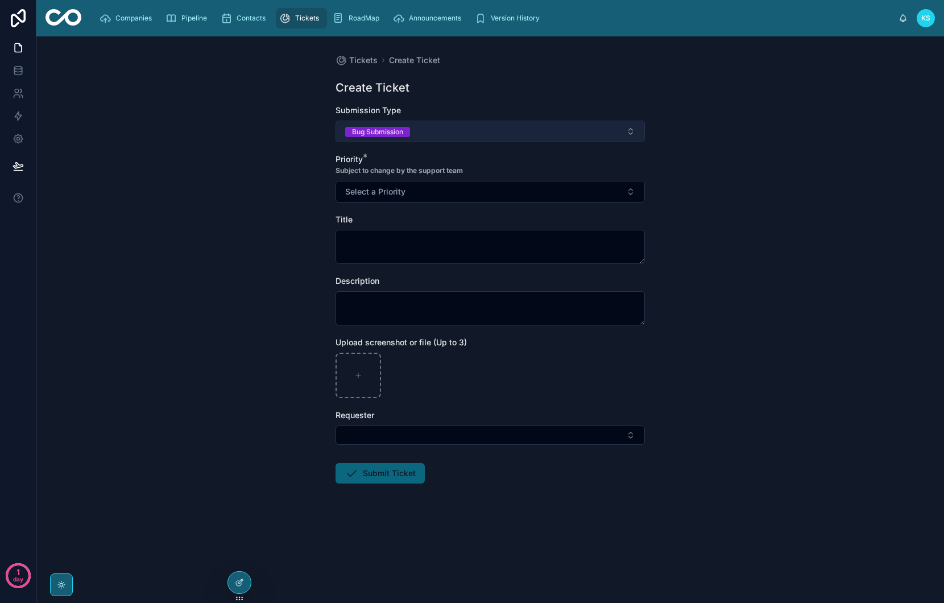
click at [433, 129] on button "Bug Submission" at bounding box center [490, 132] width 309 height 22
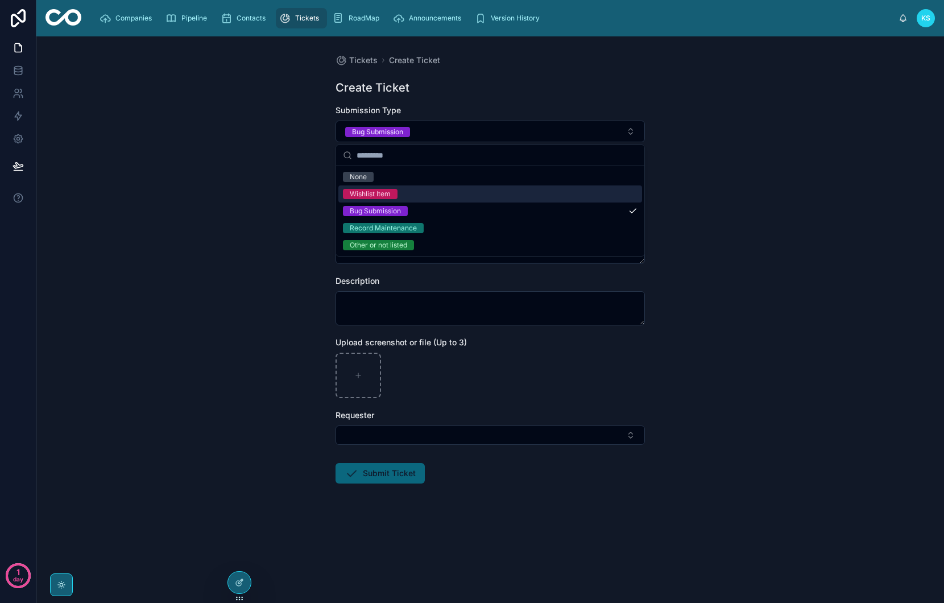
click at [389, 194] on div "Wishlist Item" at bounding box center [370, 194] width 41 height 10
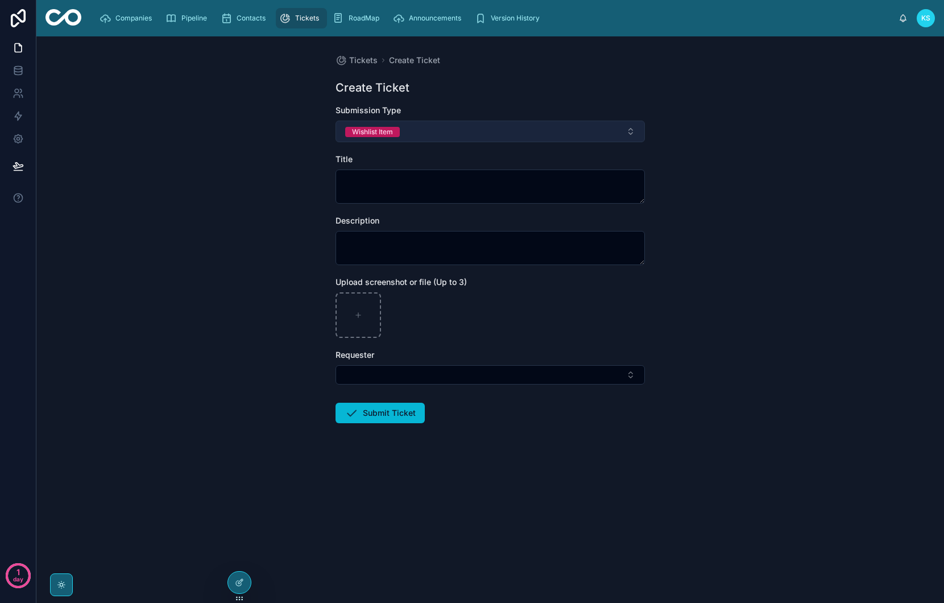
click at [420, 131] on button "Wishlist Item" at bounding box center [490, 132] width 309 height 22
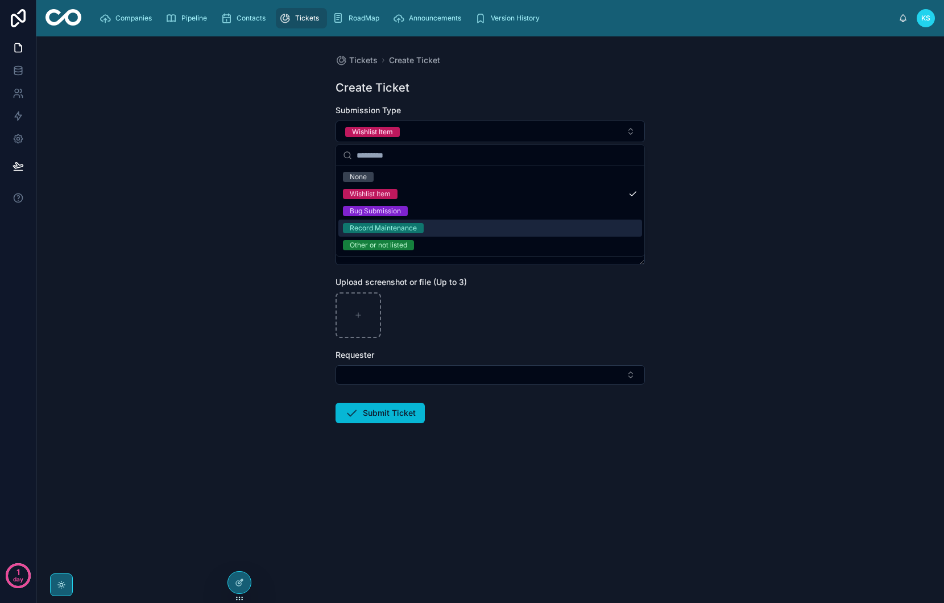
click at [406, 227] on div "Record Maintenance" at bounding box center [383, 228] width 67 height 10
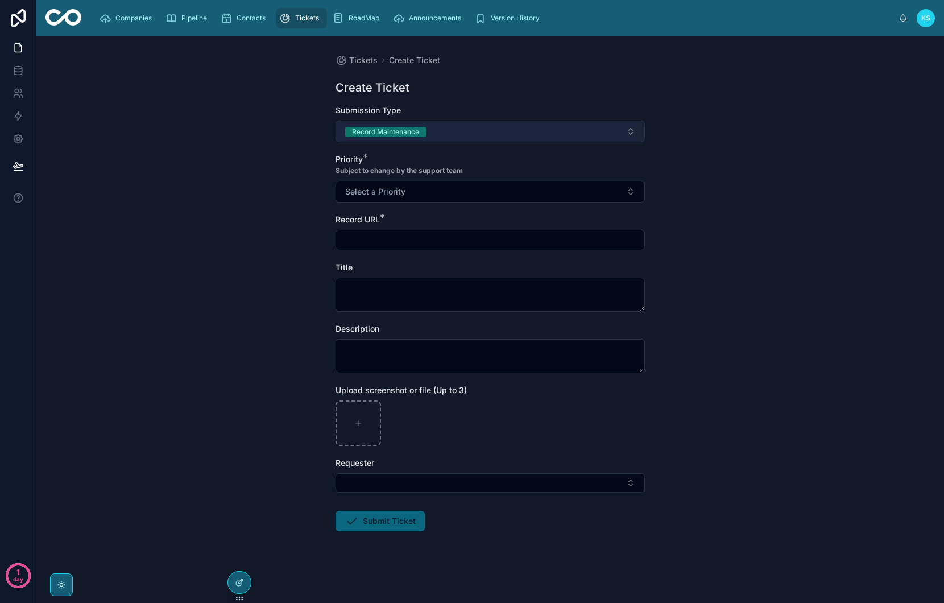
click at [448, 134] on button "Record Maintenance" at bounding box center [490, 132] width 309 height 22
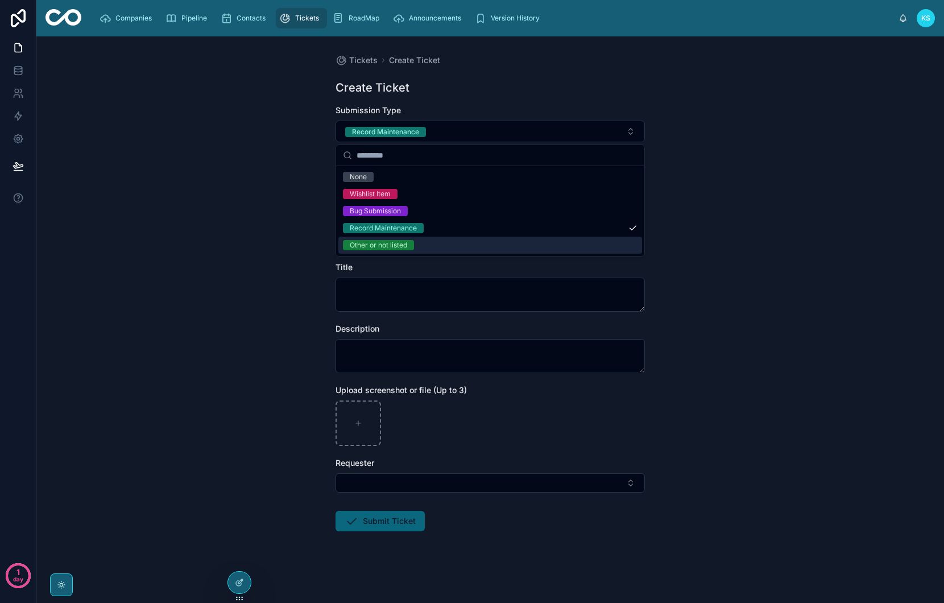
click at [424, 244] on div "Other or not listed" at bounding box center [491, 245] width 304 height 17
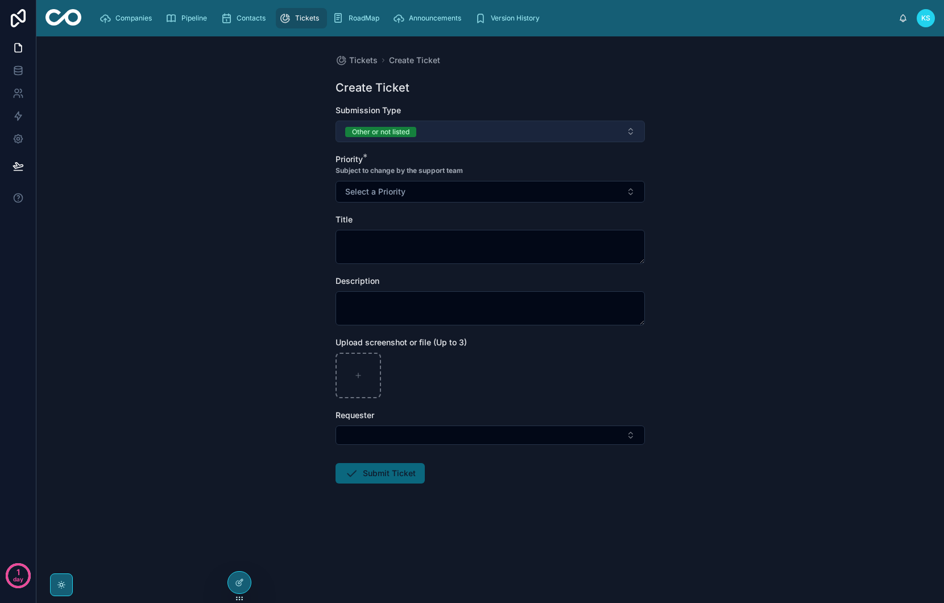
click at [442, 138] on button "Other or not listed" at bounding box center [490, 132] width 309 height 22
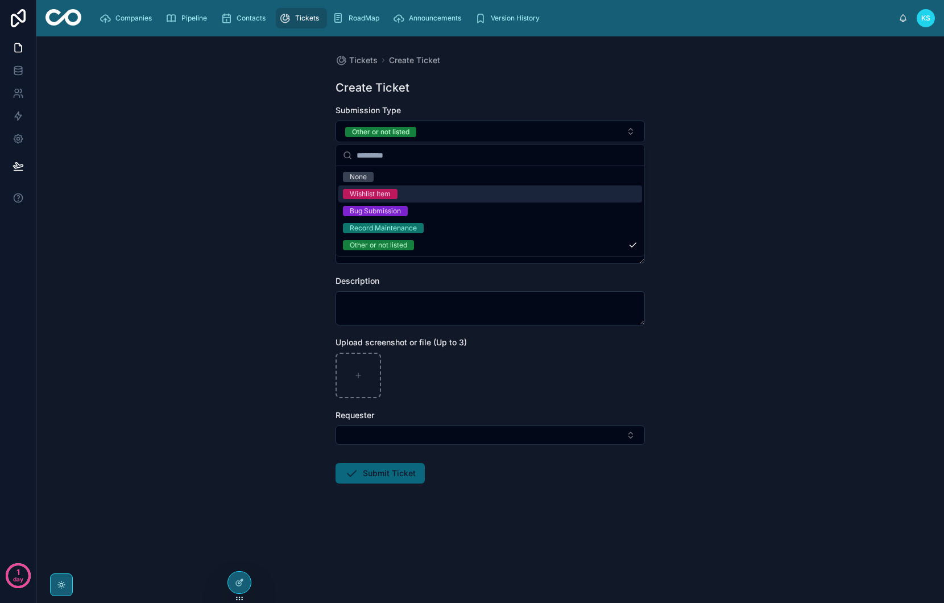
click at [363, 194] on div "Wishlist Item" at bounding box center [370, 194] width 41 height 10
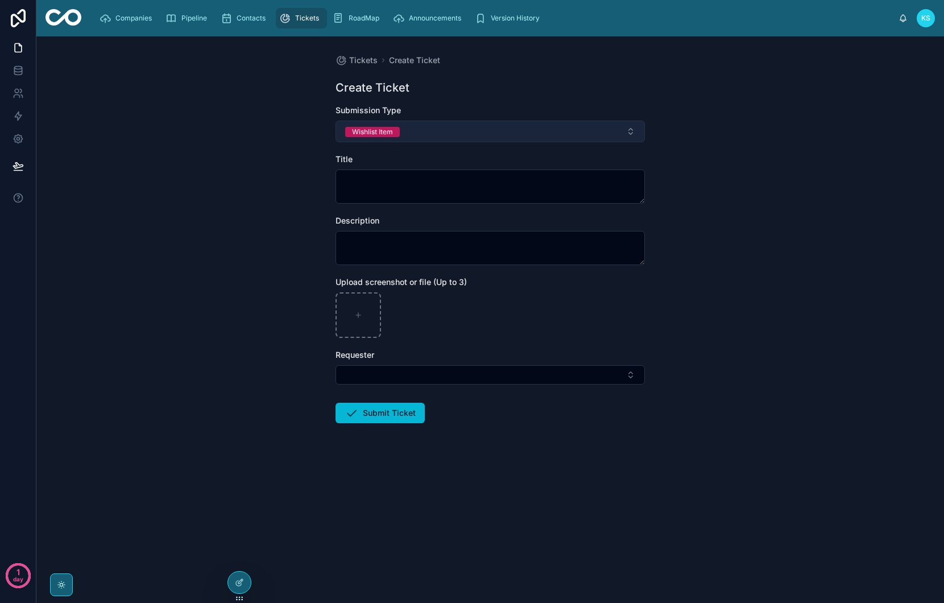
click at [415, 128] on button "Wishlist Item" at bounding box center [490, 132] width 309 height 22
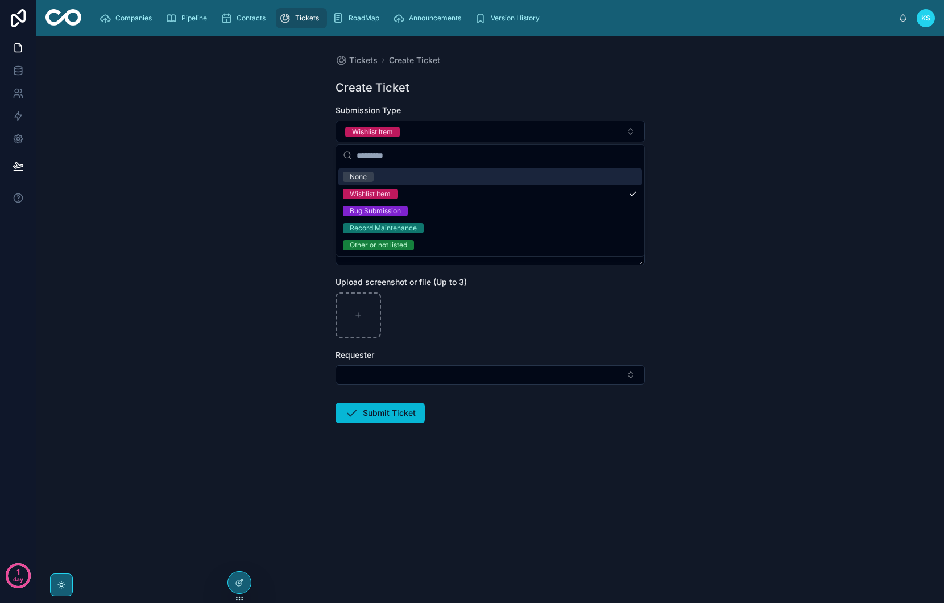
click at [287, 183] on div "Tickets Create Ticket Create Ticket Submission Type Wishlist Item Title Descrip…" at bounding box center [490, 319] width 908 height 567
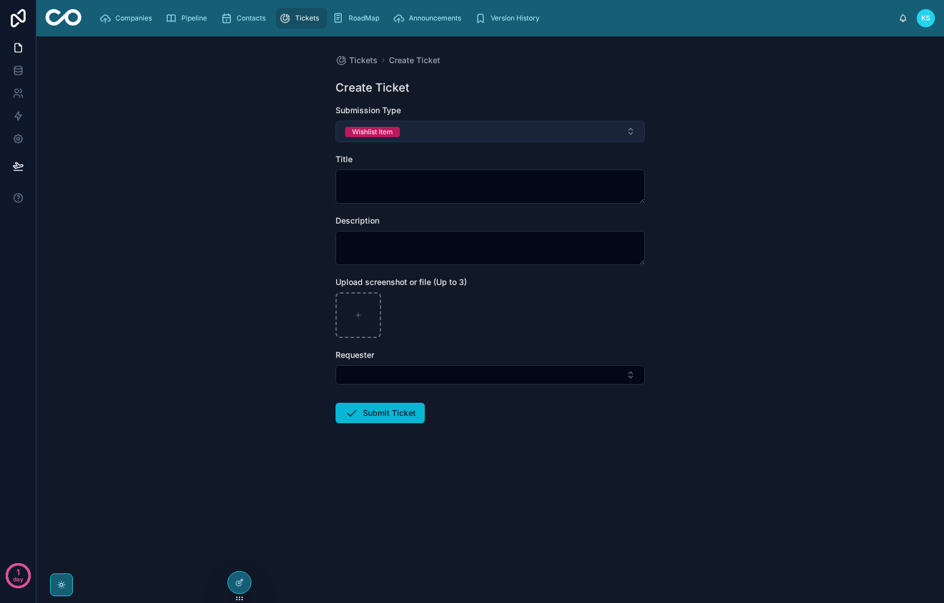
click at [423, 135] on button "Wishlist Item" at bounding box center [490, 132] width 309 height 22
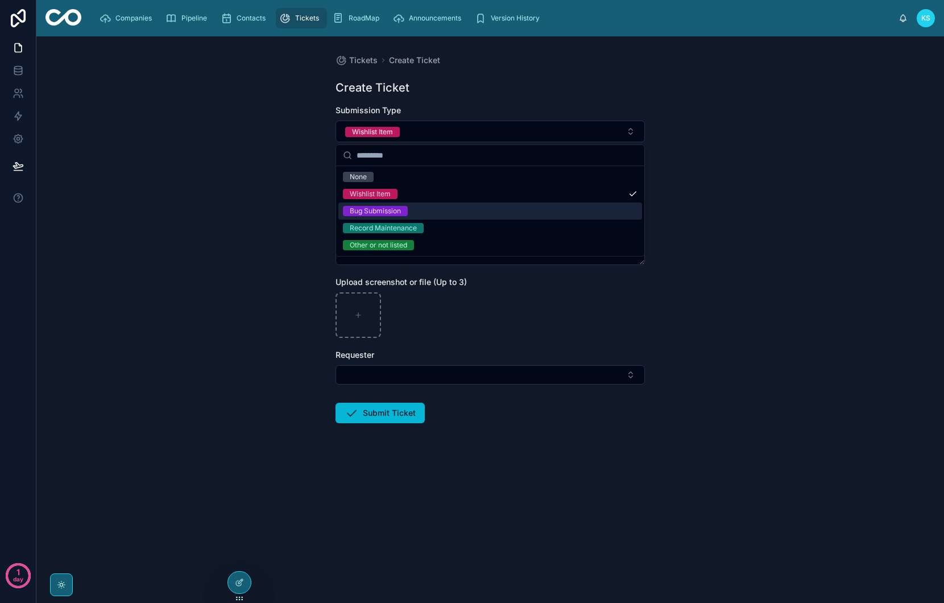
click at [393, 210] on div "Bug Submission" at bounding box center [375, 211] width 51 height 10
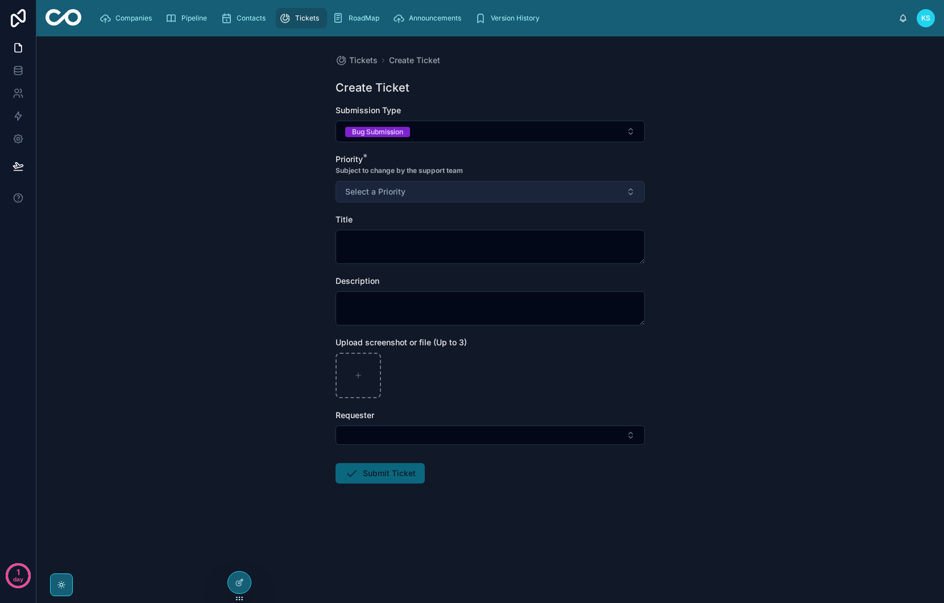
click at [398, 193] on span "Select a Priority" at bounding box center [375, 191] width 60 height 11
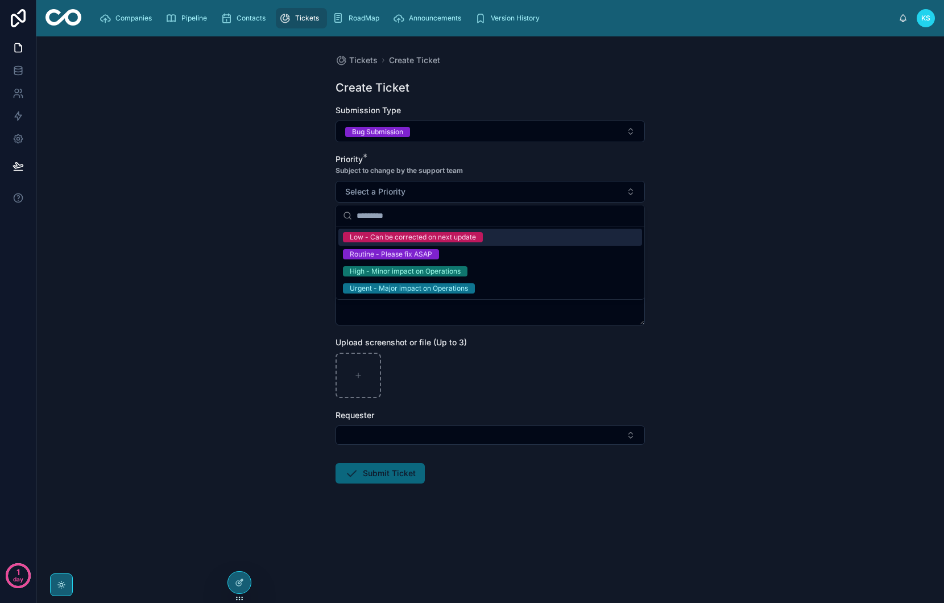
click at [406, 233] on div "Low - Can be corrected on next update" at bounding box center [413, 237] width 126 height 10
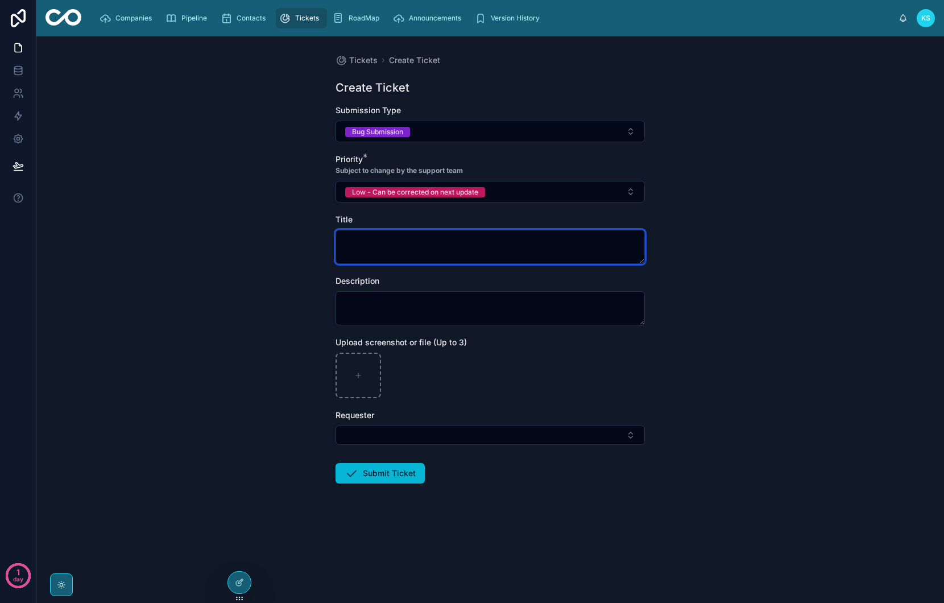
click at [406, 242] on textarea at bounding box center [490, 247] width 309 height 34
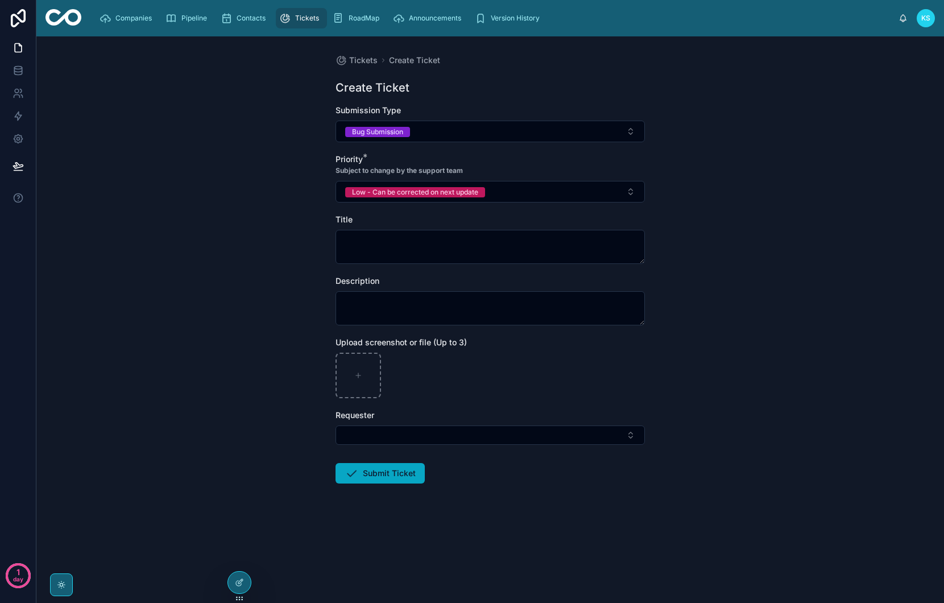
click at [382, 482] on button "Submit Ticket" at bounding box center [380, 473] width 89 height 20
